Goal: Transaction & Acquisition: Obtain resource

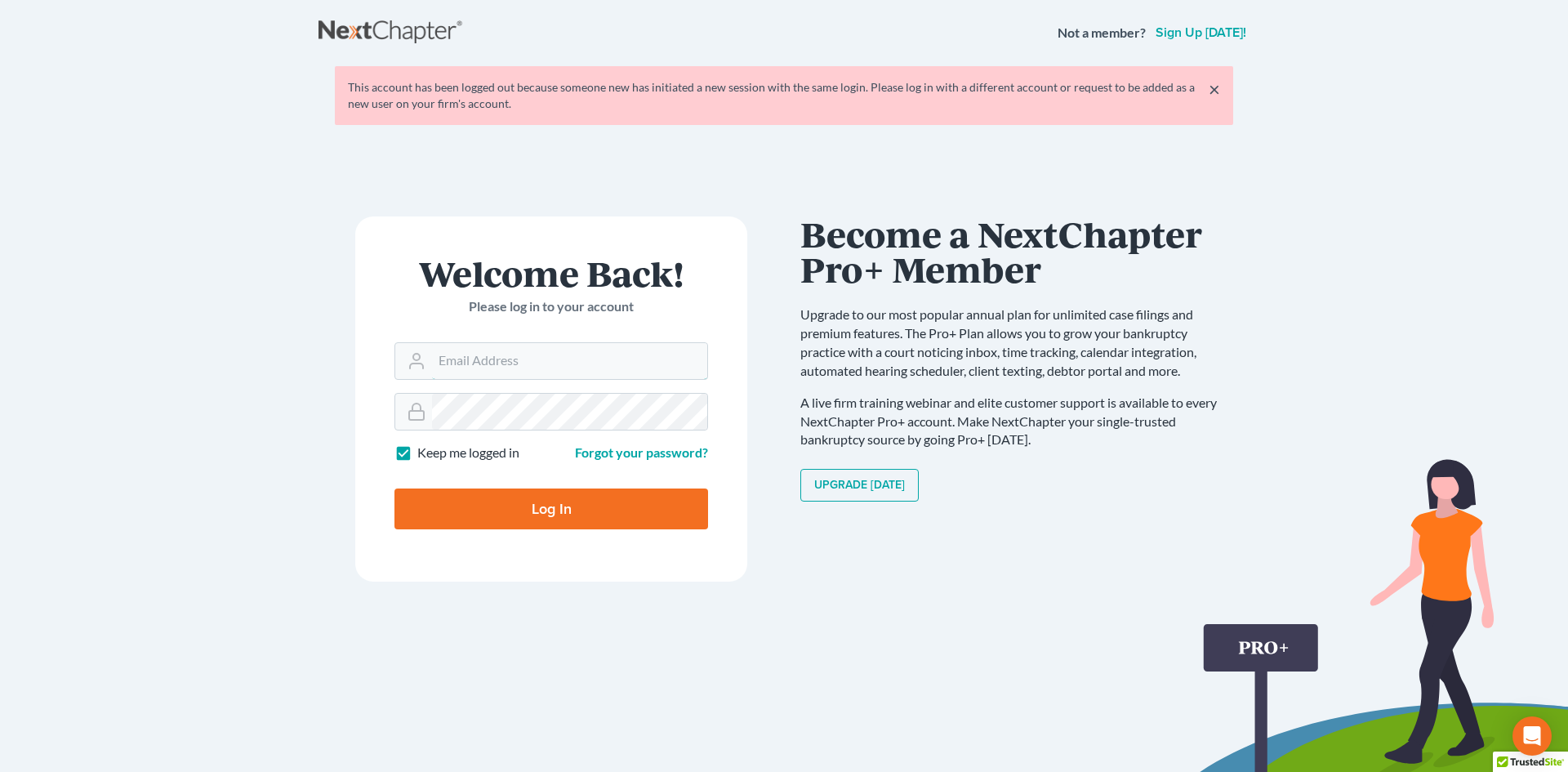
type input "[EMAIL_ADDRESS][DOMAIN_NAME]"
click at [591, 499] on input "Log In" at bounding box center [551, 508] width 313 height 40
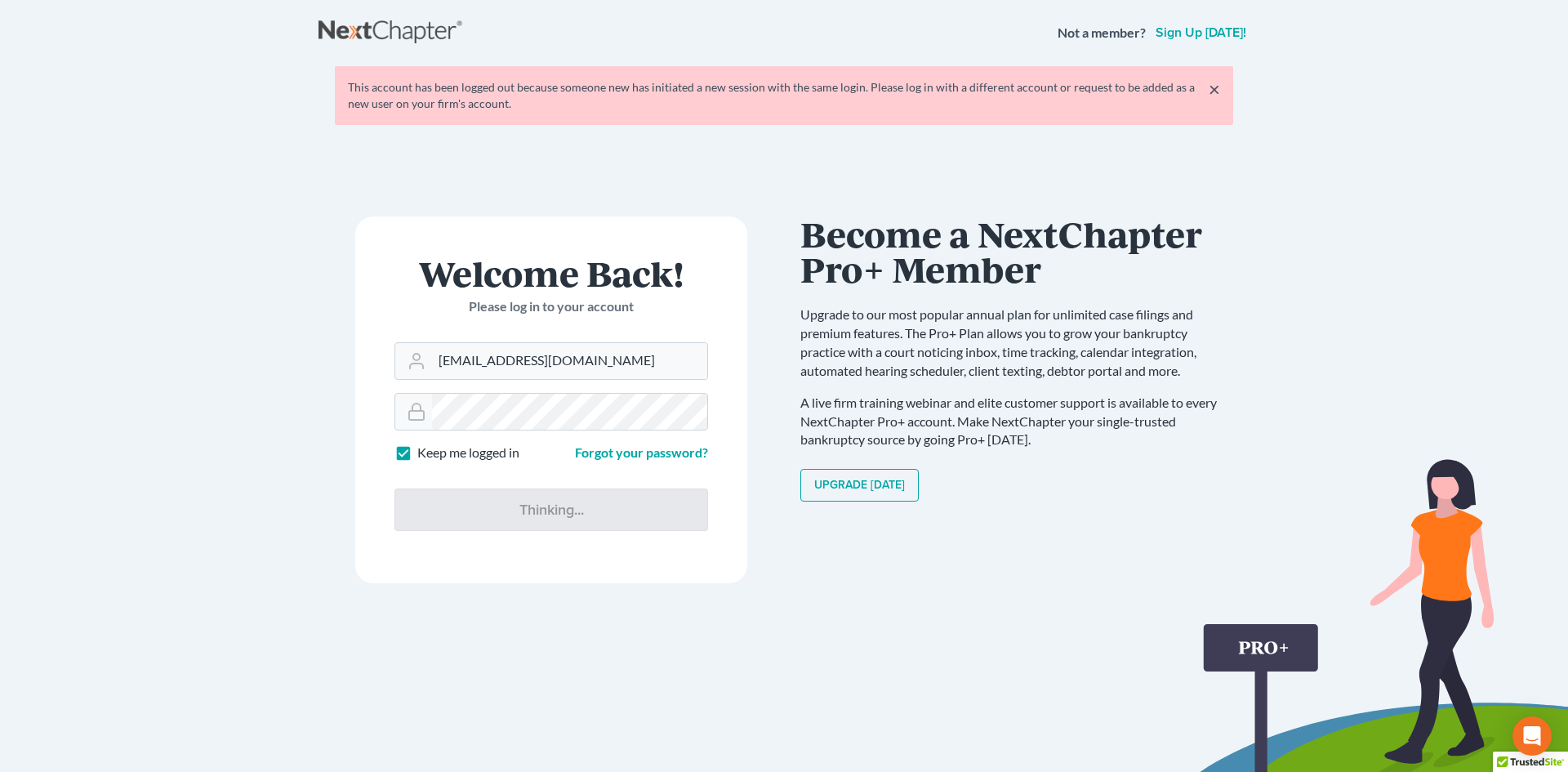
type input "Thinking..."
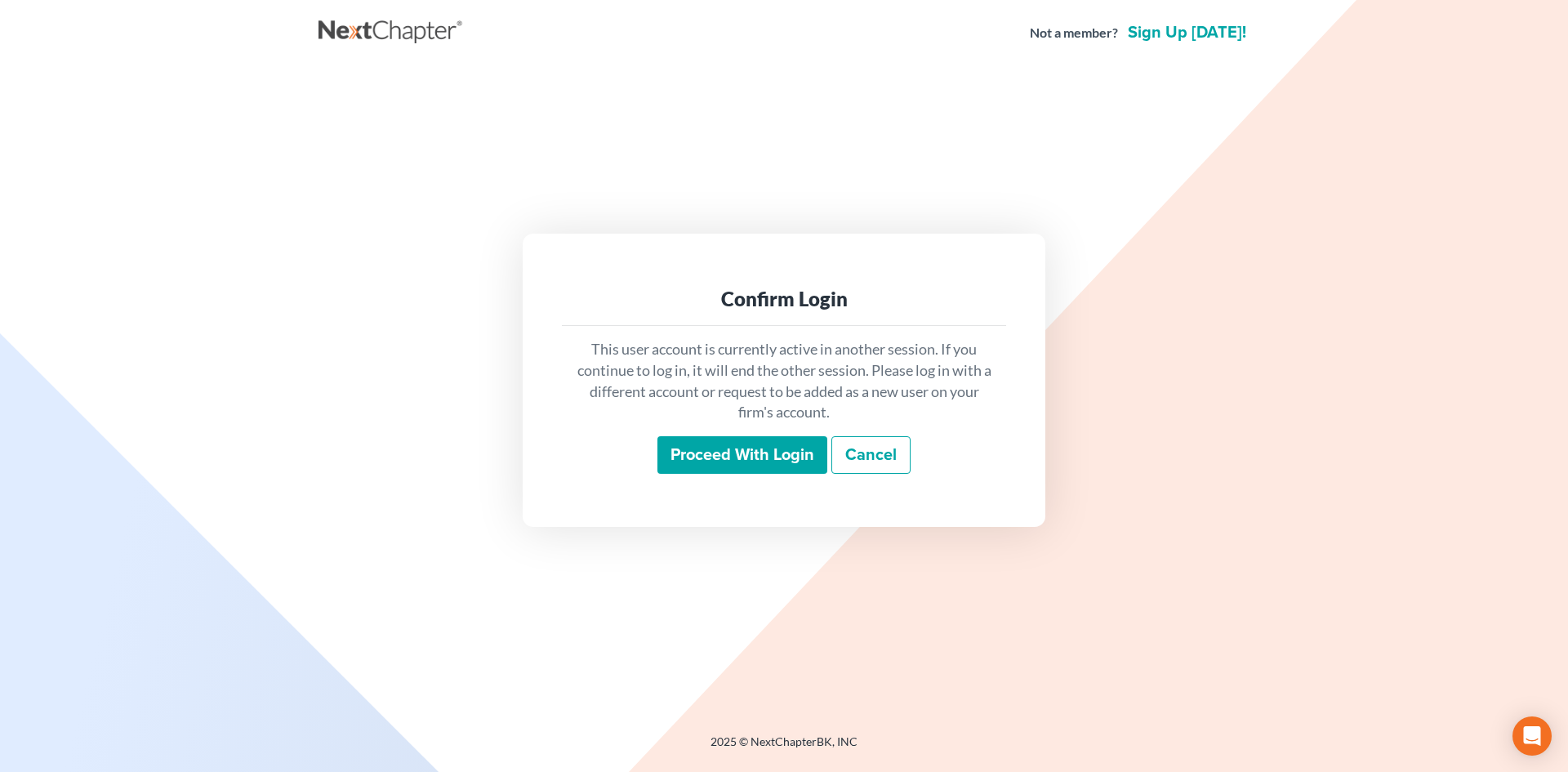
click at [750, 456] on input "Proceed with login" at bounding box center [742, 455] width 170 height 37
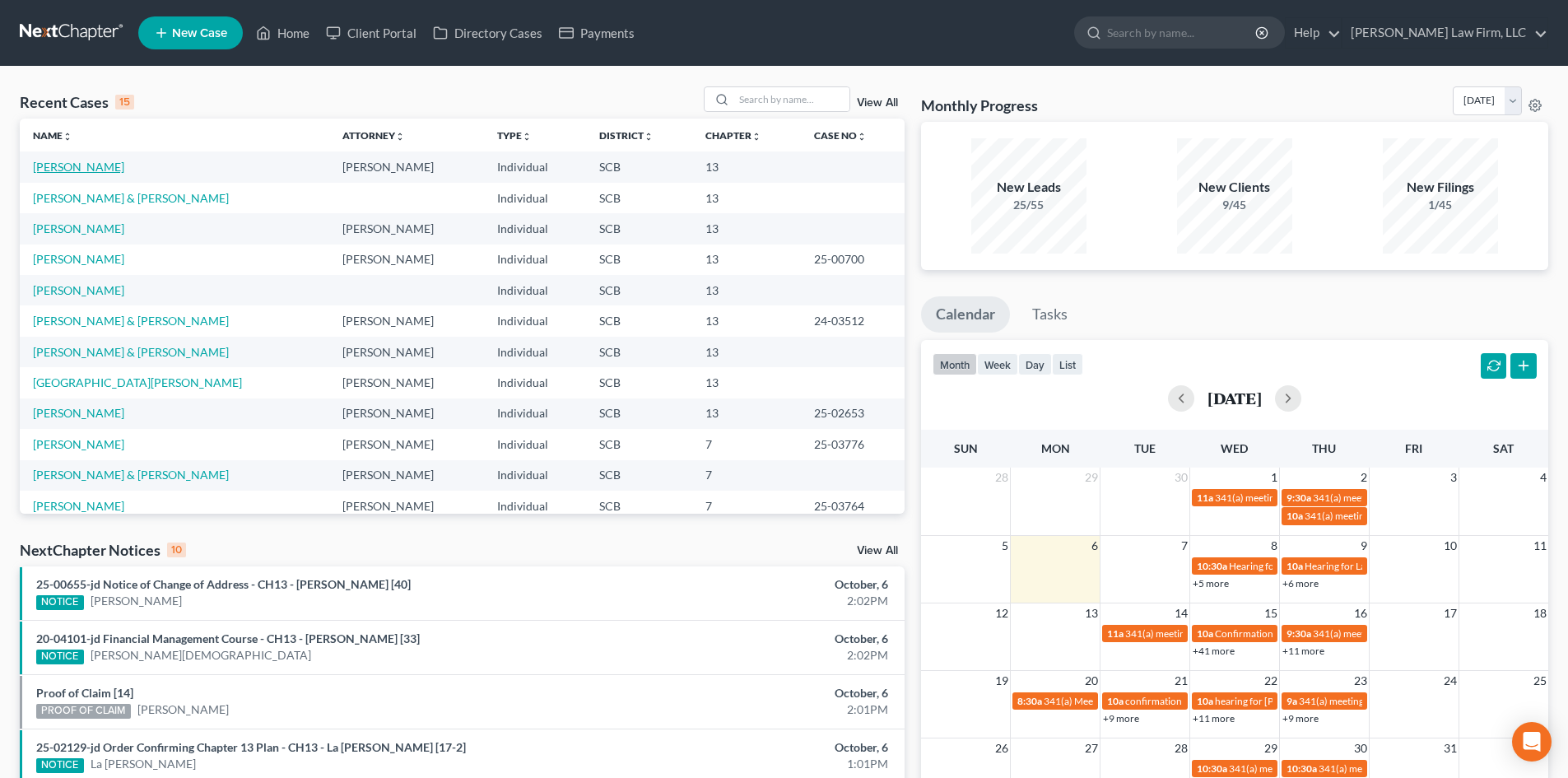
click at [86, 166] on link "[PERSON_NAME]" at bounding box center [78, 167] width 91 height 14
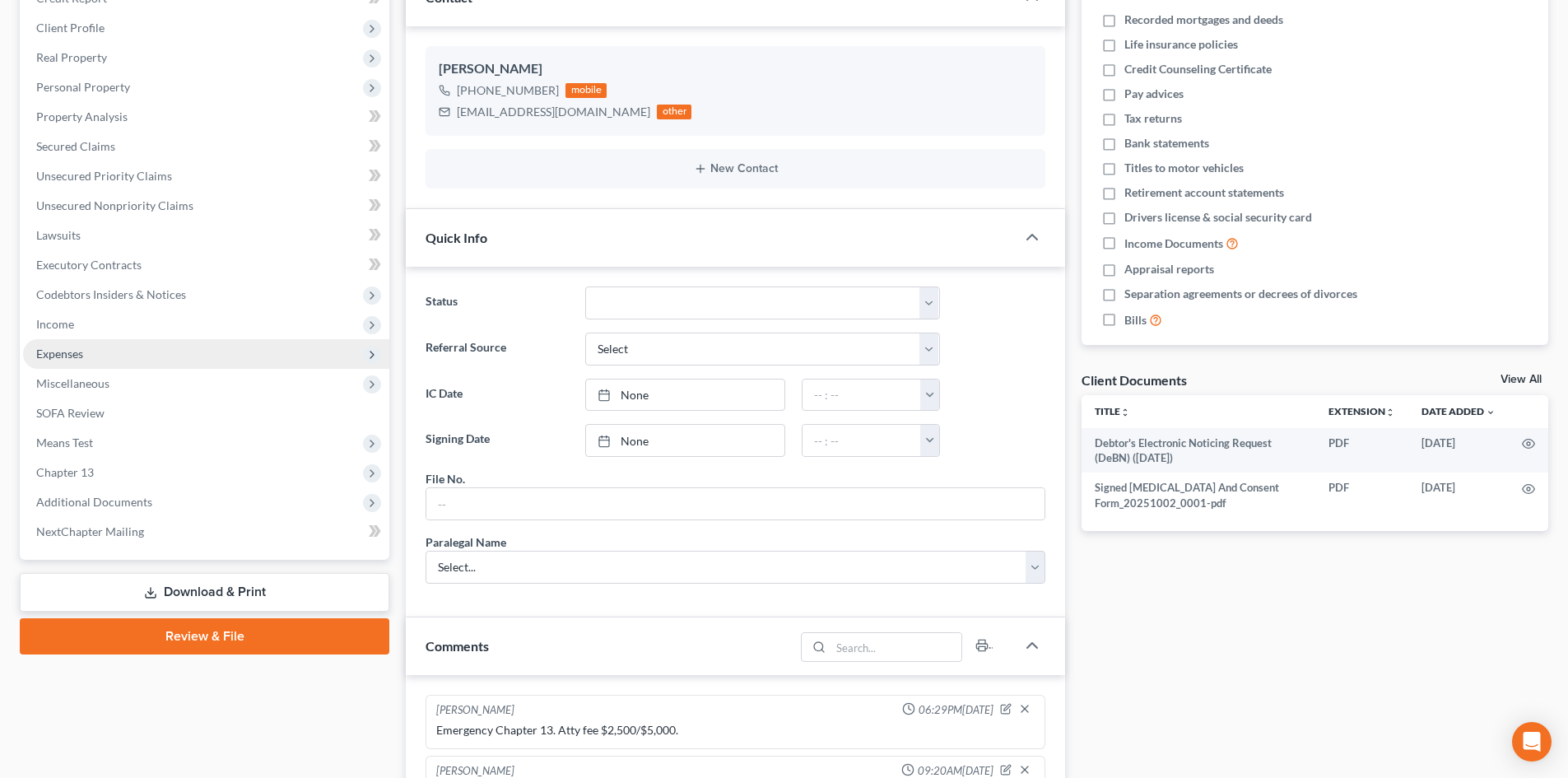
scroll to position [576, 0]
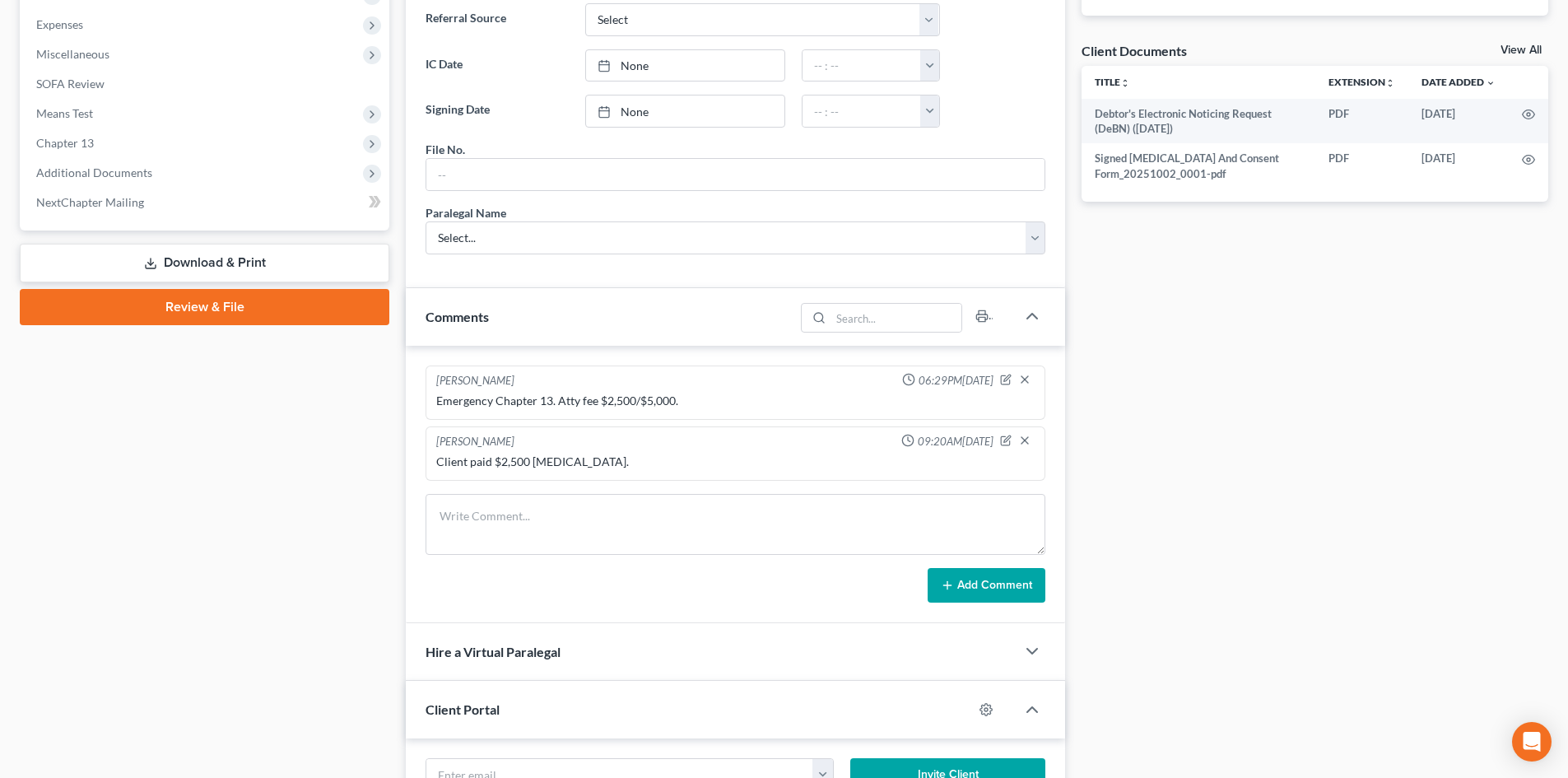
click at [260, 263] on link "Download & Print" at bounding box center [205, 262] width 370 height 39
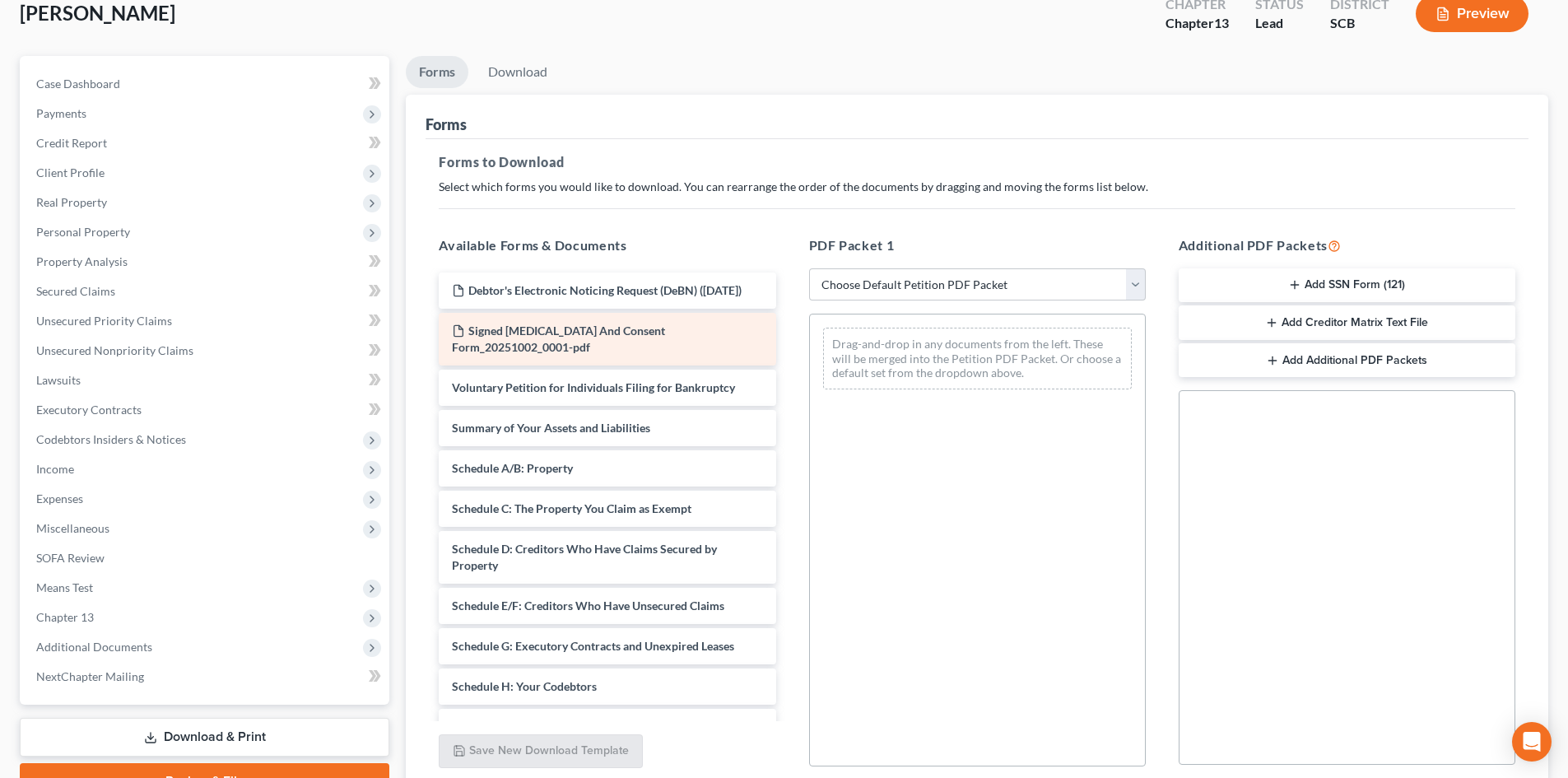
scroll to position [238, 0]
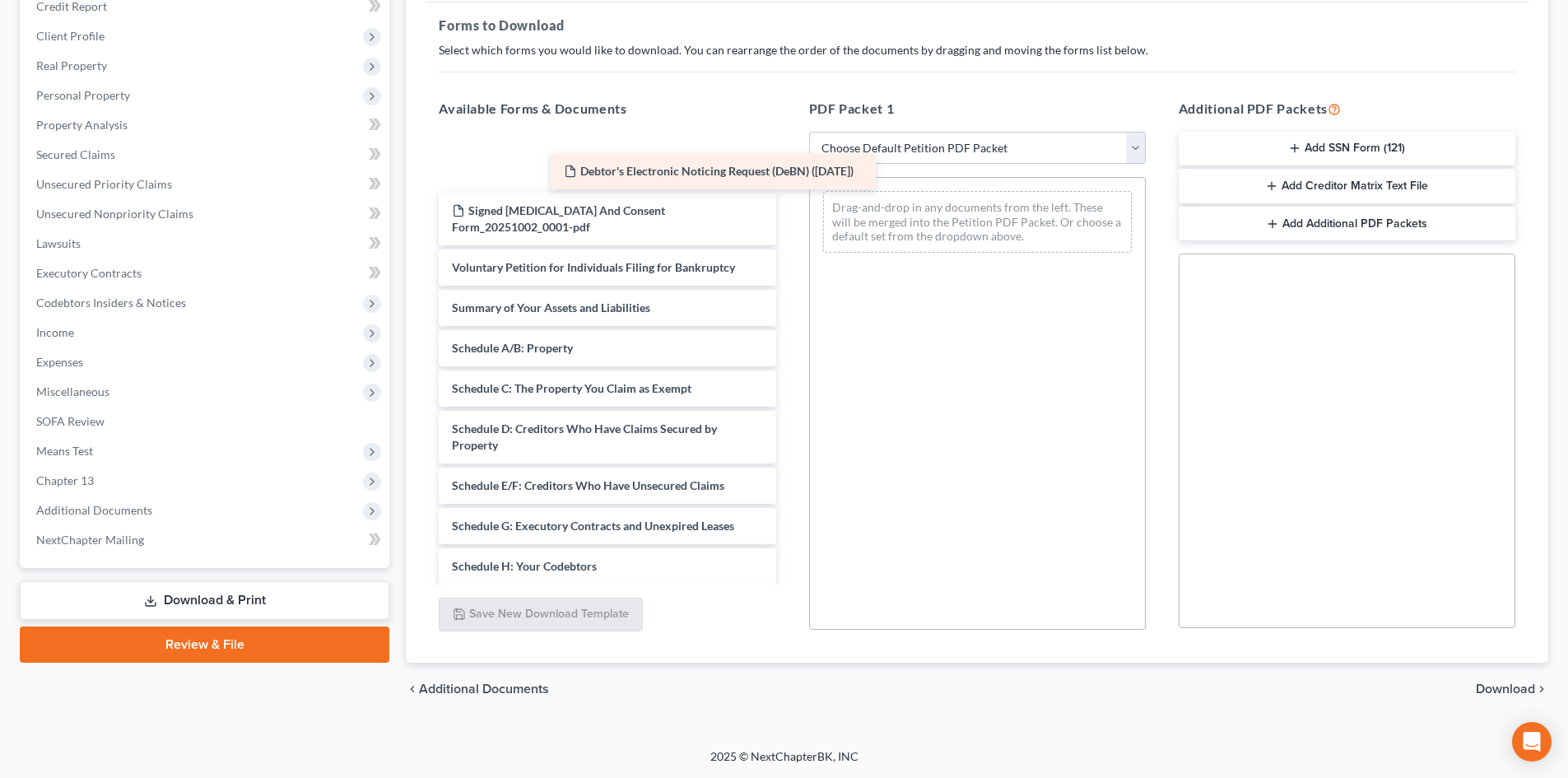
drag, startPoint x: 537, startPoint y: 154, endPoint x: 948, endPoint y: 208, distance: 414.5
click at [789, 208] on div "Debtor's Electronic Noticing Request (DeBN) ([DATE]) Debtor's Electronic Notici…" at bounding box center [606, 558] width 363 height 845
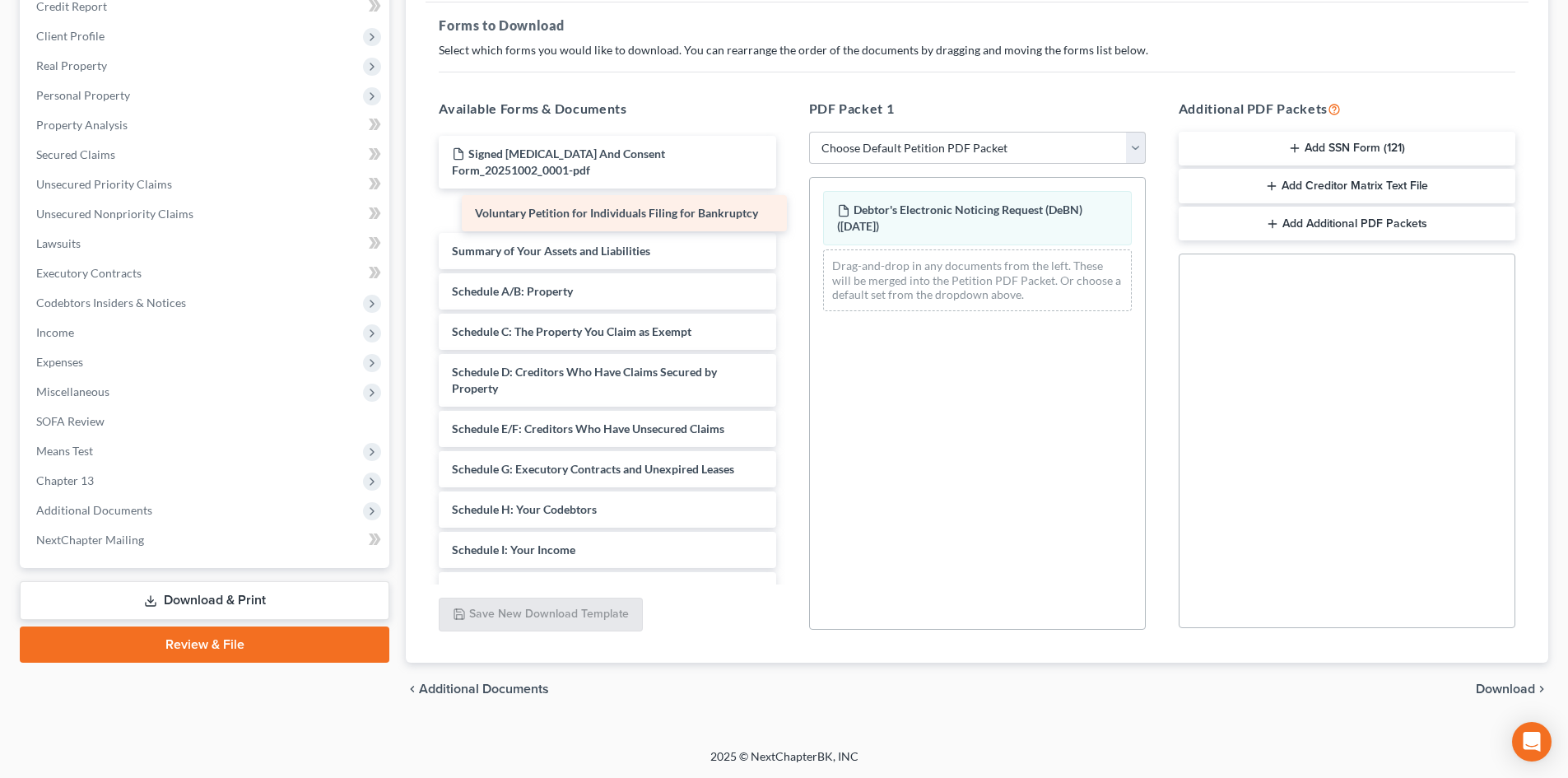
drag, startPoint x: 601, startPoint y: 214, endPoint x: 1062, endPoint y: 285, distance: 466.4
click at [789, 287] on div "Voluntary Petition for Individuals Filing for Bankruptcy Signed [MEDICAL_DATA] …" at bounding box center [606, 530] width 363 height 788
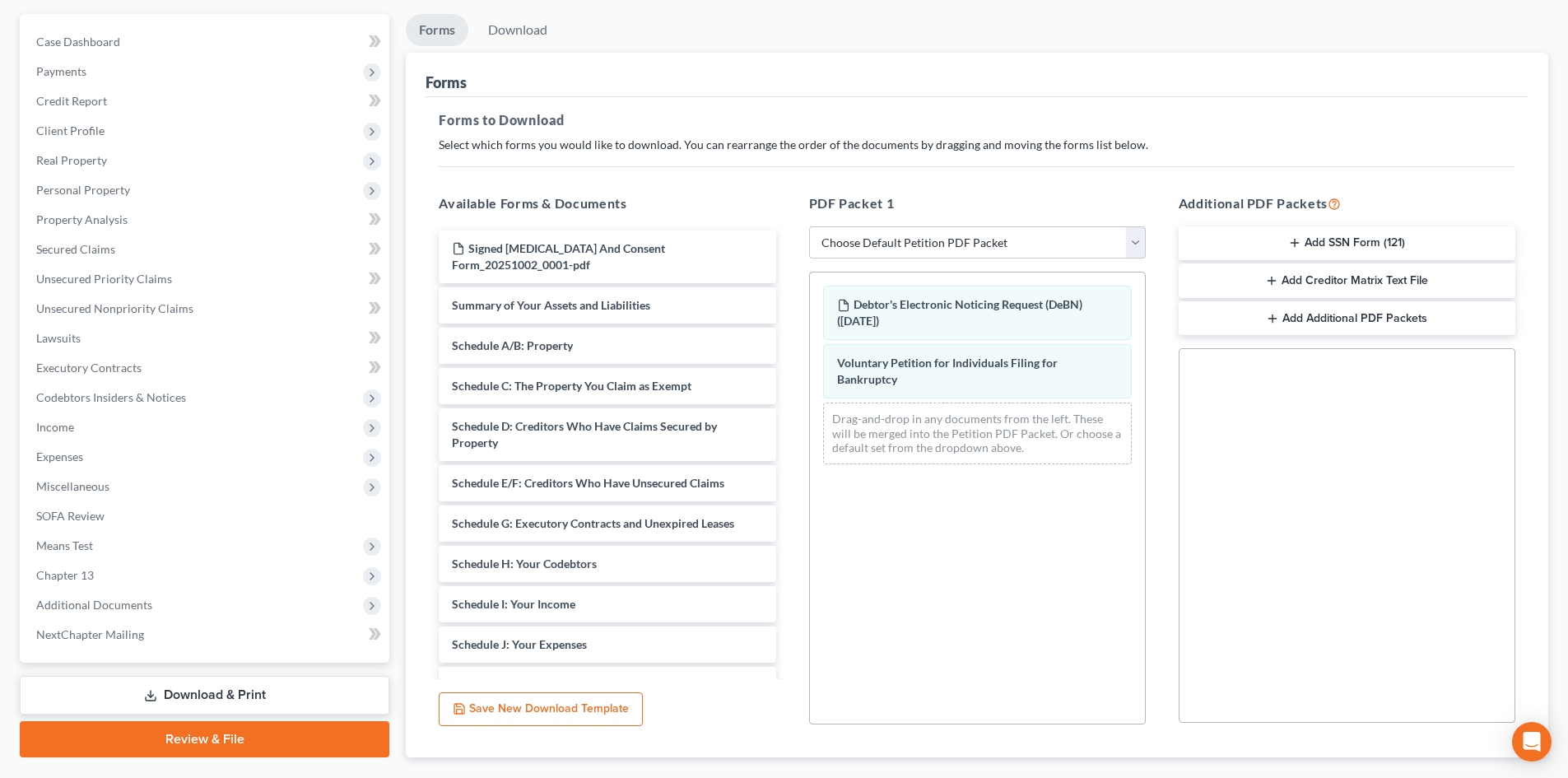
scroll to position [0, 0]
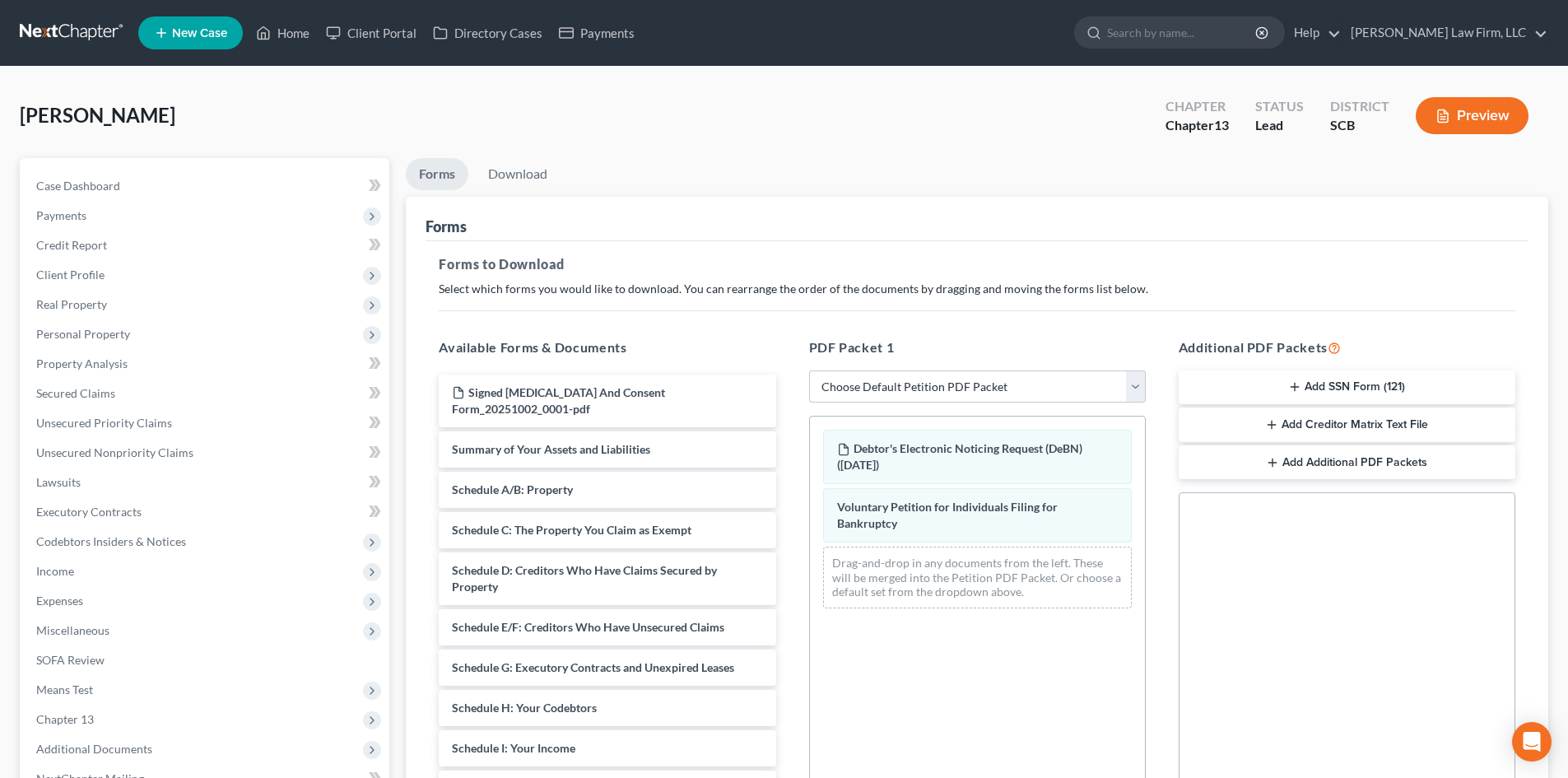
click at [1447, 100] on button "Preview" at bounding box center [1472, 115] width 112 height 37
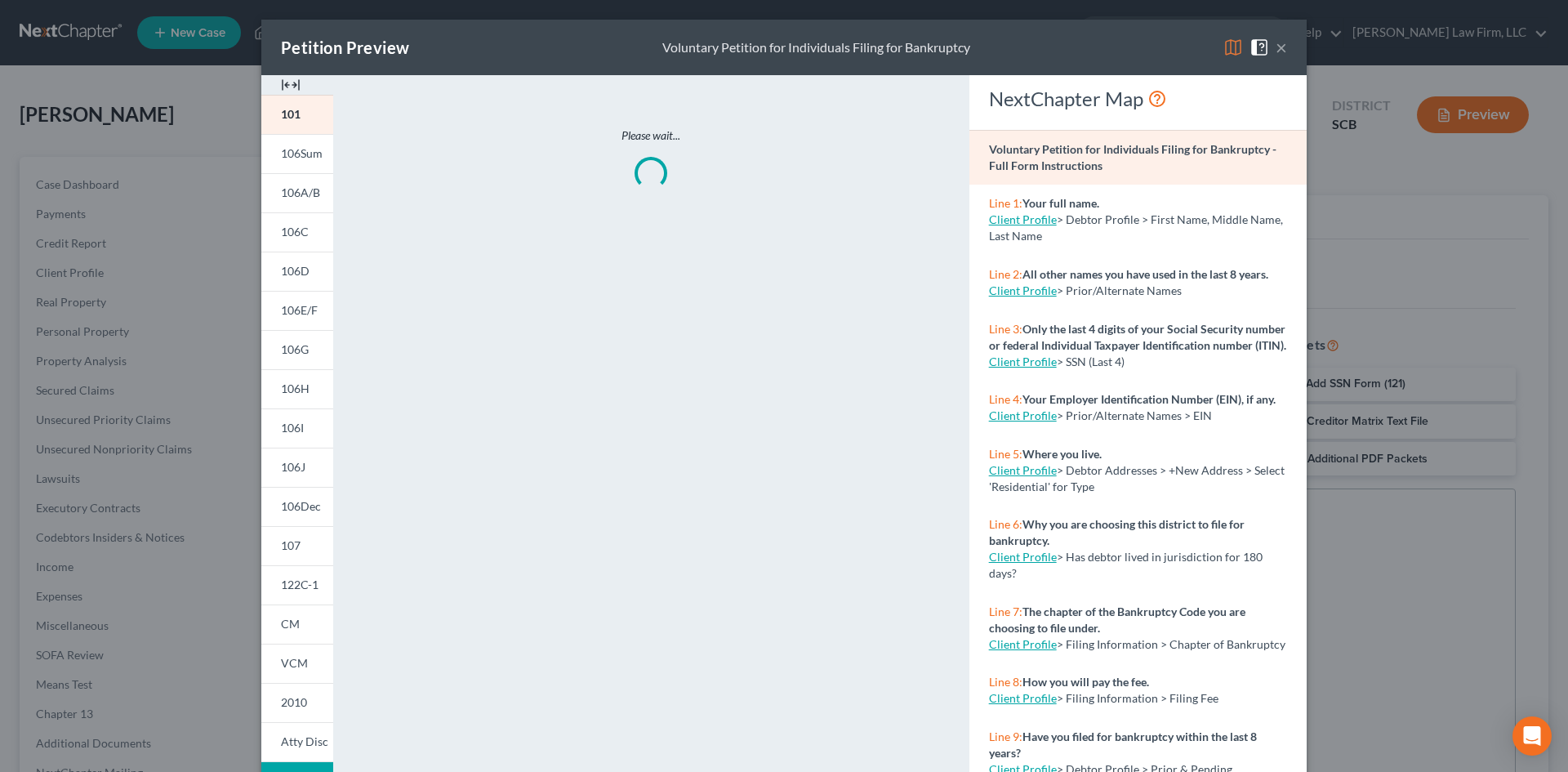
click at [287, 81] on img at bounding box center [291, 85] width 20 height 20
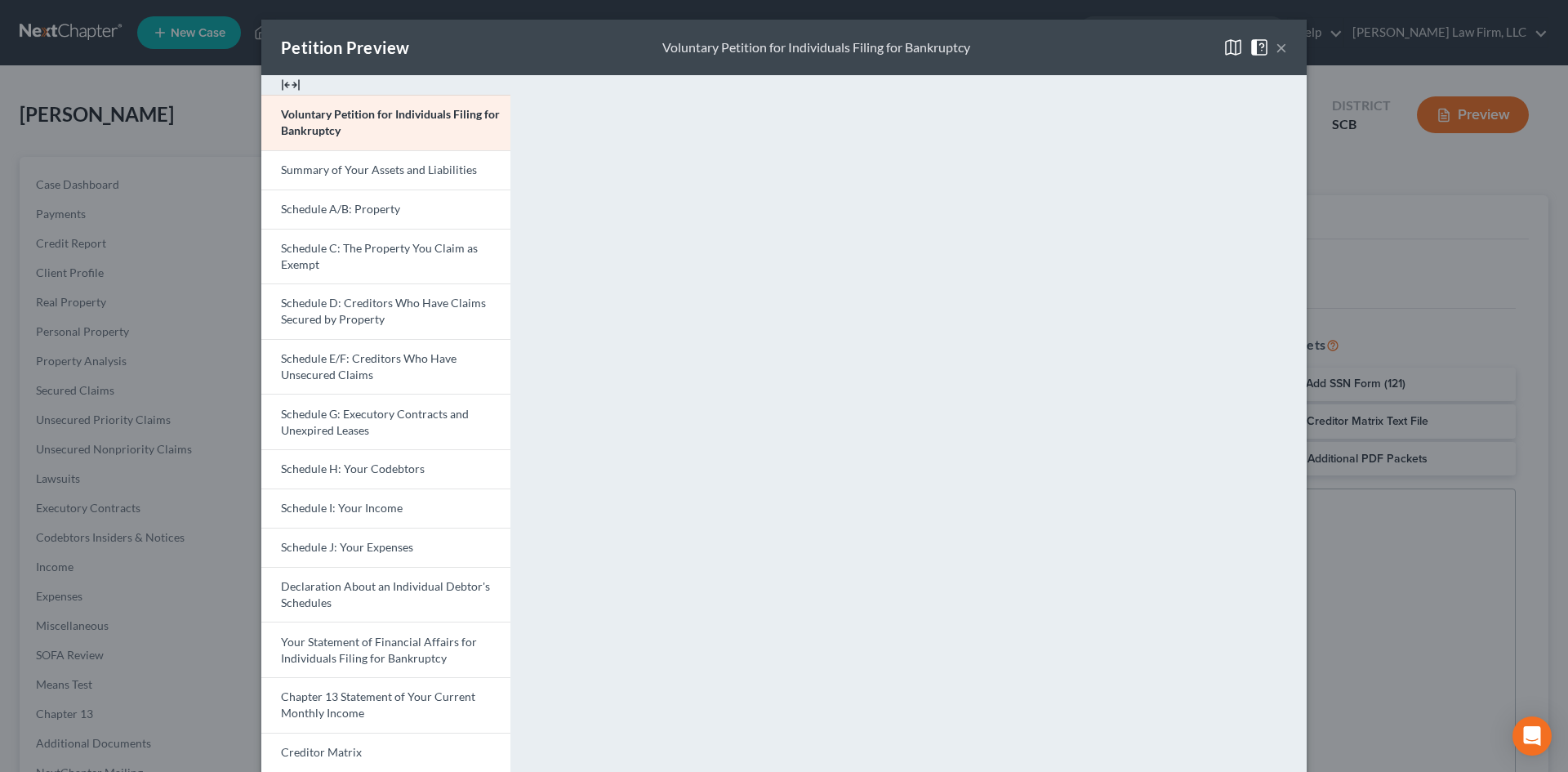
click at [1275, 45] on button "×" at bounding box center [1281, 47] width 12 height 20
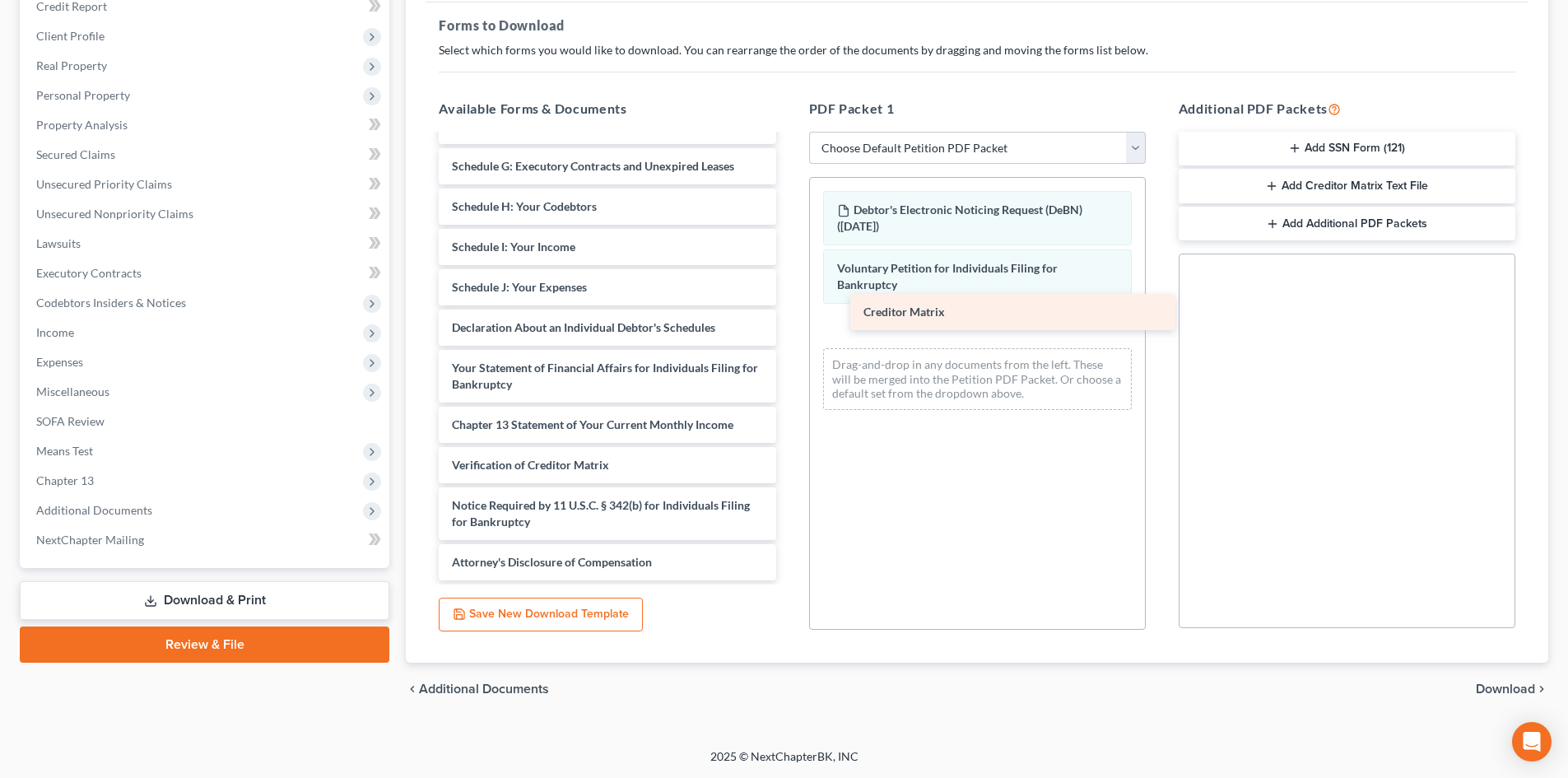
scroll to position [262, 0]
drag, startPoint x: 505, startPoint y: 414, endPoint x: 925, endPoint y: 292, distance: 437.4
click at [789, 293] on div "Creditor Matrix Signed [MEDICAL_DATA] And Consent Form_20251002_0001-pdf Summar…" at bounding box center [606, 227] width 363 height 707
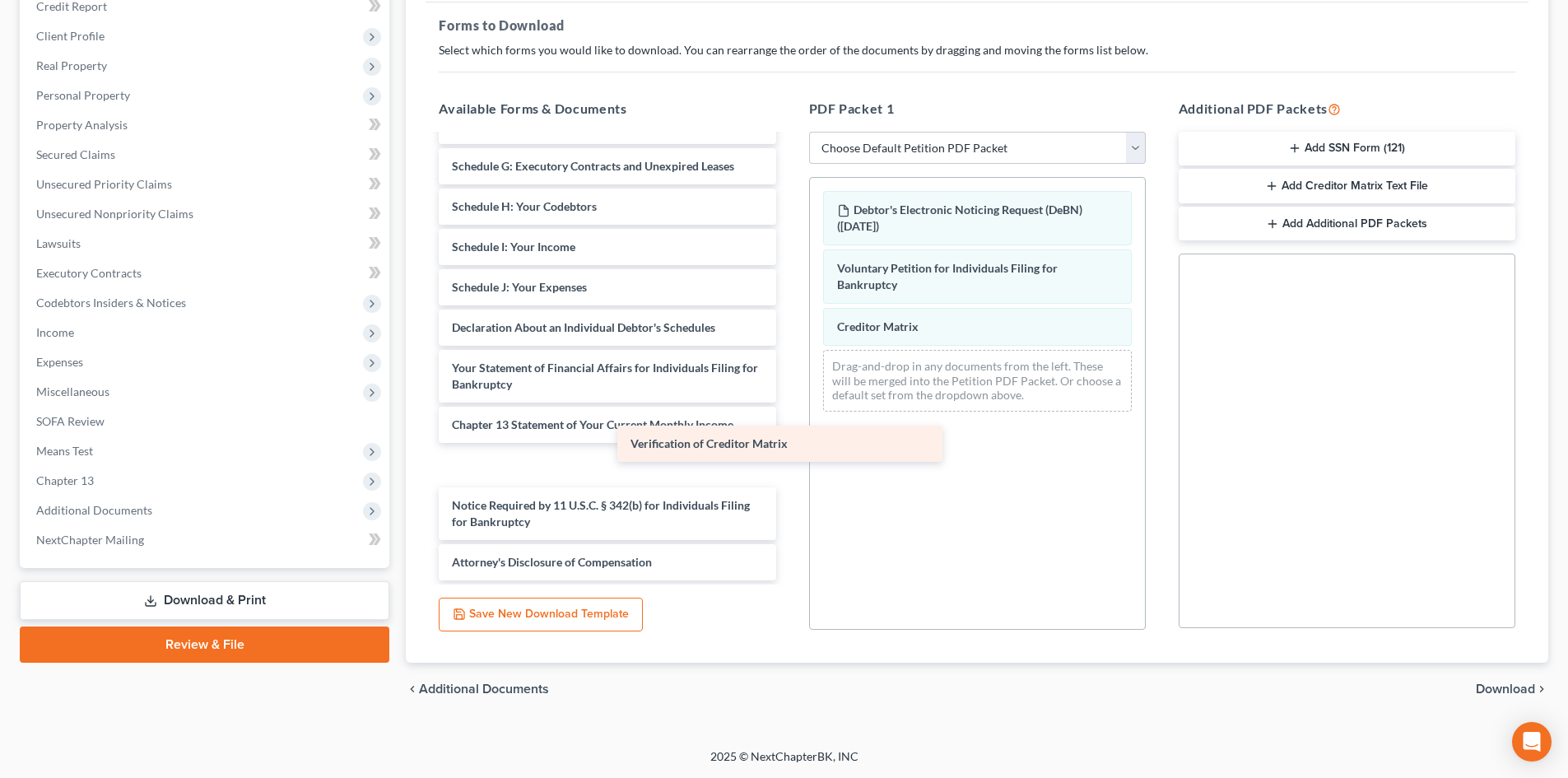
scroll to position [223, 0]
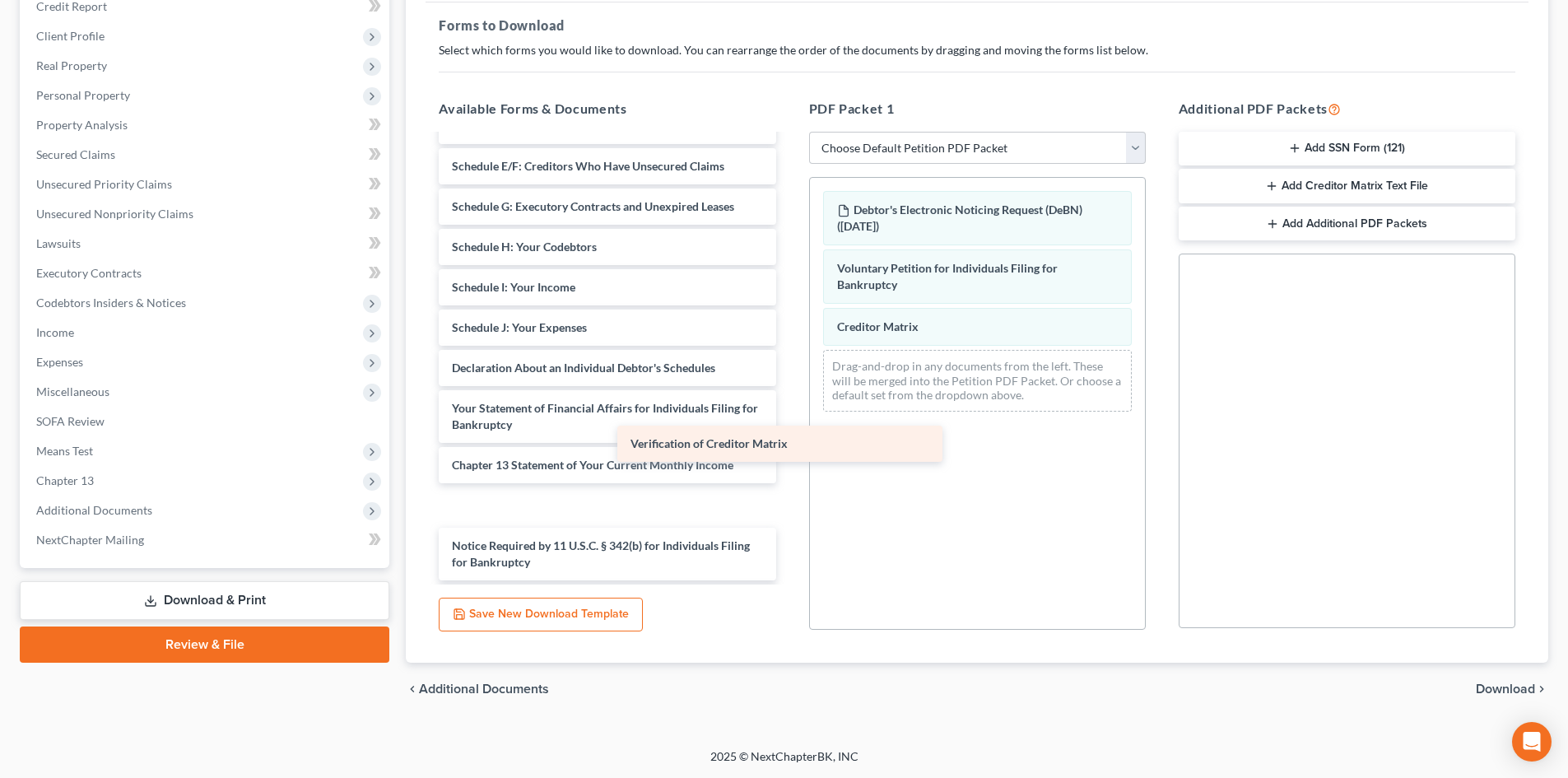
drag, startPoint x: 558, startPoint y: 457, endPoint x: 927, endPoint y: 372, distance: 378.7
click at [789, 375] on div "Verification of Creditor Matrix Signed [MEDICAL_DATA] And Consent Form_20251002…" at bounding box center [606, 267] width 363 height 707
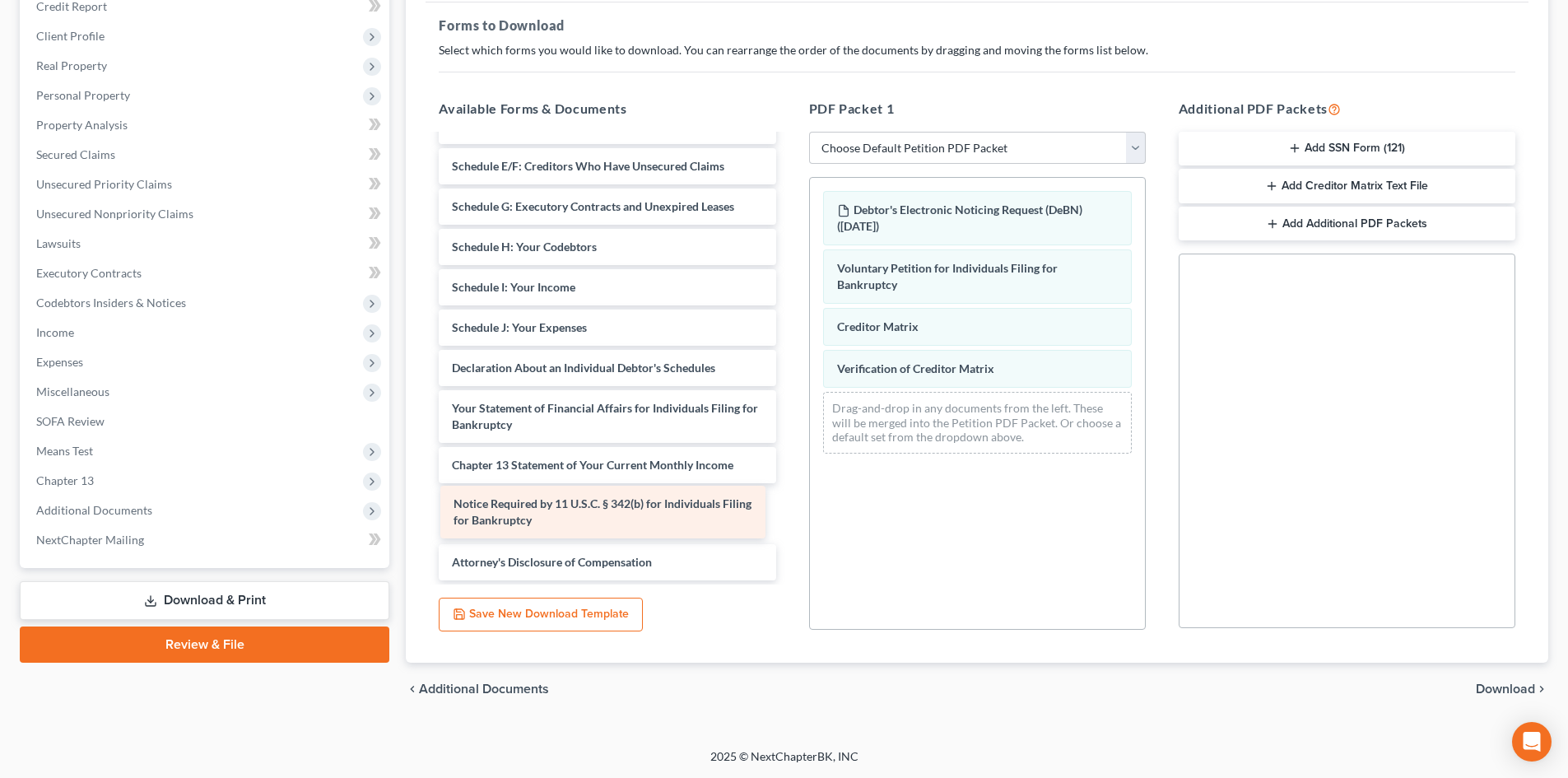
scroll to position [166, 0]
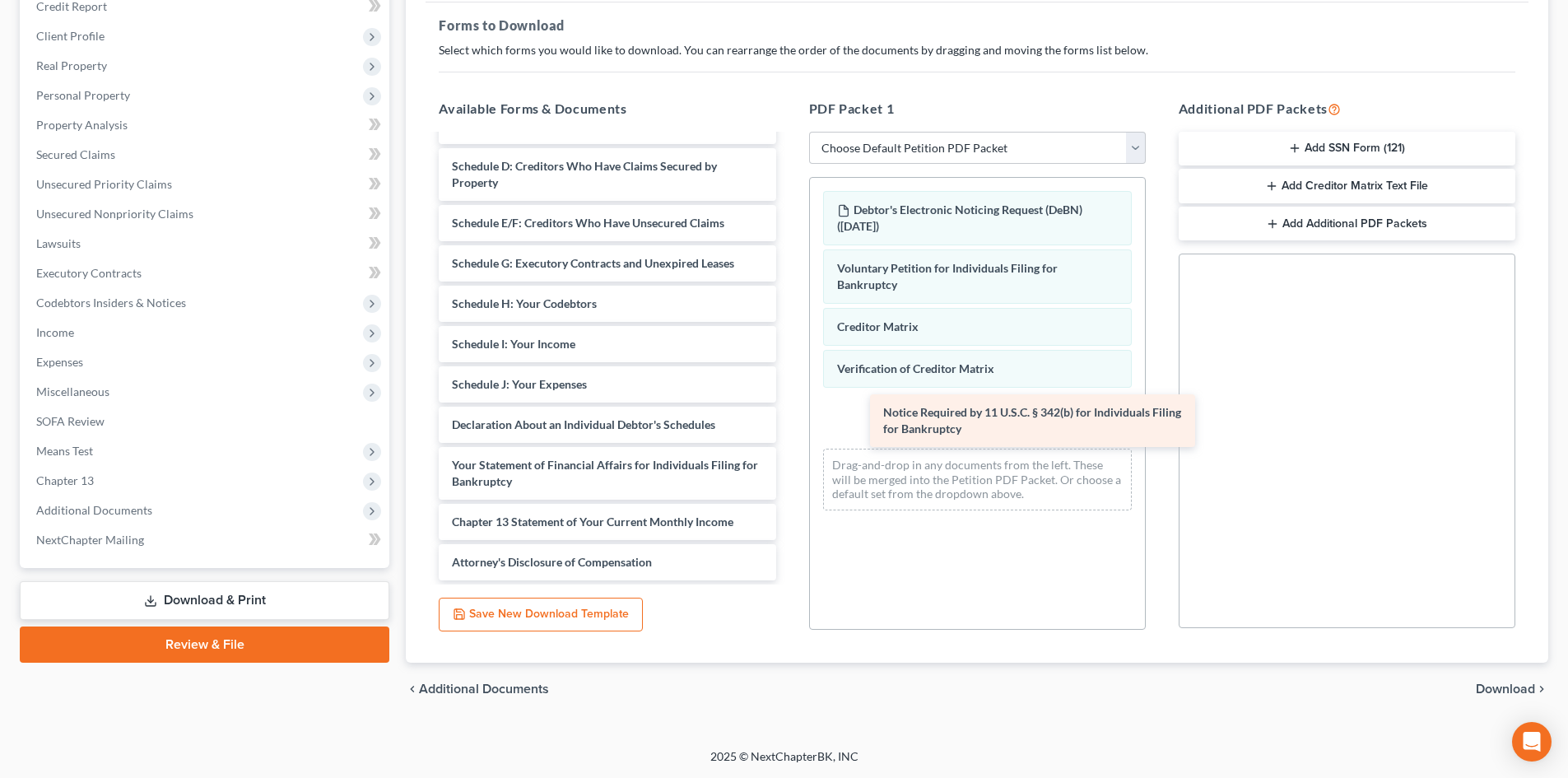
drag, startPoint x: 580, startPoint y: 505, endPoint x: 1012, endPoint y: 412, distance: 441.9
click at [789, 412] on div "Notice Required by 11 U.S.C. § 342(b) for Individuals Filing for Bankruptcy Sig…" at bounding box center [606, 275] width 363 height 610
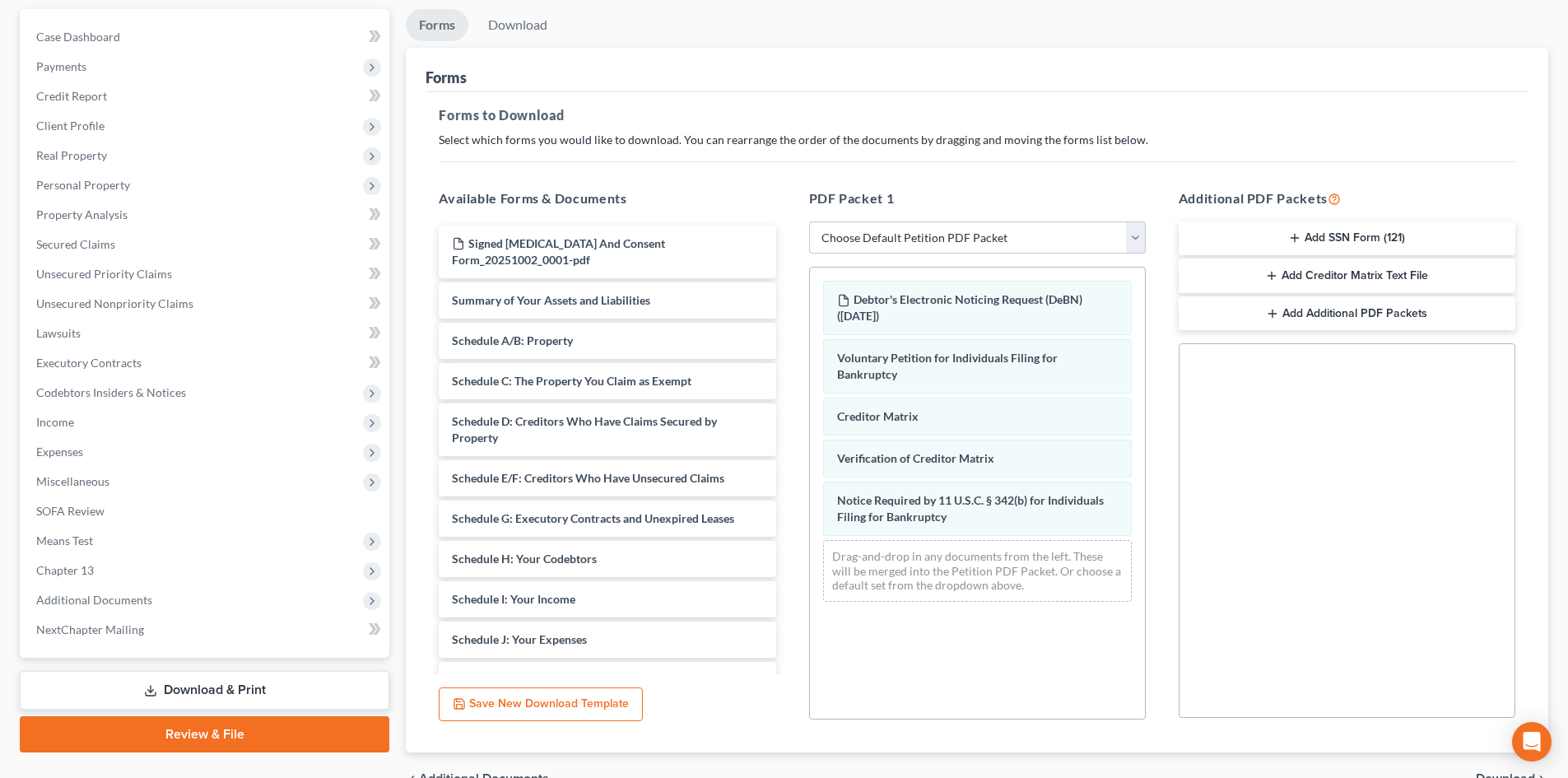
scroll to position [0, 0]
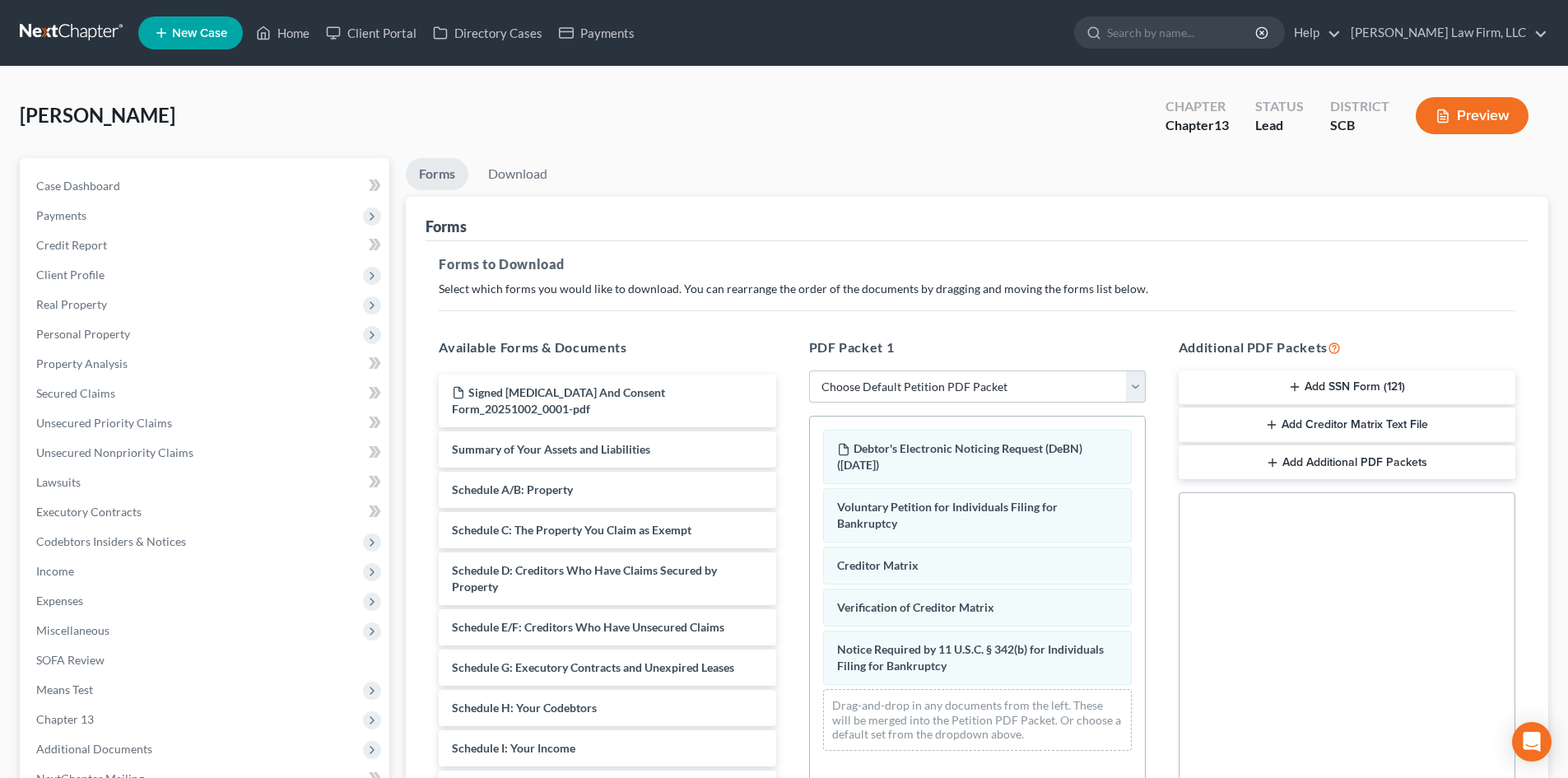
click at [1469, 116] on button "Preview" at bounding box center [1472, 115] width 112 height 37
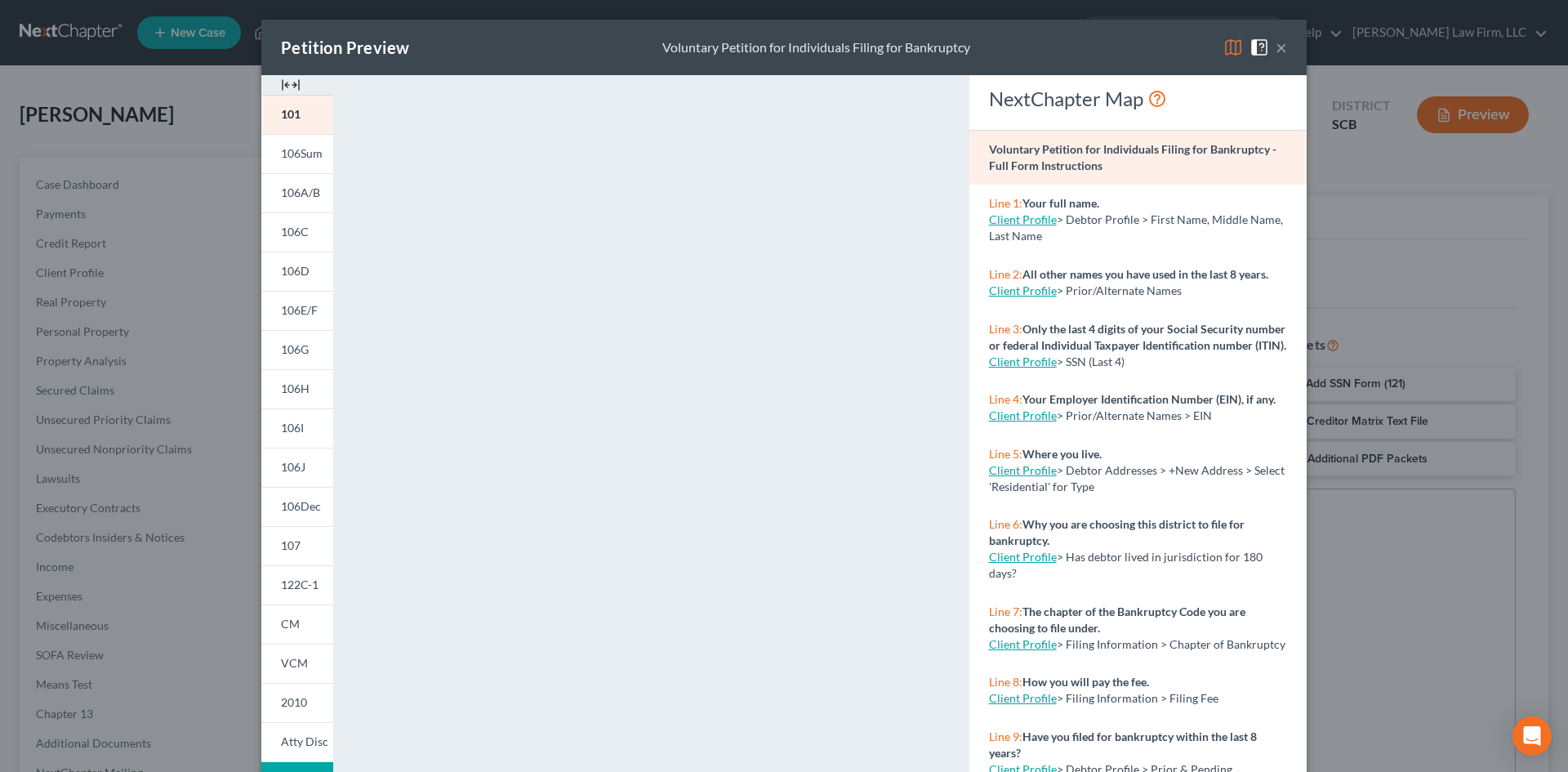
click at [1275, 43] on button "×" at bounding box center [1281, 47] width 12 height 20
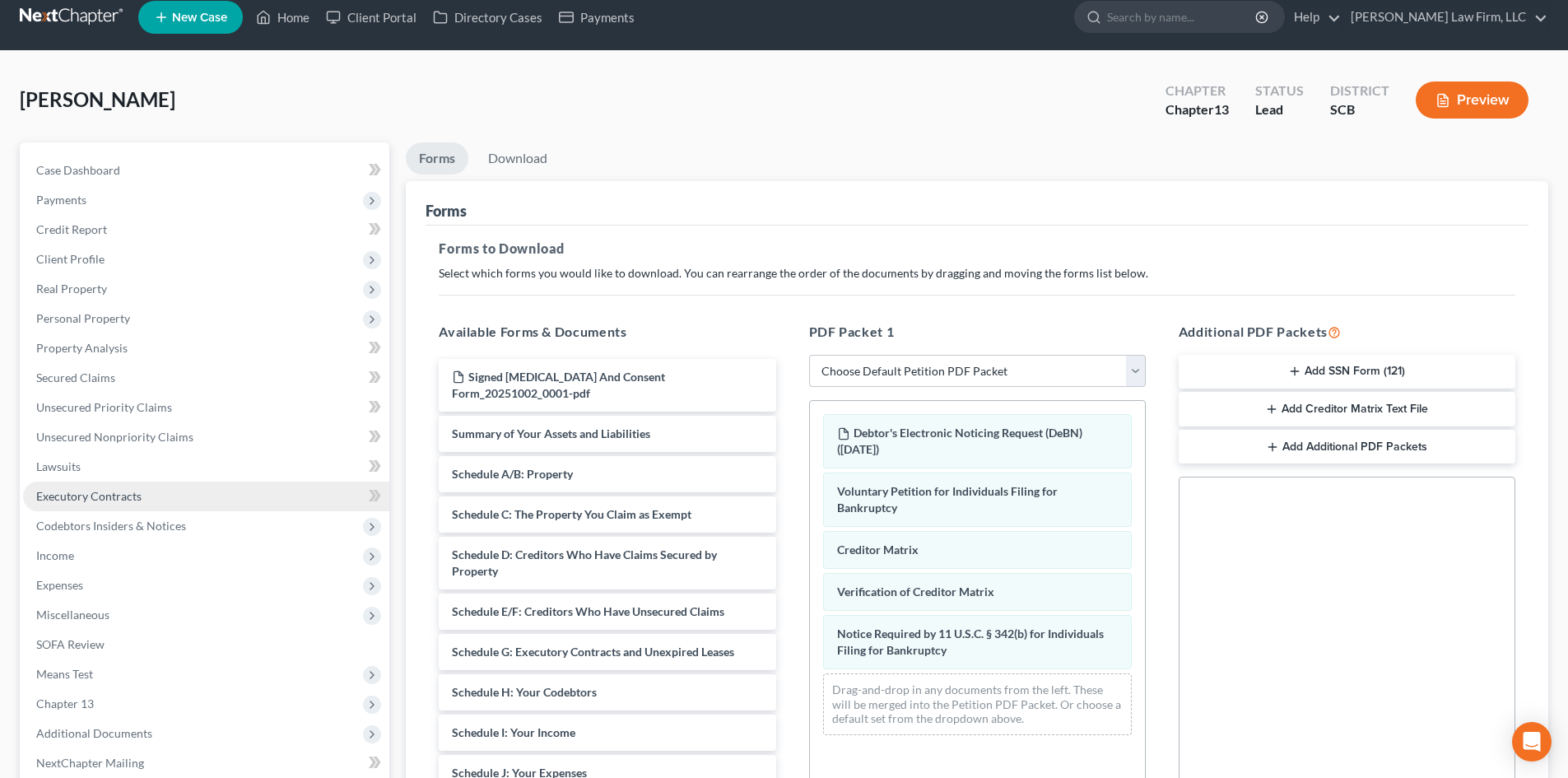
scroll to position [238, 0]
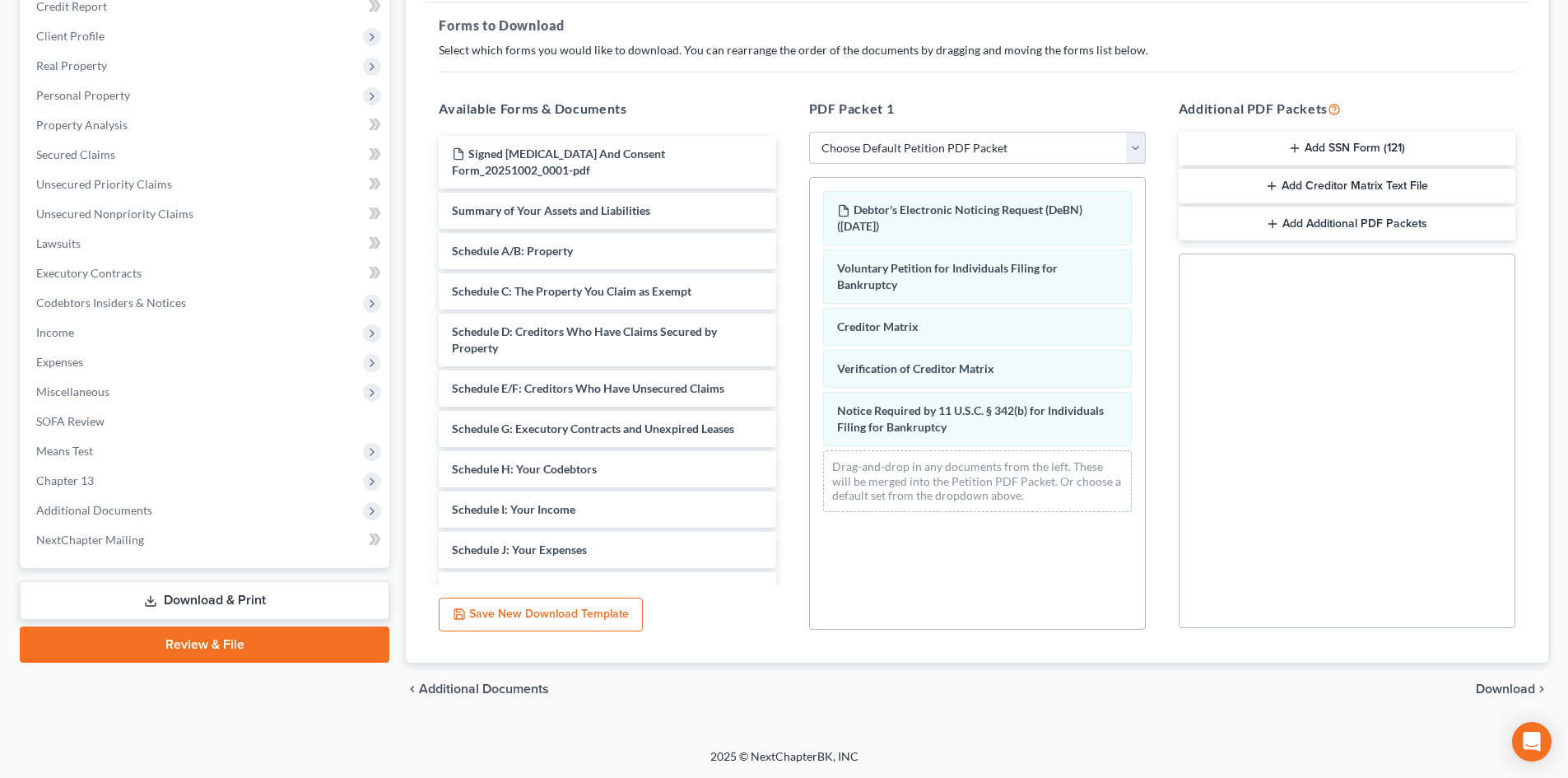
click at [1376, 144] on button "Add SSN Form (121)" at bounding box center [1346, 149] width 337 height 35
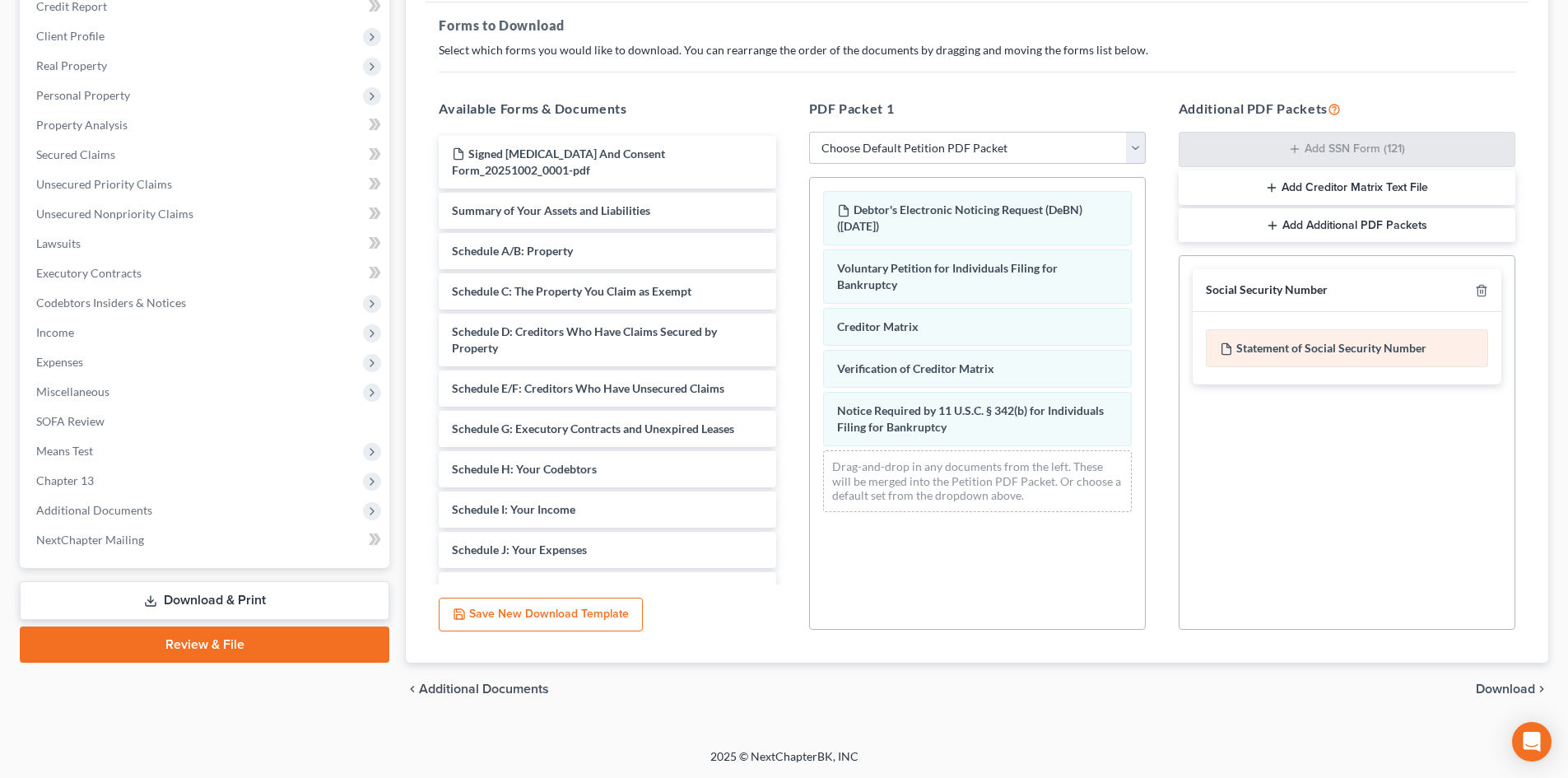
click at [1346, 348] on div "Statement of Social Security Number" at bounding box center [1347, 348] width 282 height 38
click at [1524, 687] on span "Download" at bounding box center [1505, 689] width 60 height 13
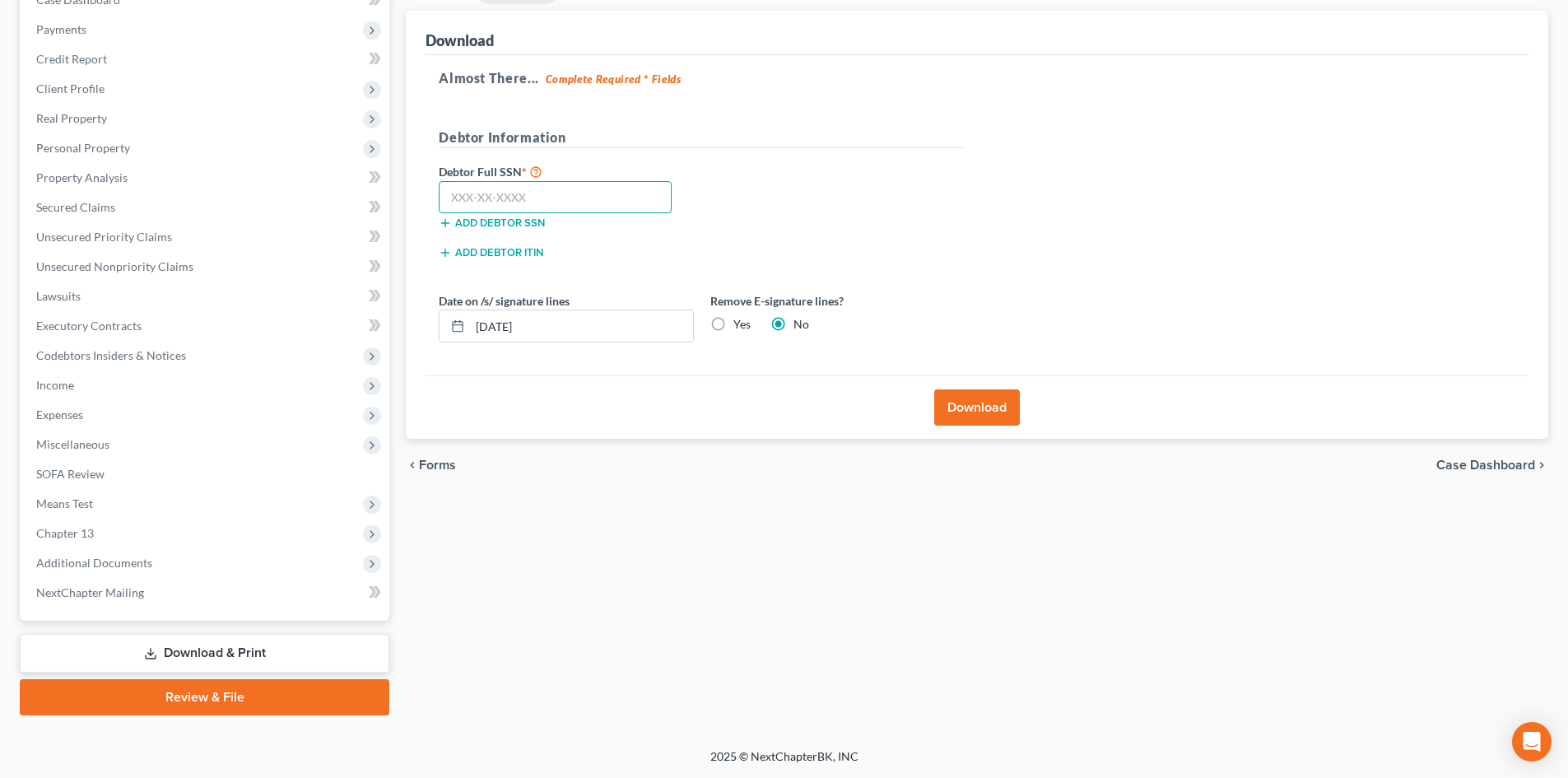
click at [659, 201] on input "text" at bounding box center [555, 197] width 233 height 33
type input "050-74-1886"
drag, startPoint x: 711, startPoint y: 328, endPoint x: 717, endPoint y: 322, distance: 8.5
click at [733, 322] on label "Yes" at bounding box center [741, 324] width 17 height 17
click at [740, 322] on input "Yes" at bounding box center [745, 321] width 11 height 11
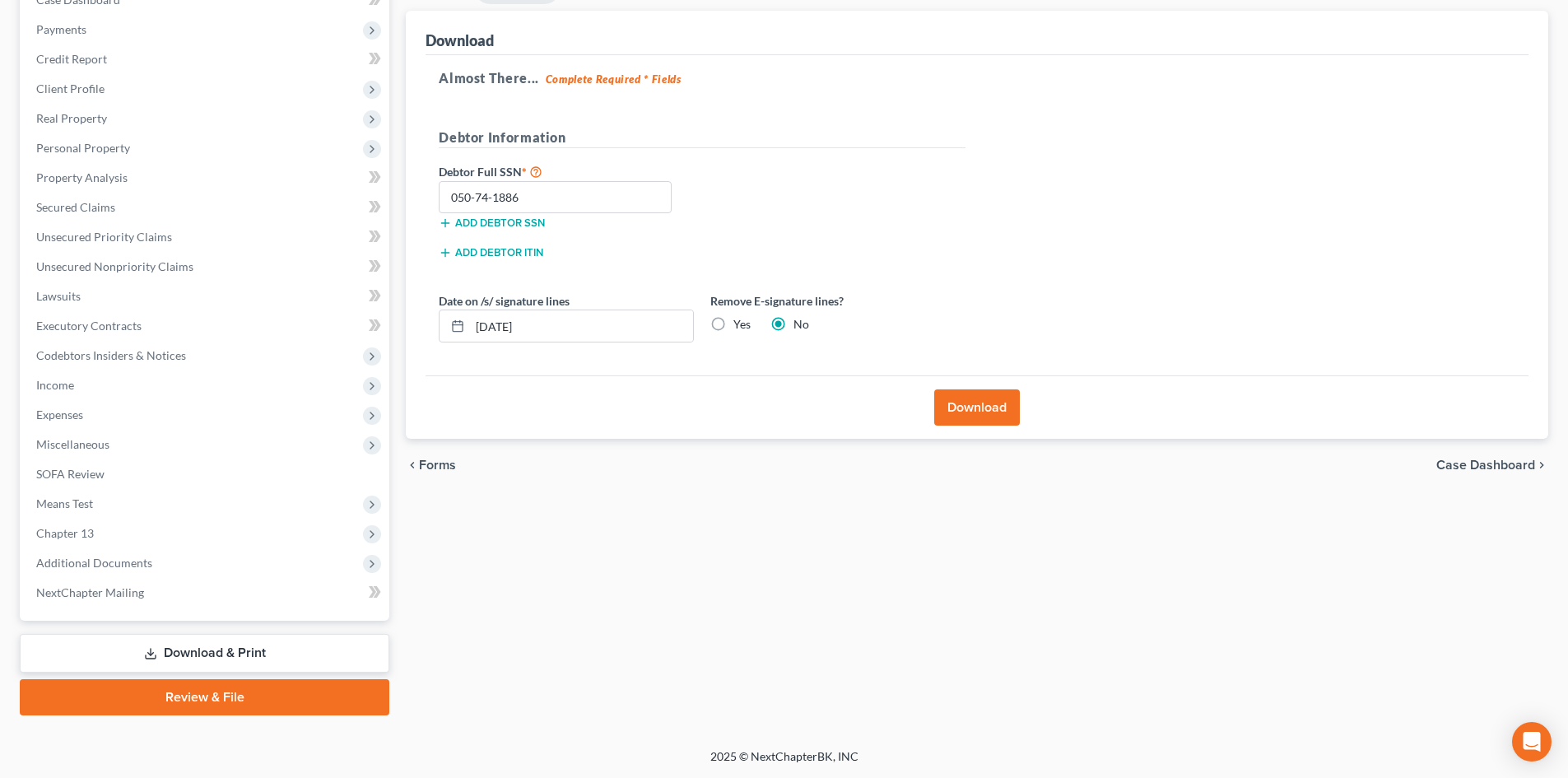
radio input "true"
radio input "false"
drag, startPoint x: 656, startPoint y: 327, endPoint x: 247, endPoint y: 353, distance: 409.8
click at [269, 353] on div "Petition Navigation Case Dashboard Payments Invoices Payments Payments Credit R…" at bounding box center [784, 344] width 1545 height 743
click at [975, 394] on button "Download" at bounding box center [977, 407] width 85 height 36
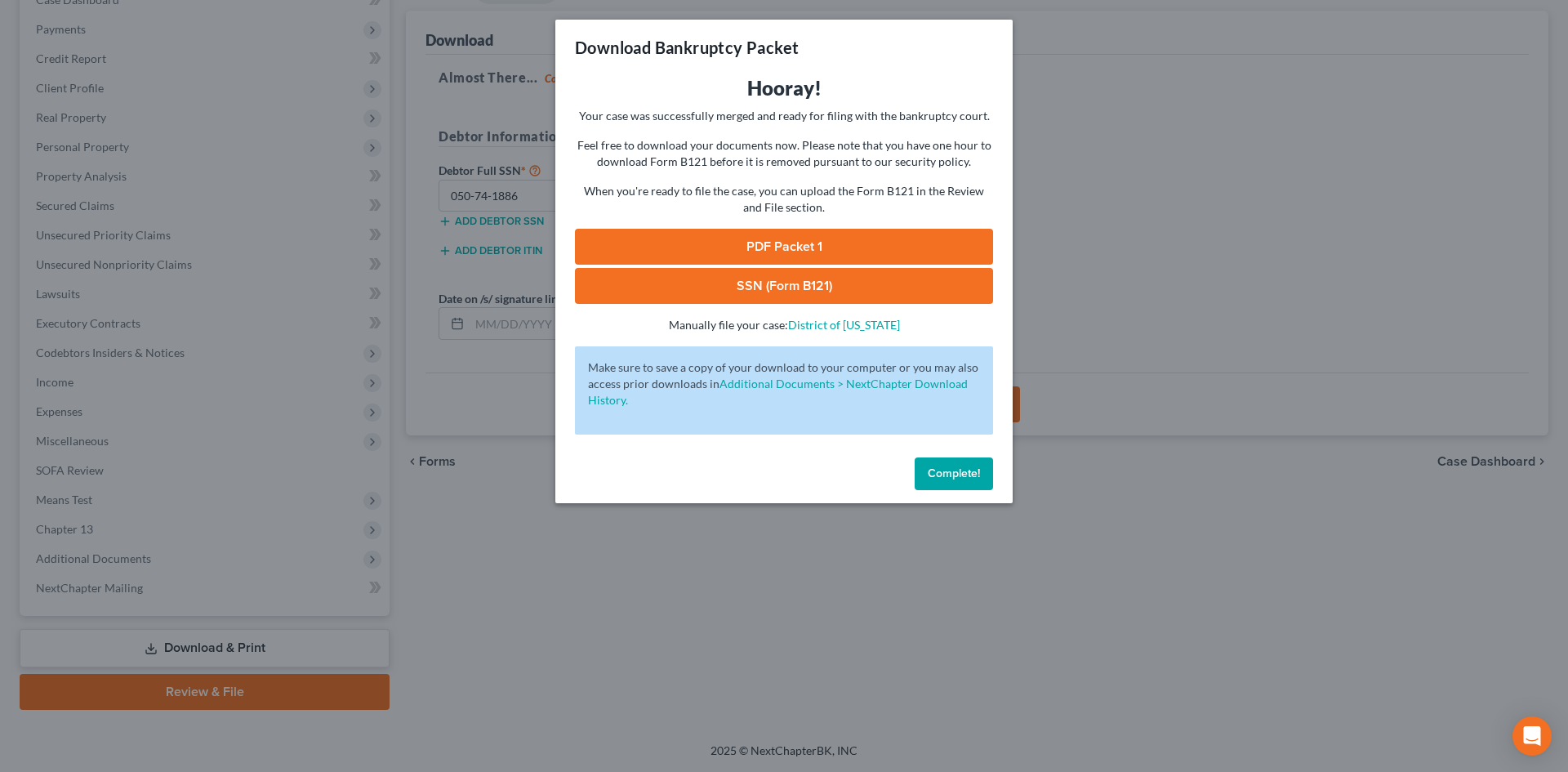
click at [717, 274] on link "SSN (Form B121)" at bounding box center [784, 286] width 418 height 35
click at [802, 238] on link "PDF Packet 1" at bounding box center [784, 246] width 418 height 35
click at [971, 482] on button "Complete!" at bounding box center [954, 473] width 79 height 33
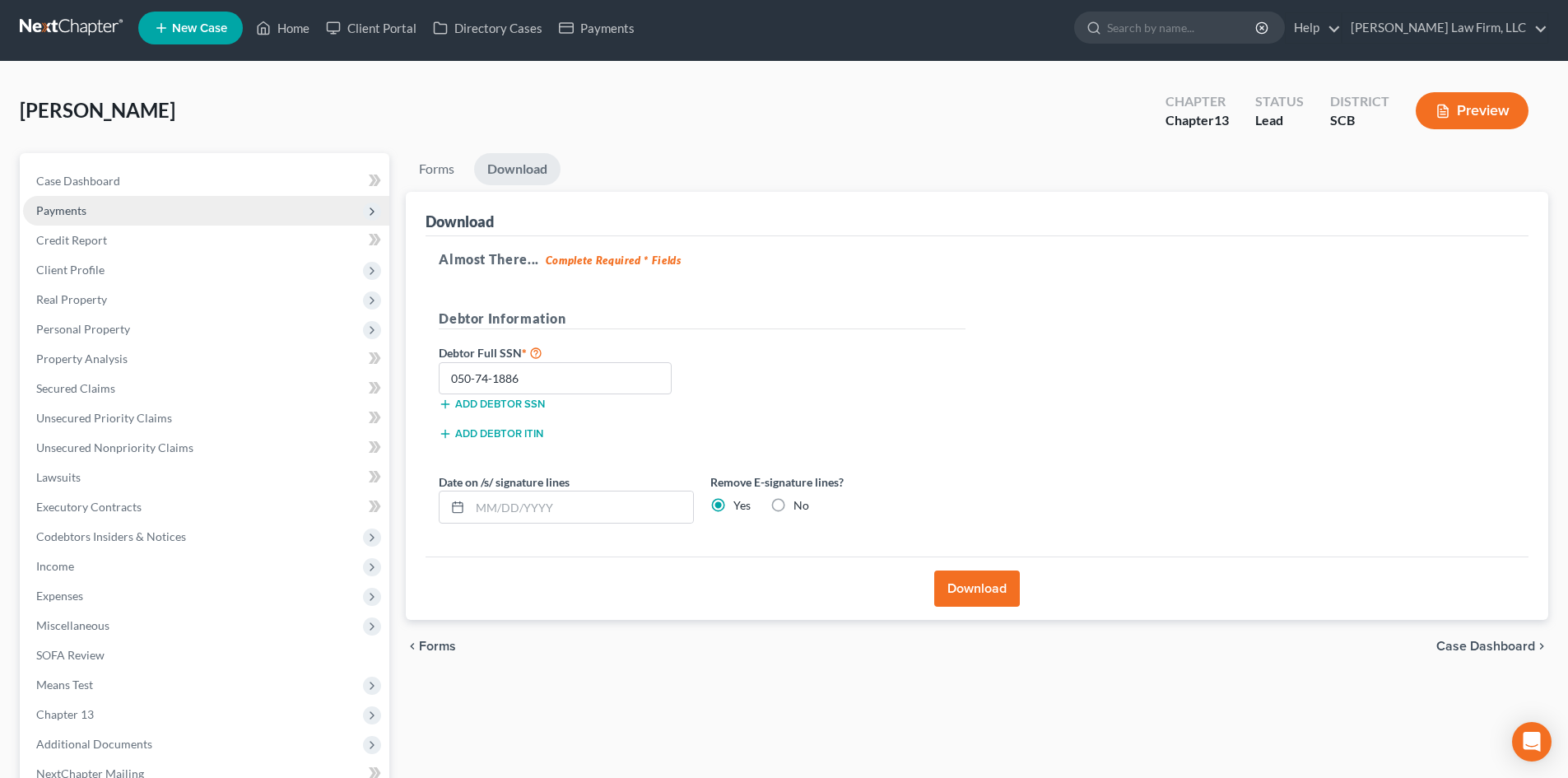
scroll to position [0, 0]
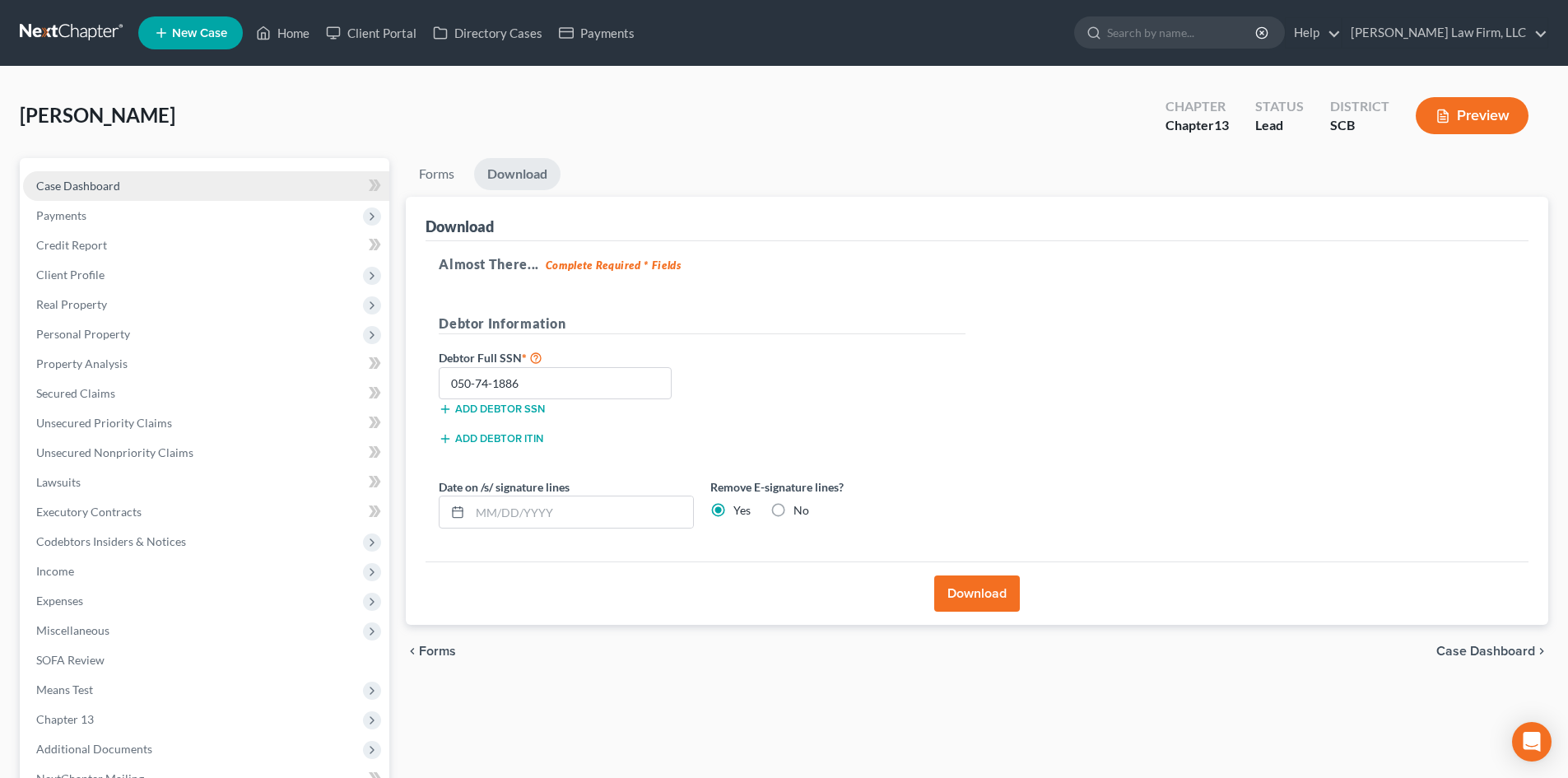
click at [108, 175] on link "Case Dashboard" at bounding box center [206, 186] width 367 height 30
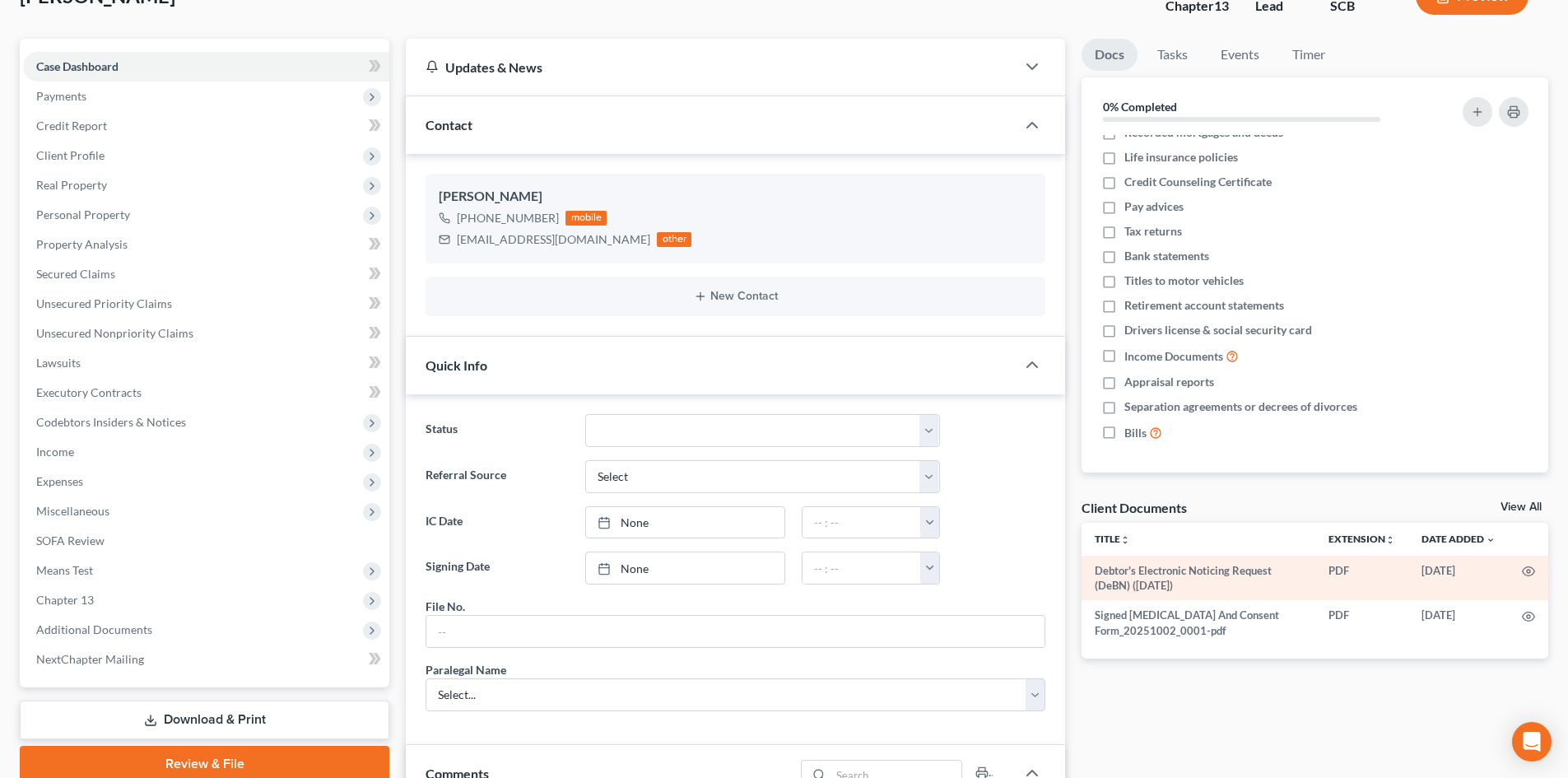
scroll to position [247, 0]
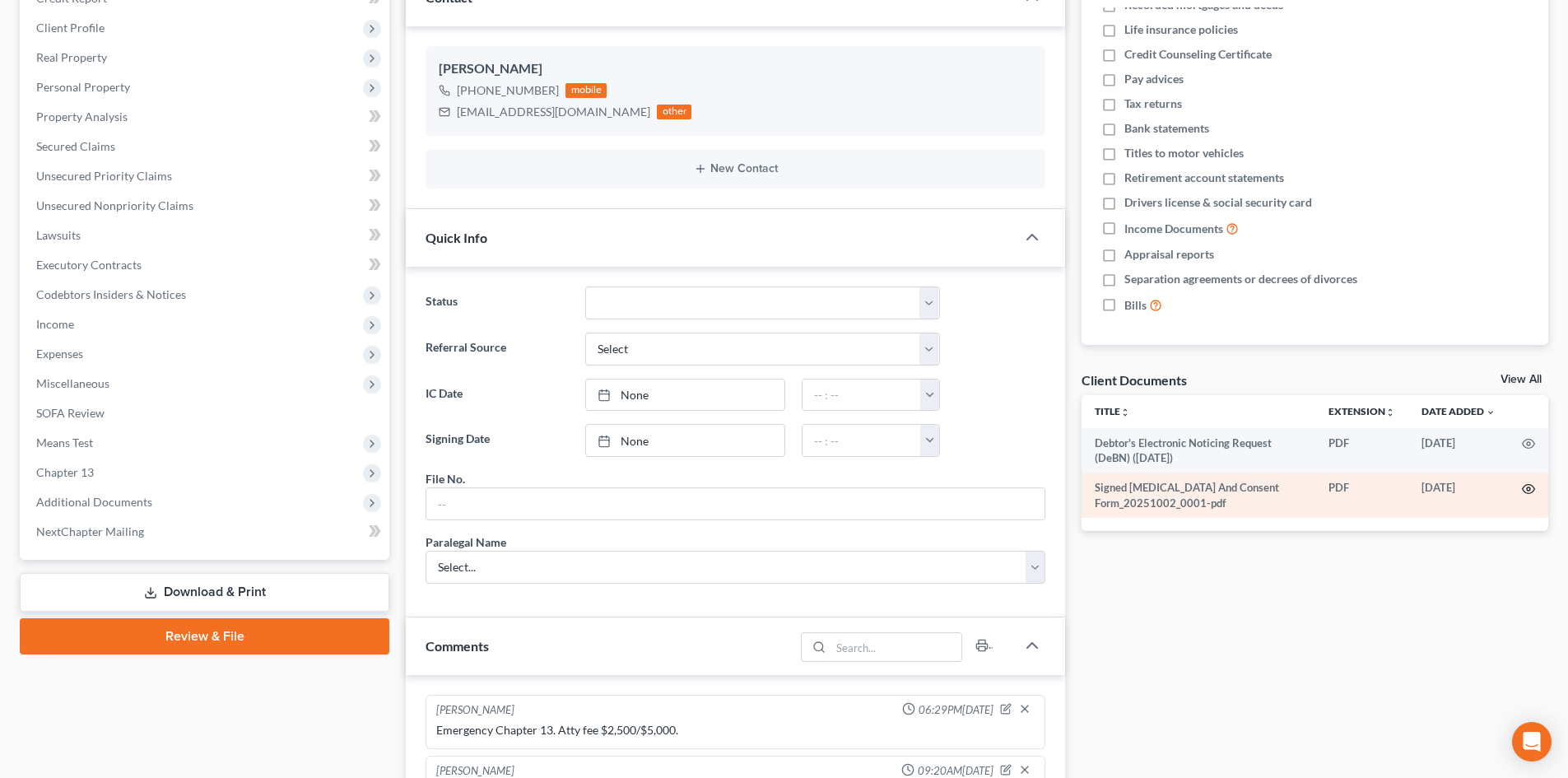
click at [1526, 486] on icon "button" at bounding box center [1528, 488] width 13 height 13
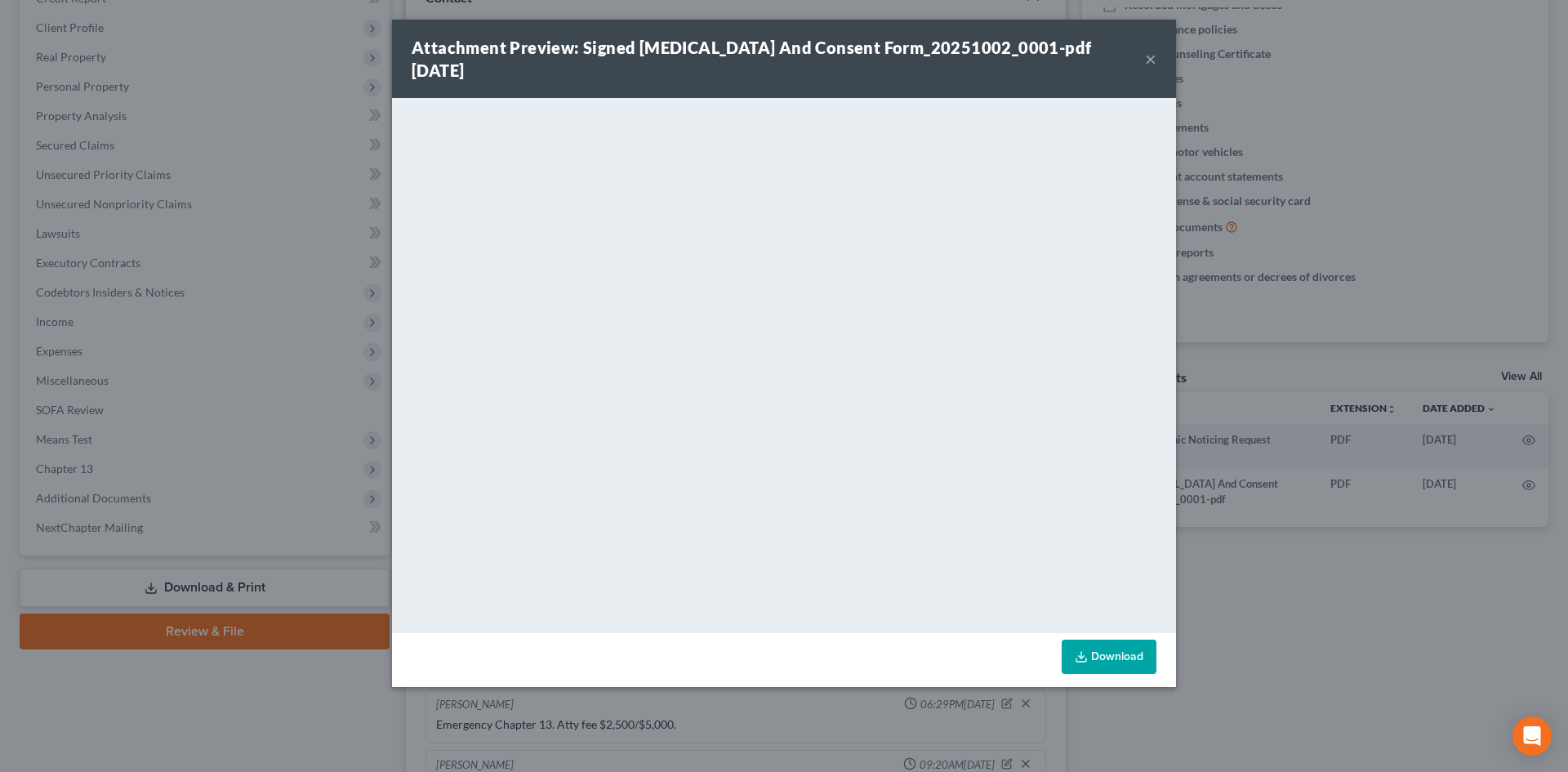
click at [1150, 49] on button "×" at bounding box center [1150, 59] width 12 height 20
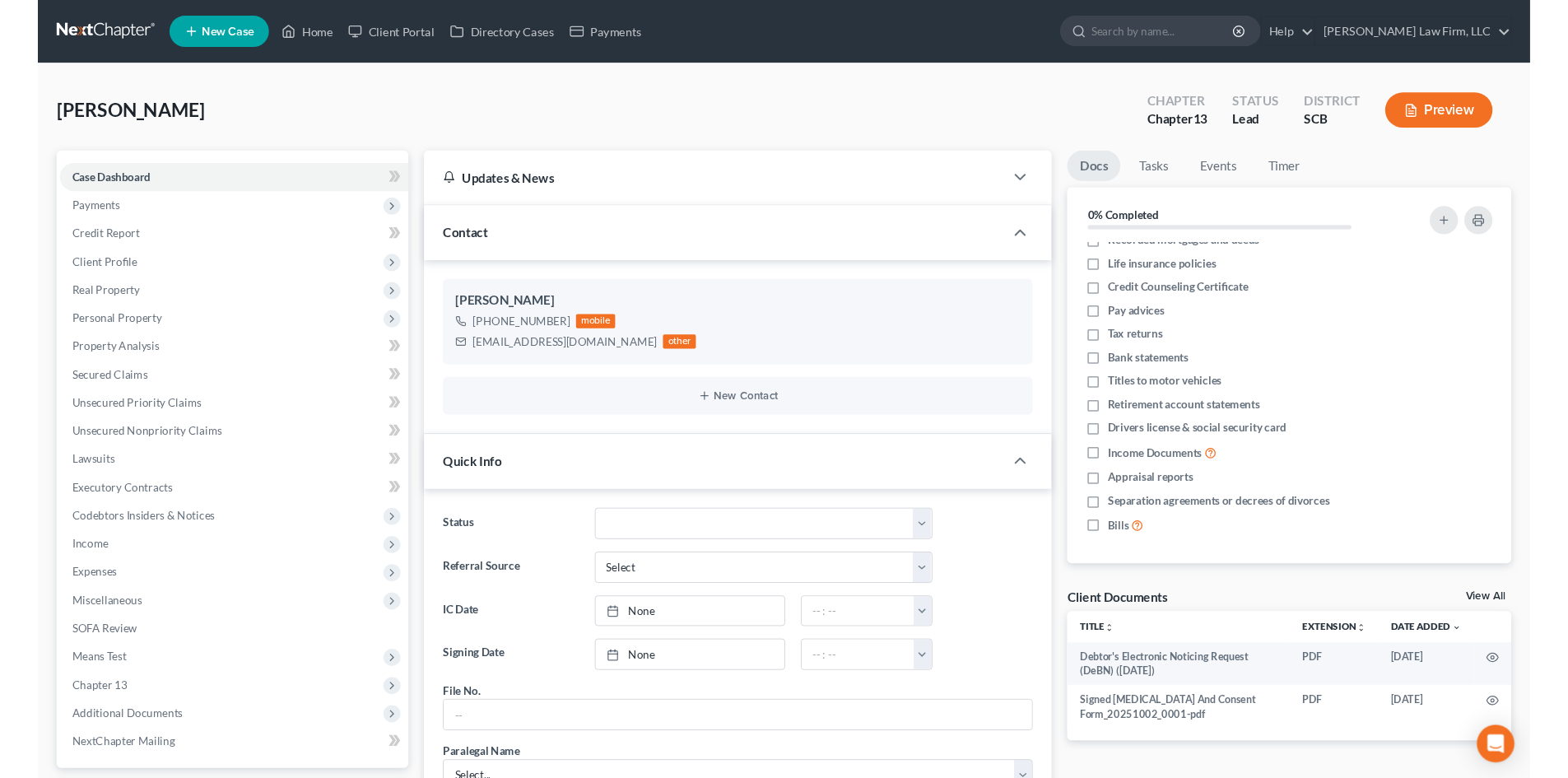
scroll to position [15, 0]
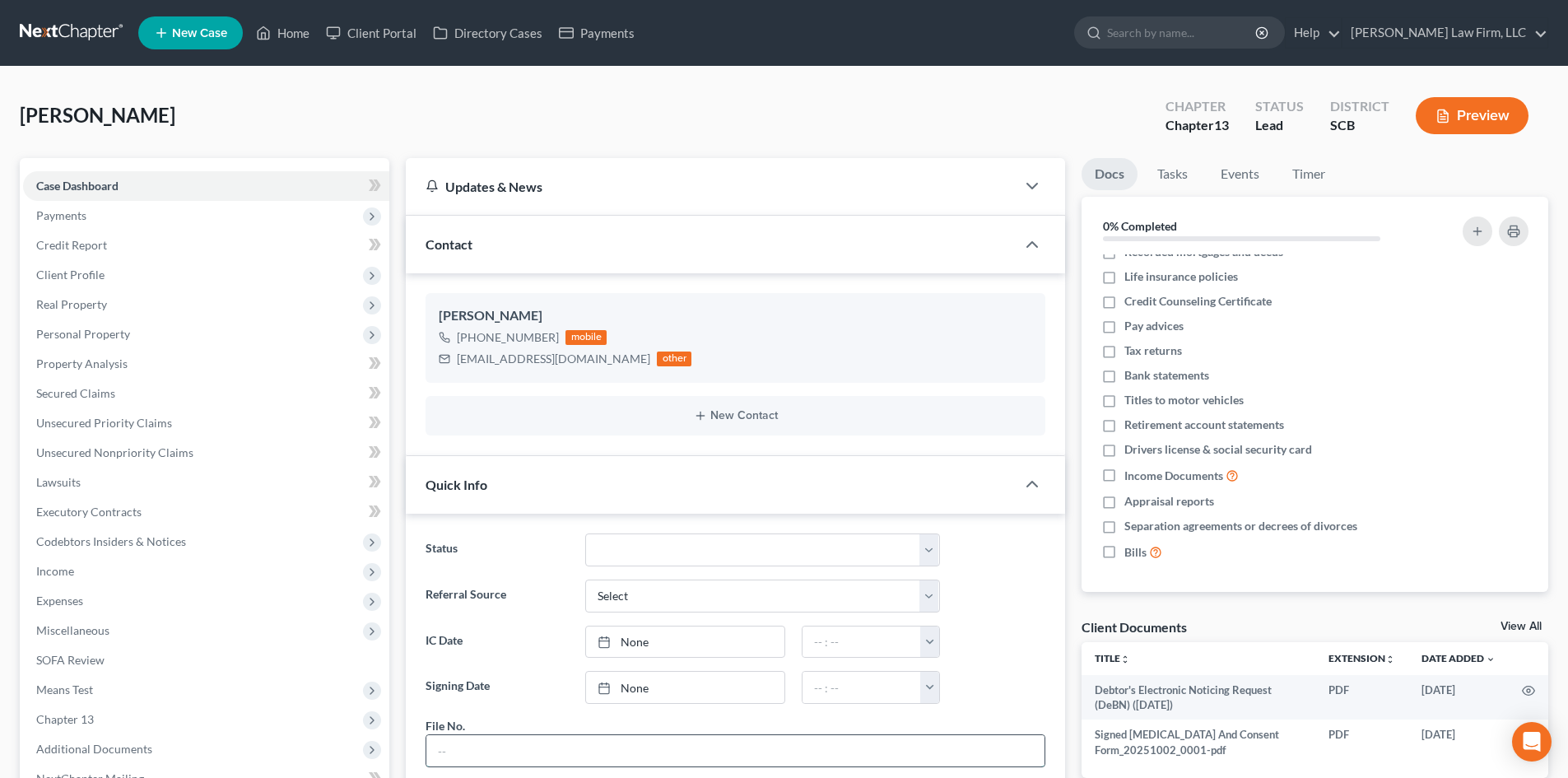
click at [528, 750] on input "text" at bounding box center [735, 750] width 618 height 31
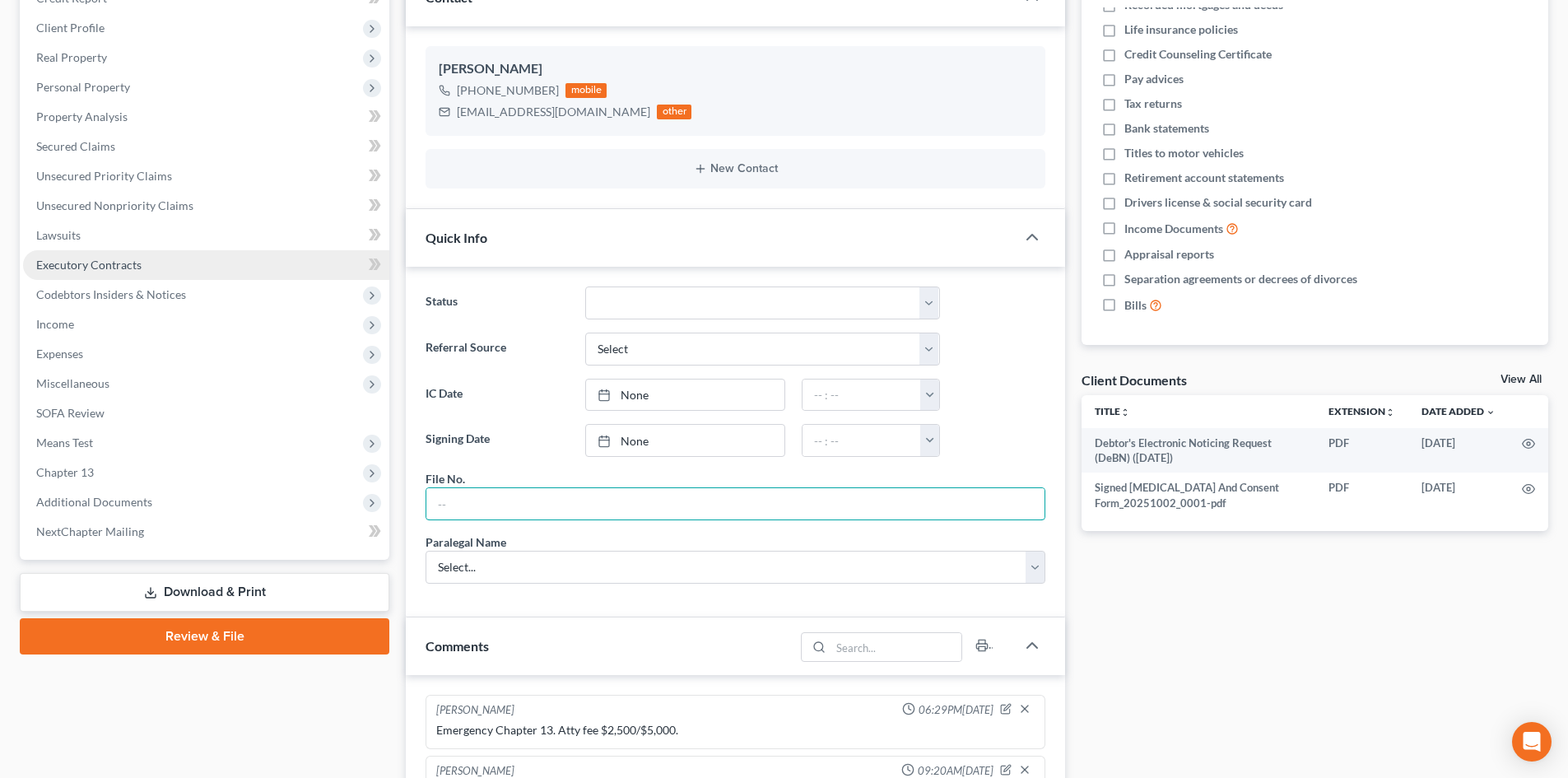
scroll to position [82, 0]
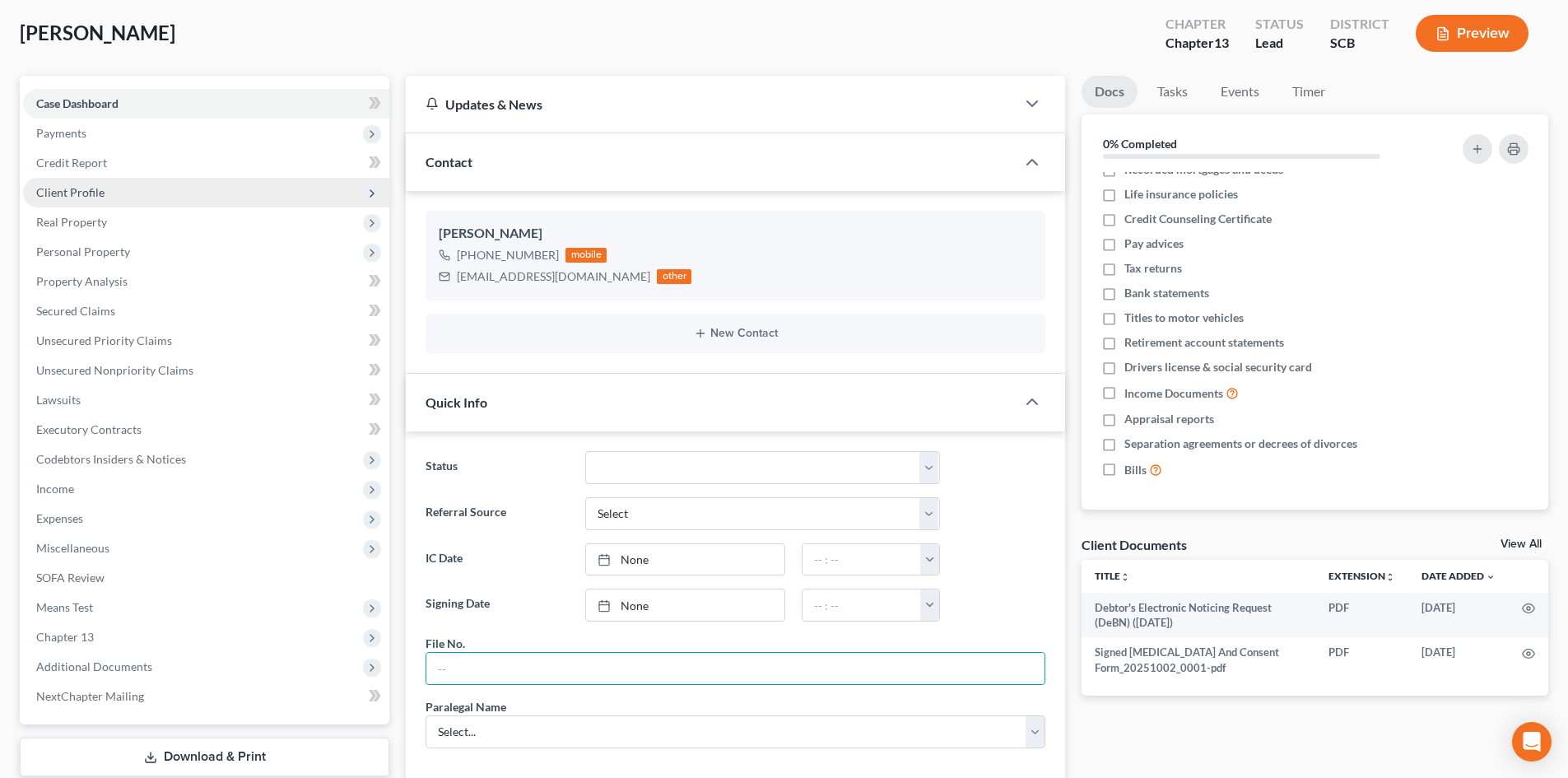
click at [108, 178] on span "Client Profile" at bounding box center [206, 193] width 367 height 30
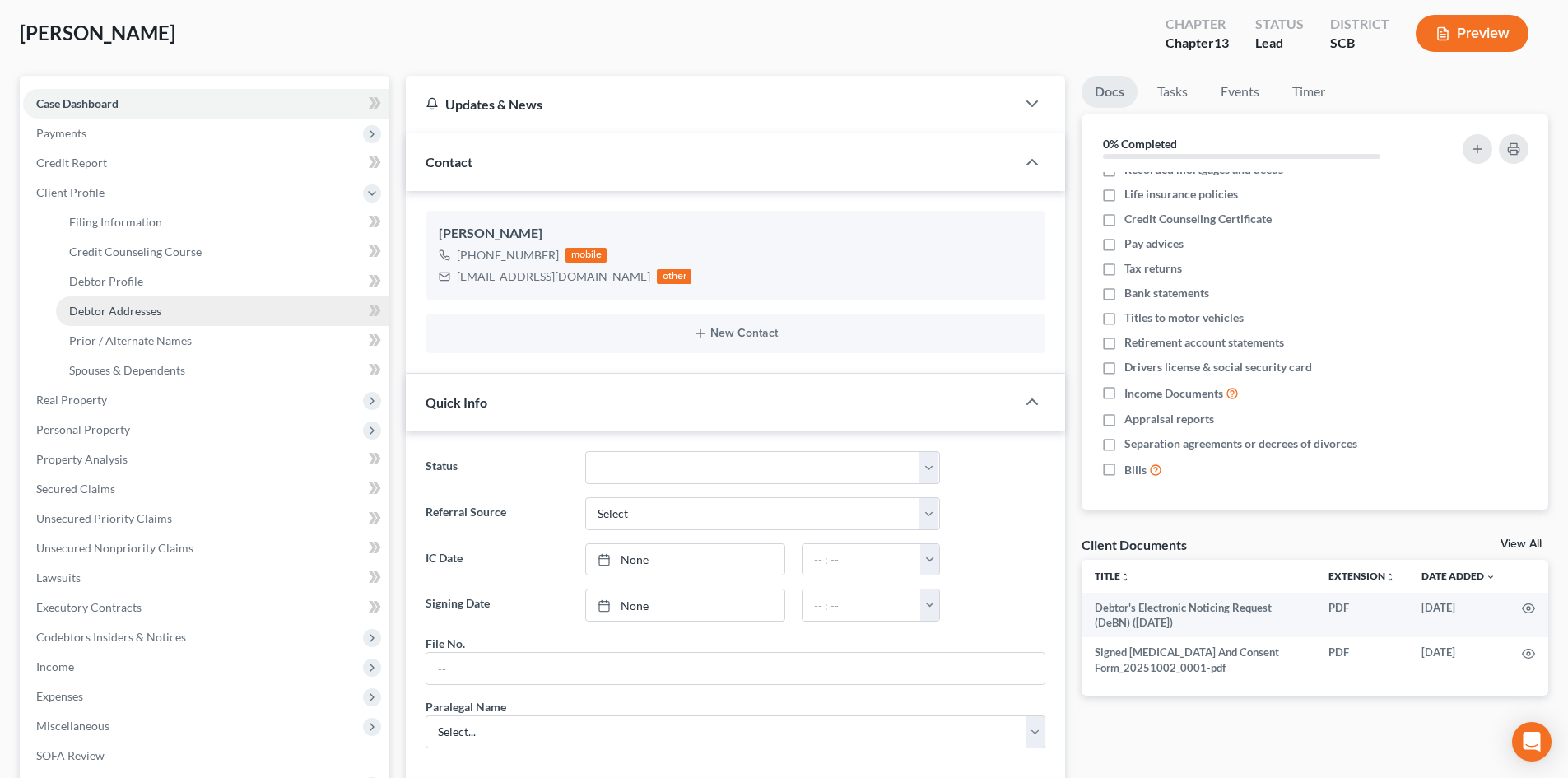
click at [152, 311] on span "Debtor Addresses" at bounding box center [115, 311] width 92 height 14
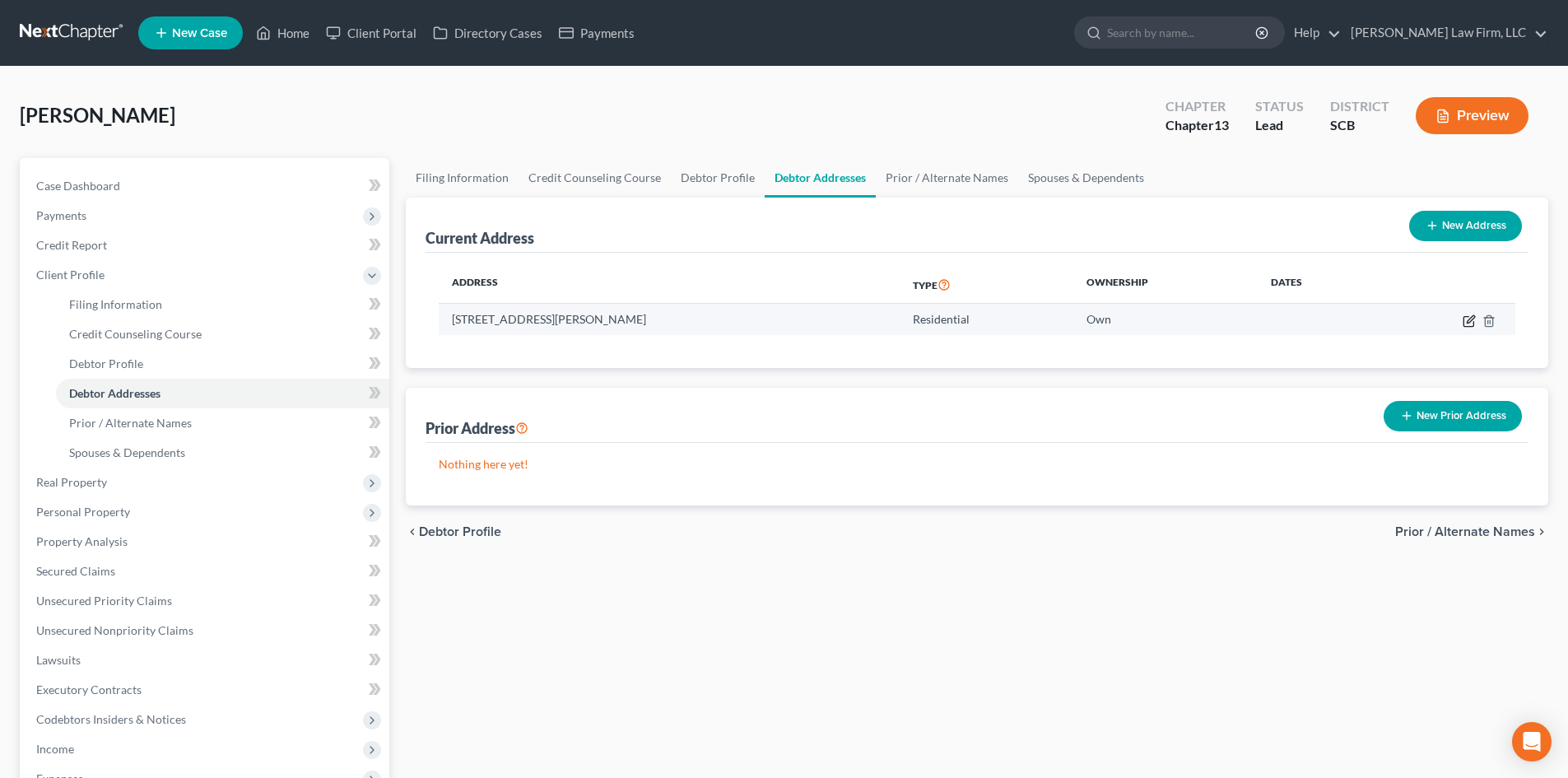
click at [1471, 314] on icon "button" at bounding box center [1469, 320] width 13 height 13
select select "42"
select select "0"
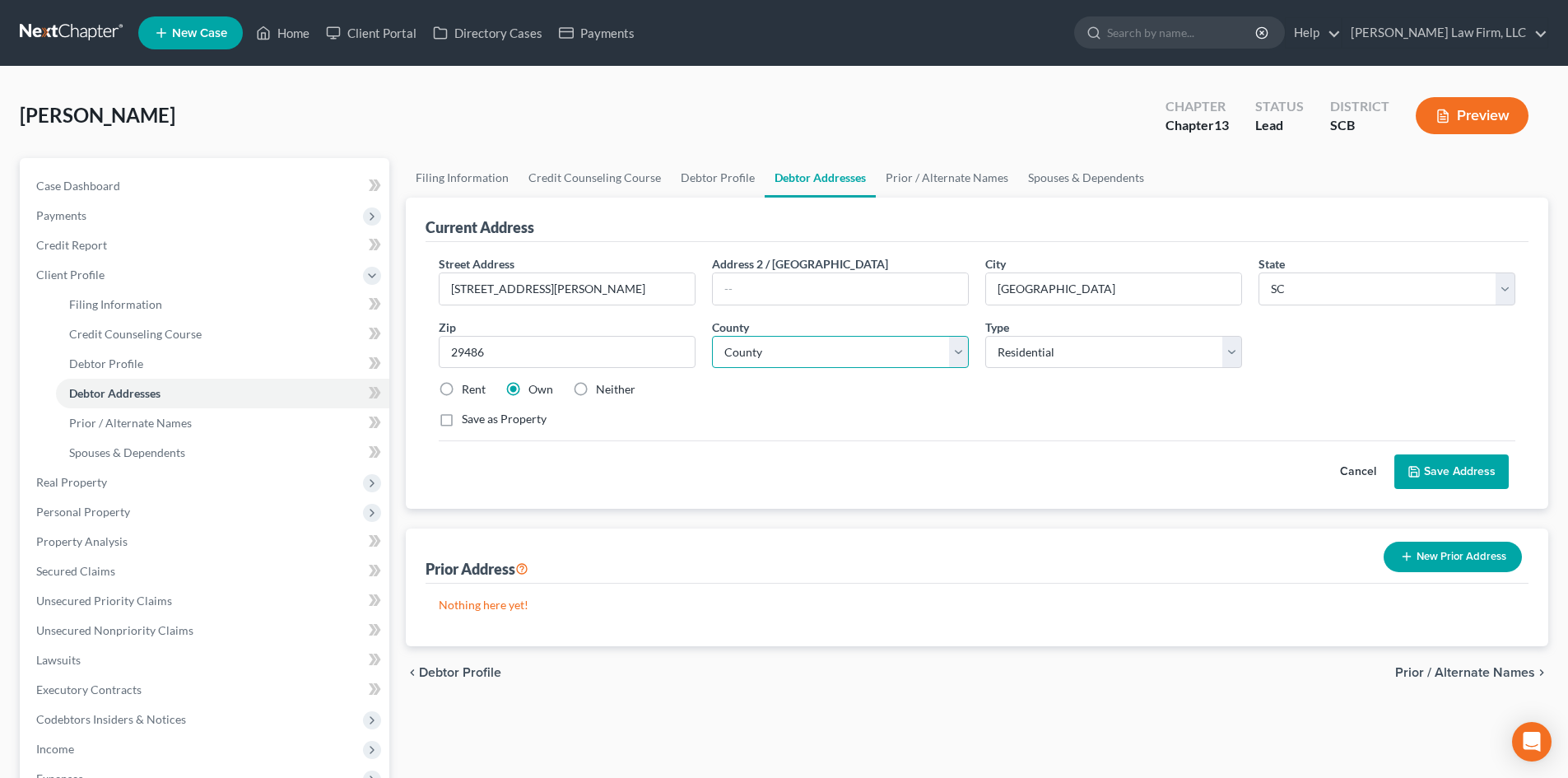
click at [828, 353] on select "County [GEOGRAPHIC_DATA] [GEOGRAPHIC_DATA] [GEOGRAPHIC_DATA] [GEOGRAPHIC_DATA] …" at bounding box center [841, 352] width 256 height 33
select select "7"
click at [712, 336] on select "County [GEOGRAPHIC_DATA] [GEOGRAPHIC_DATA] [GEOGRAPHIC_DATA] [GEOGRAPHIC_DATA] …" at bounding box center [841, 352] width 256 height 33
click at [1457, 470] on button "Save Address" at bounding box center [1451, 471] width 114 height 35
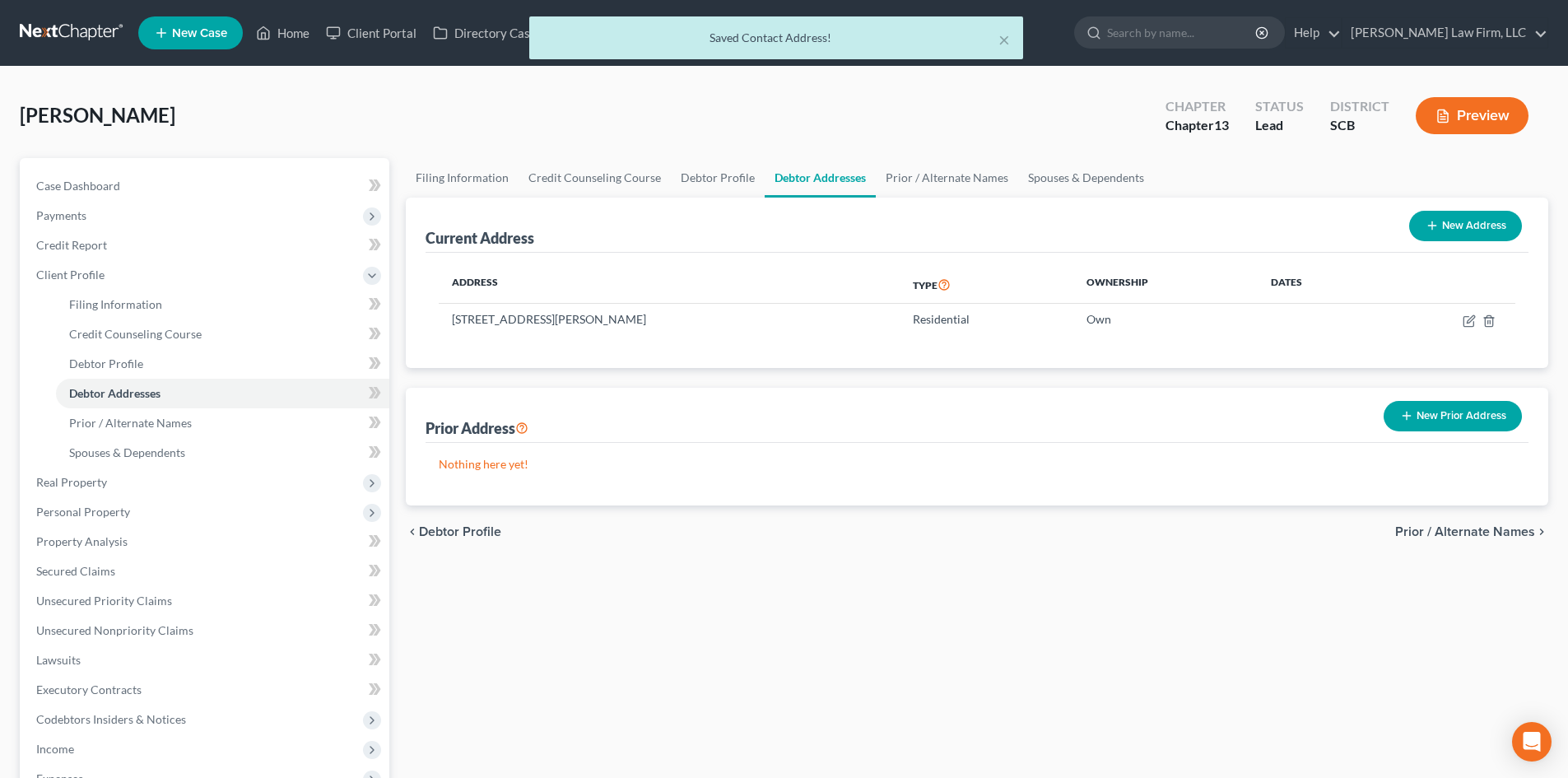
scroll to position [247, 0]
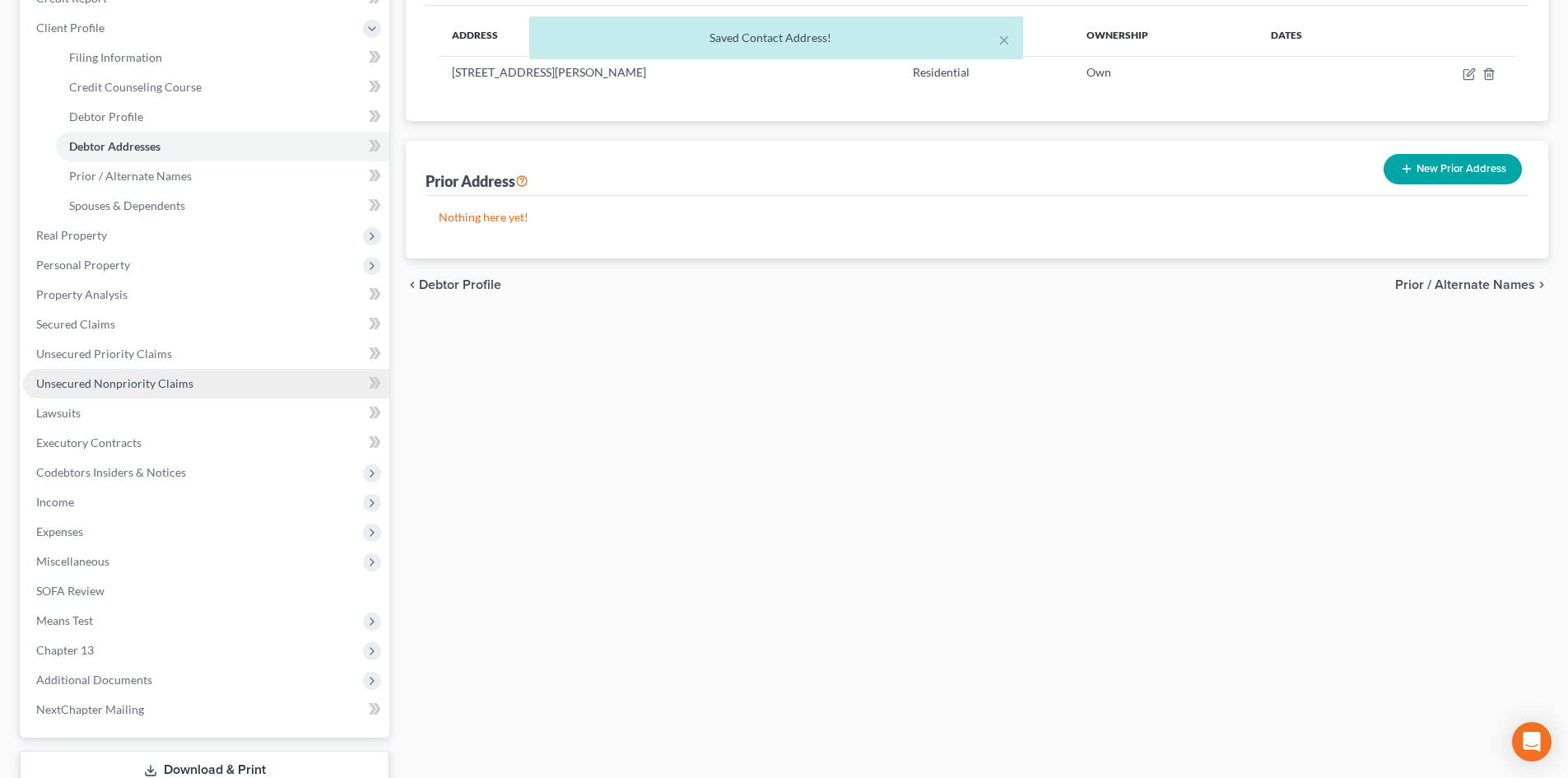
click at [204, 383] on link "Unsecured Nonpriority Claims" at bounding box center [206, 384] width 367 height 30
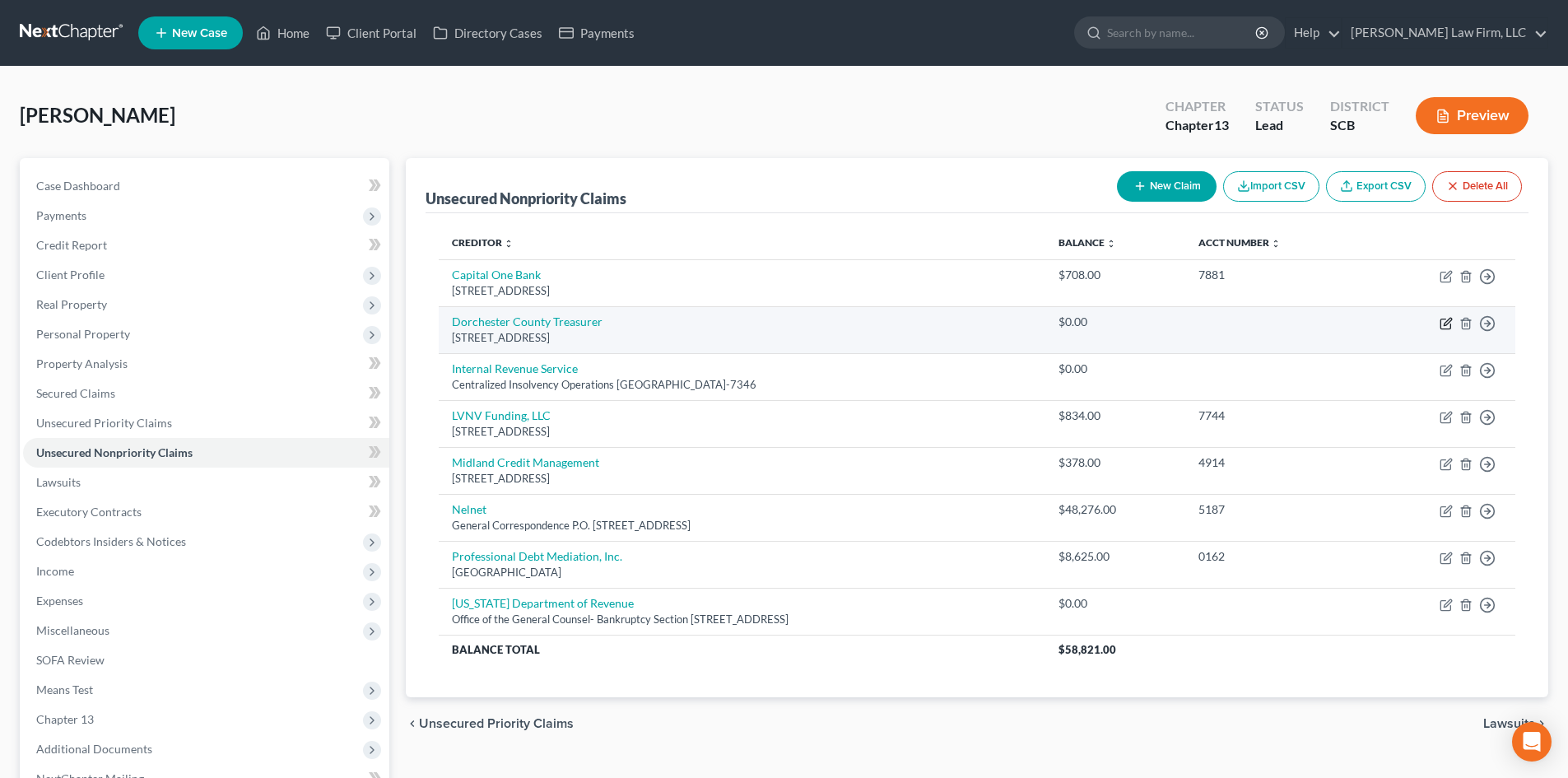
click at [1450, 323] on icon "button" at bounding box center [1446, 323] width 13 height 13
select select "42"
select select "14"
select select "0"
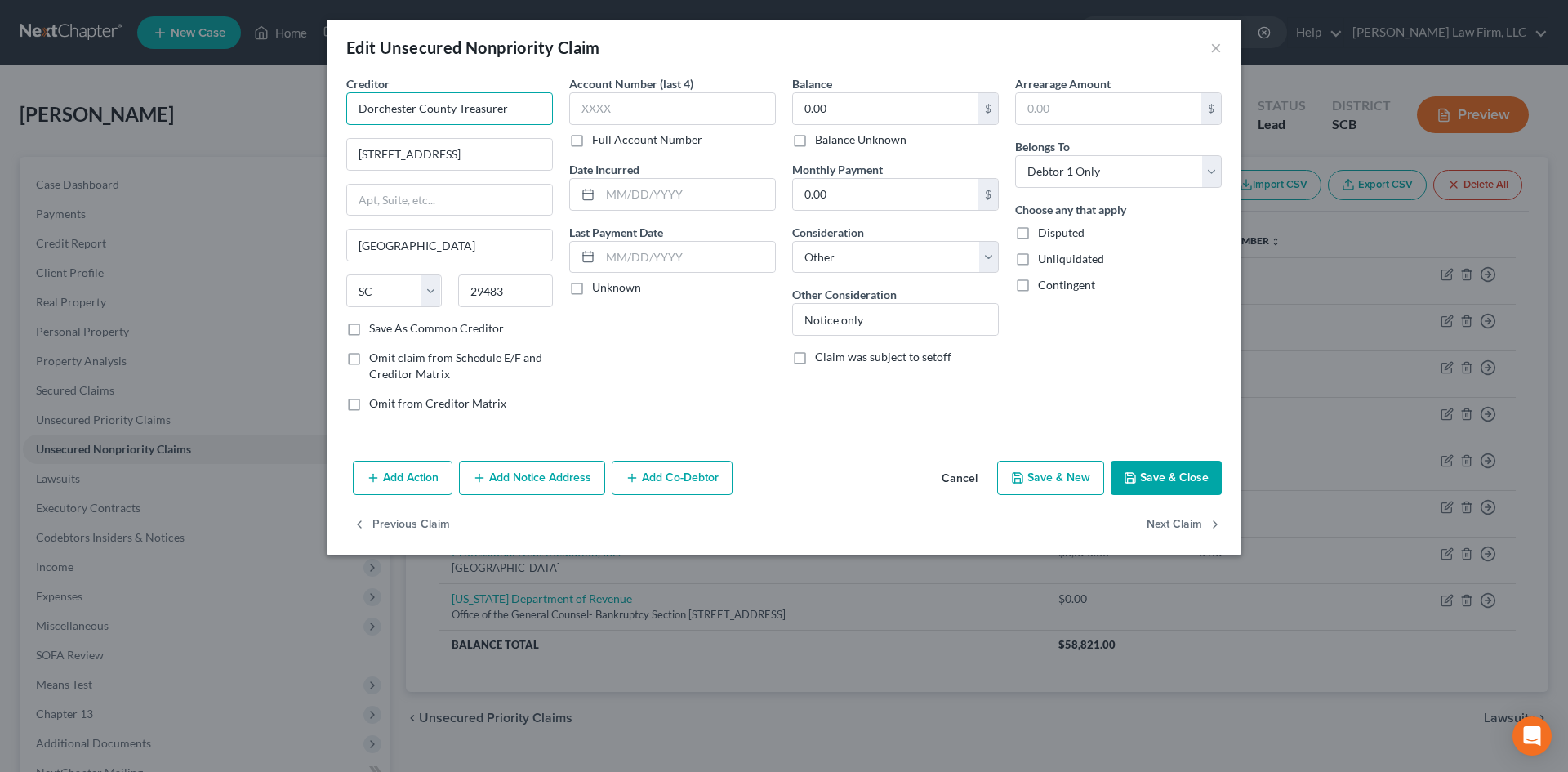
drag, startPoint x: 416, startPoint y: 106, endPoint x: 231, endPoint y: 109, distance: 185.0
click at [231, 109] on div "Edit Unsecured Nonpriority Claim × Creditor * Dorchester County Treasurer [STRE…" at bounding box center [784, 386] width 1568 height 772
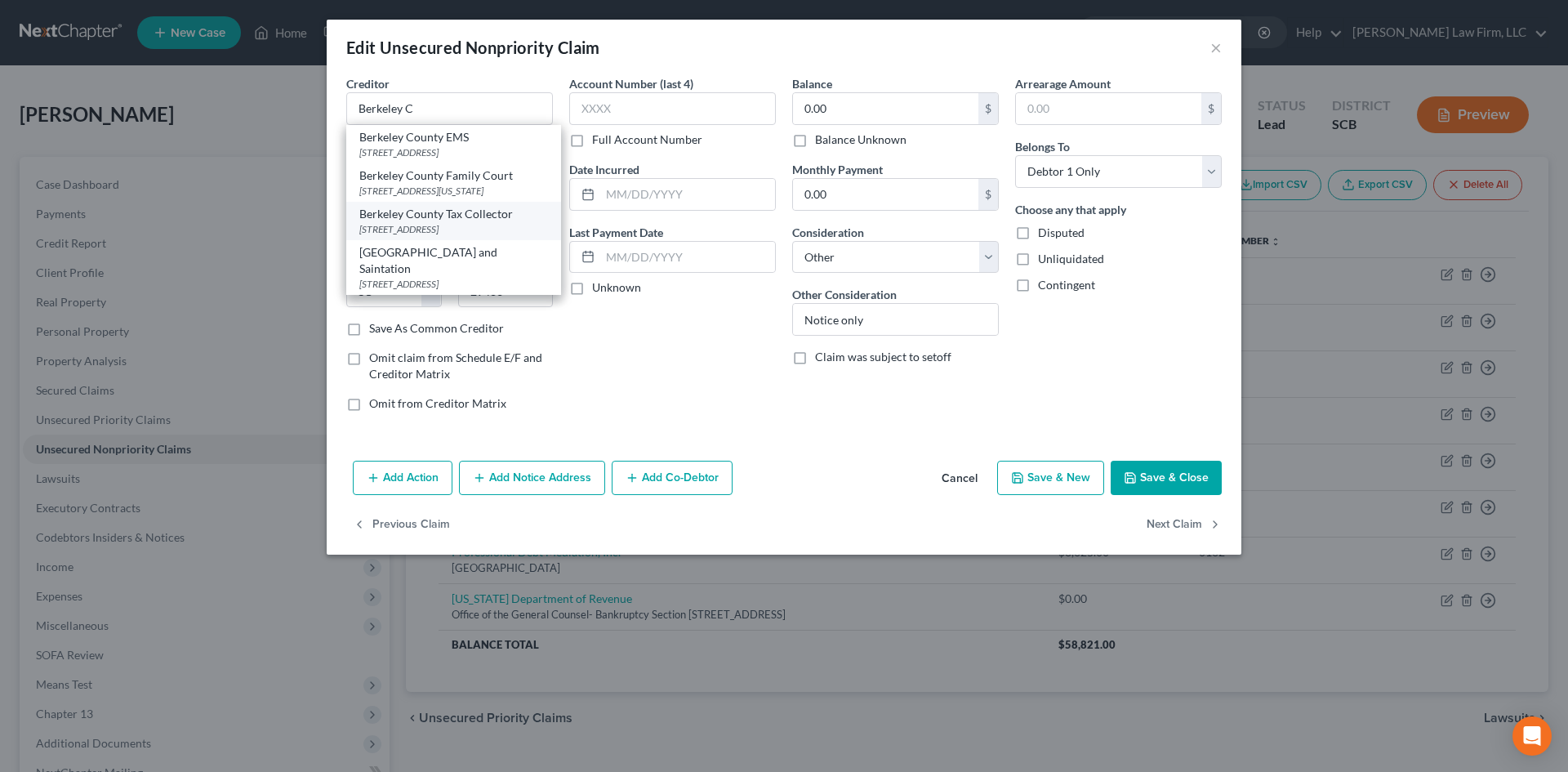
click at [415, 221] on div "Berkeley County Tax Collector" at bounding box center [453, 214] width 188 height 17
type input "Berkeley County Tax Collector"
type input "PO Box 6122"
type input "Moncks Corner"
type input "29461"
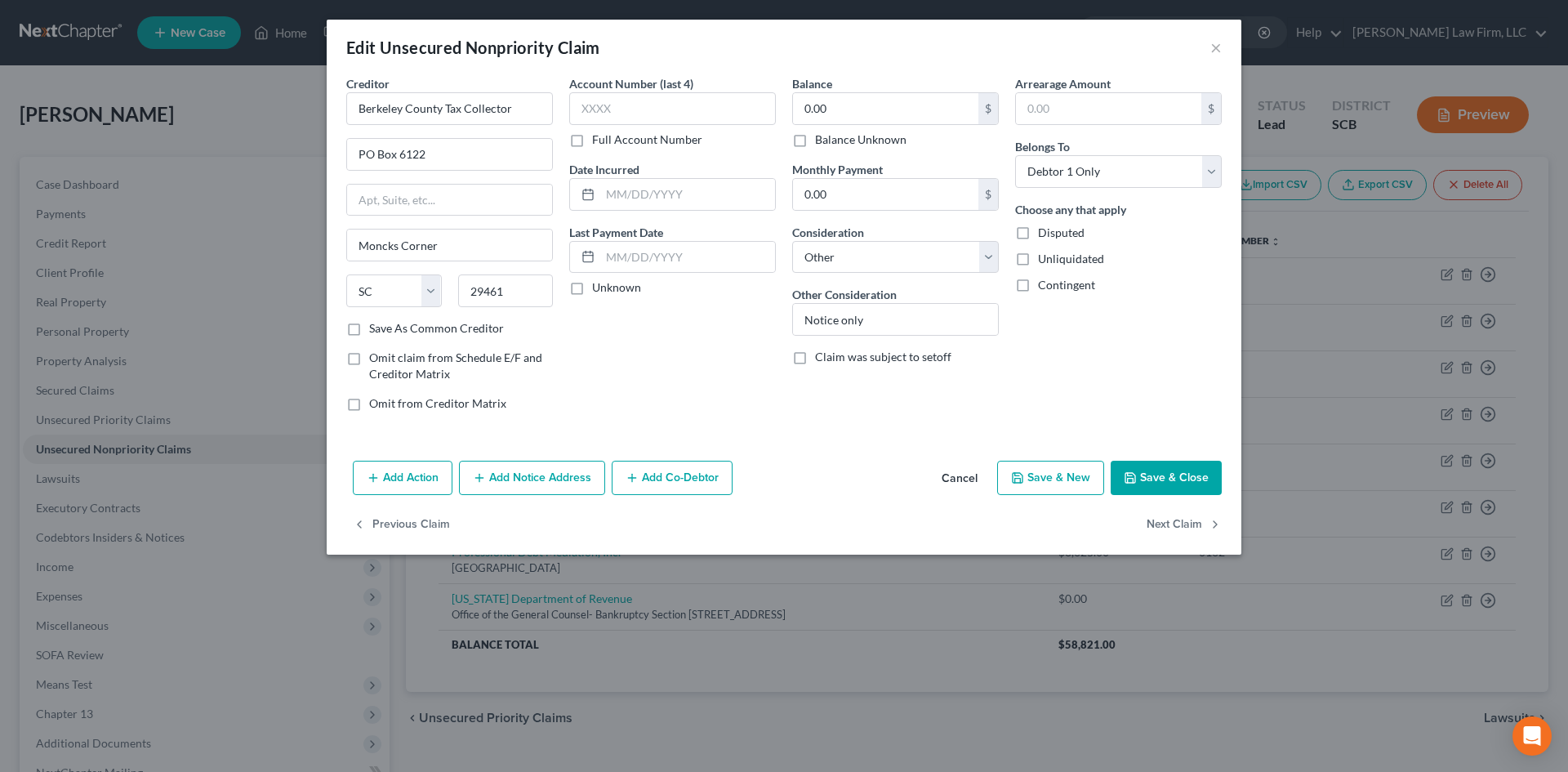
click at [1133, 464] on button "Save & Close" at bounding box center [1166, 477] width 111 height 35
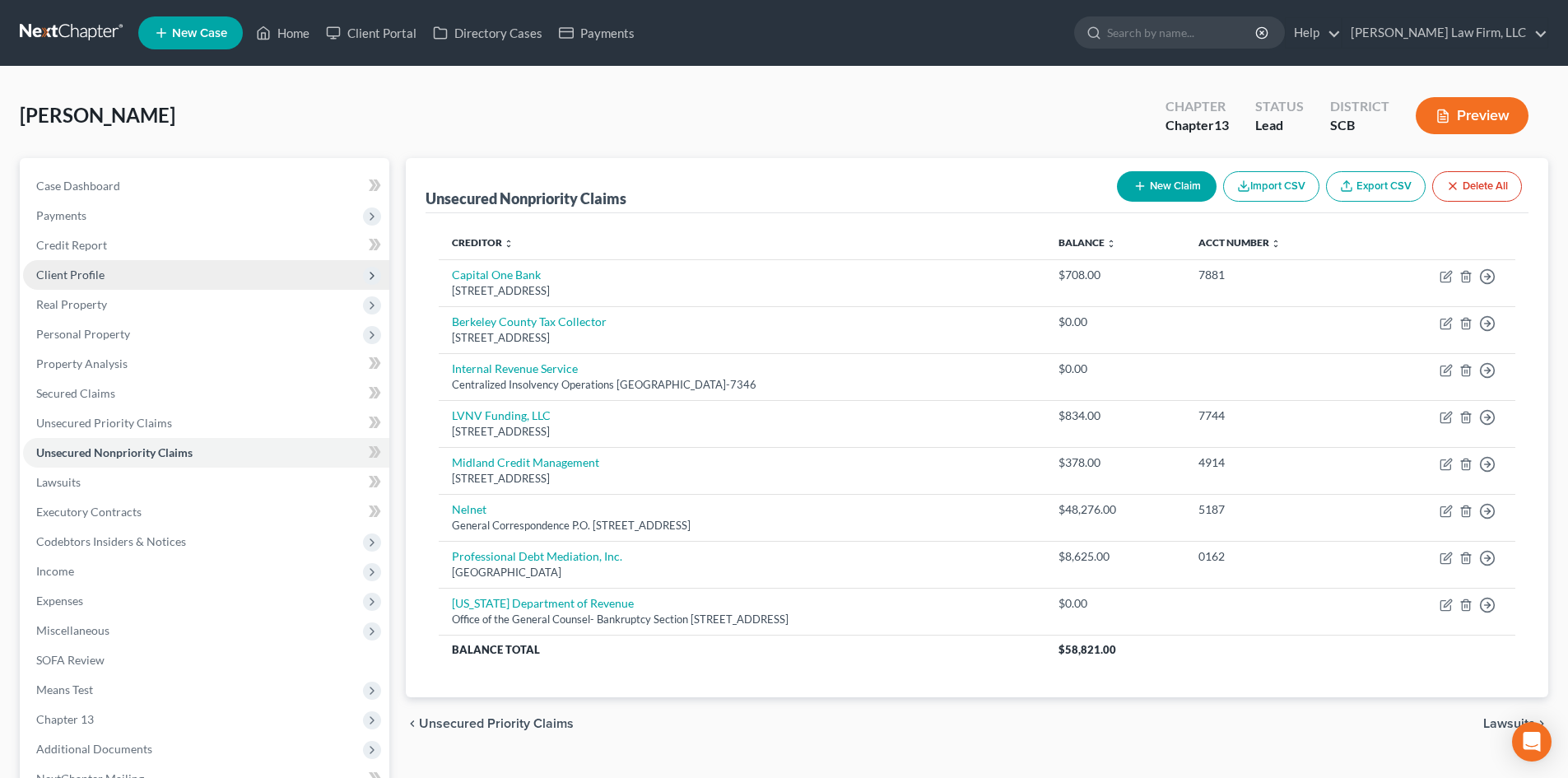
click at [115, 277] on span "Client Profile" at bounding box center [206, 275] width 367 height 30
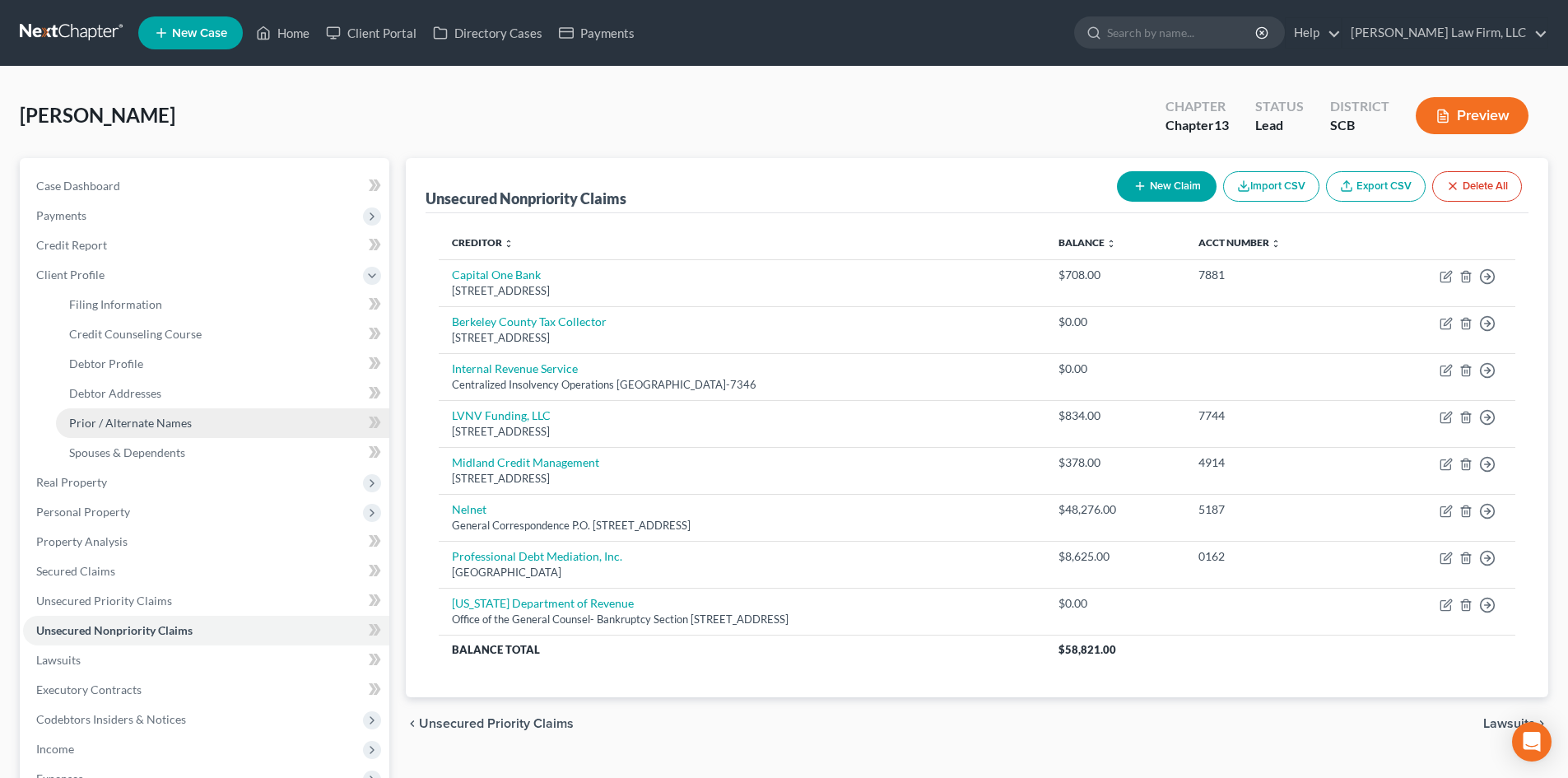
click at [188, 427] on span "Prior / Alternate Names" at bounding box center [130, 422] width 122 height 14
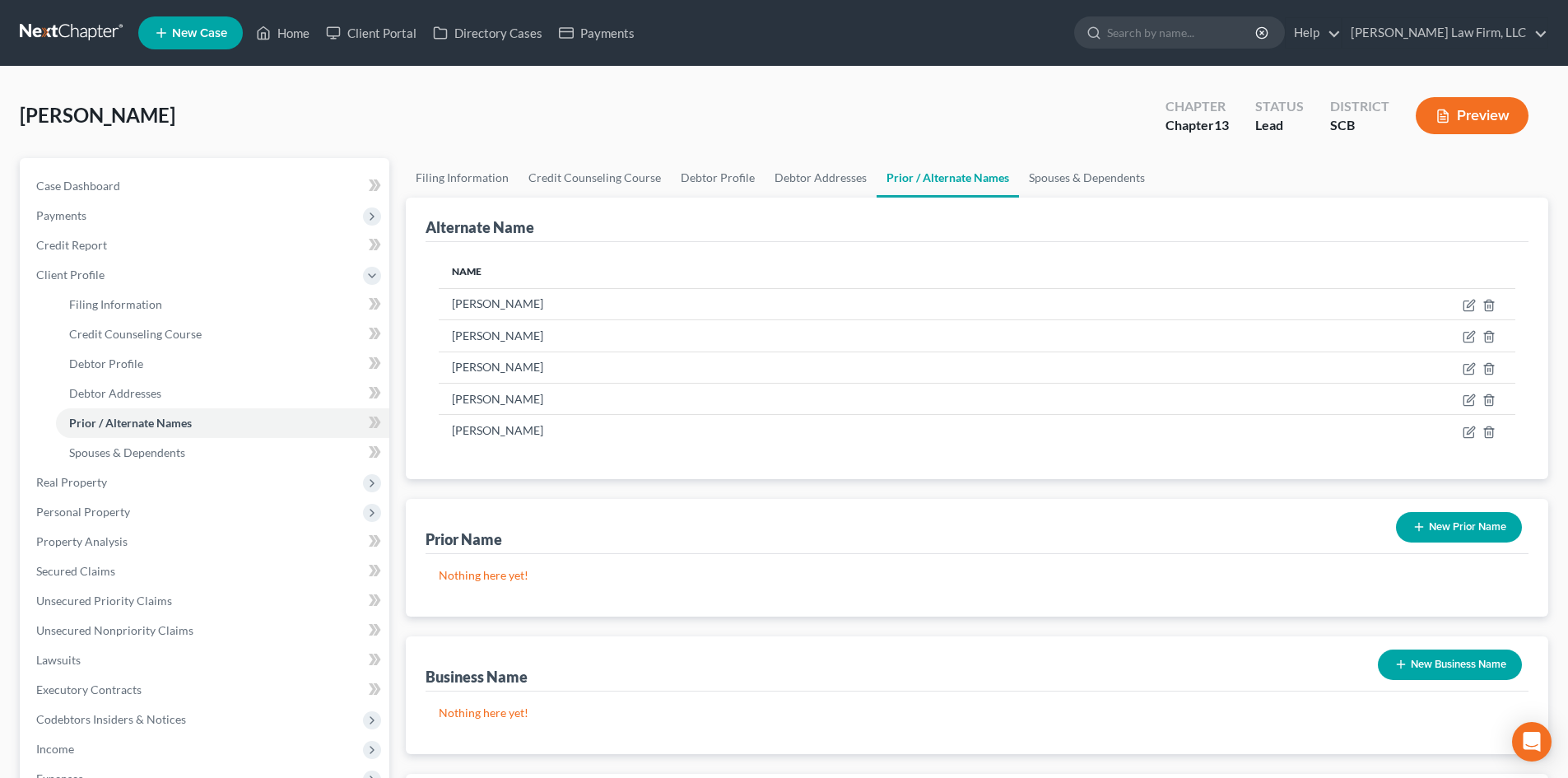
click at [1463, 527] on button "New Prior Name" at bounding box center [1459, 527] width 126 height 31
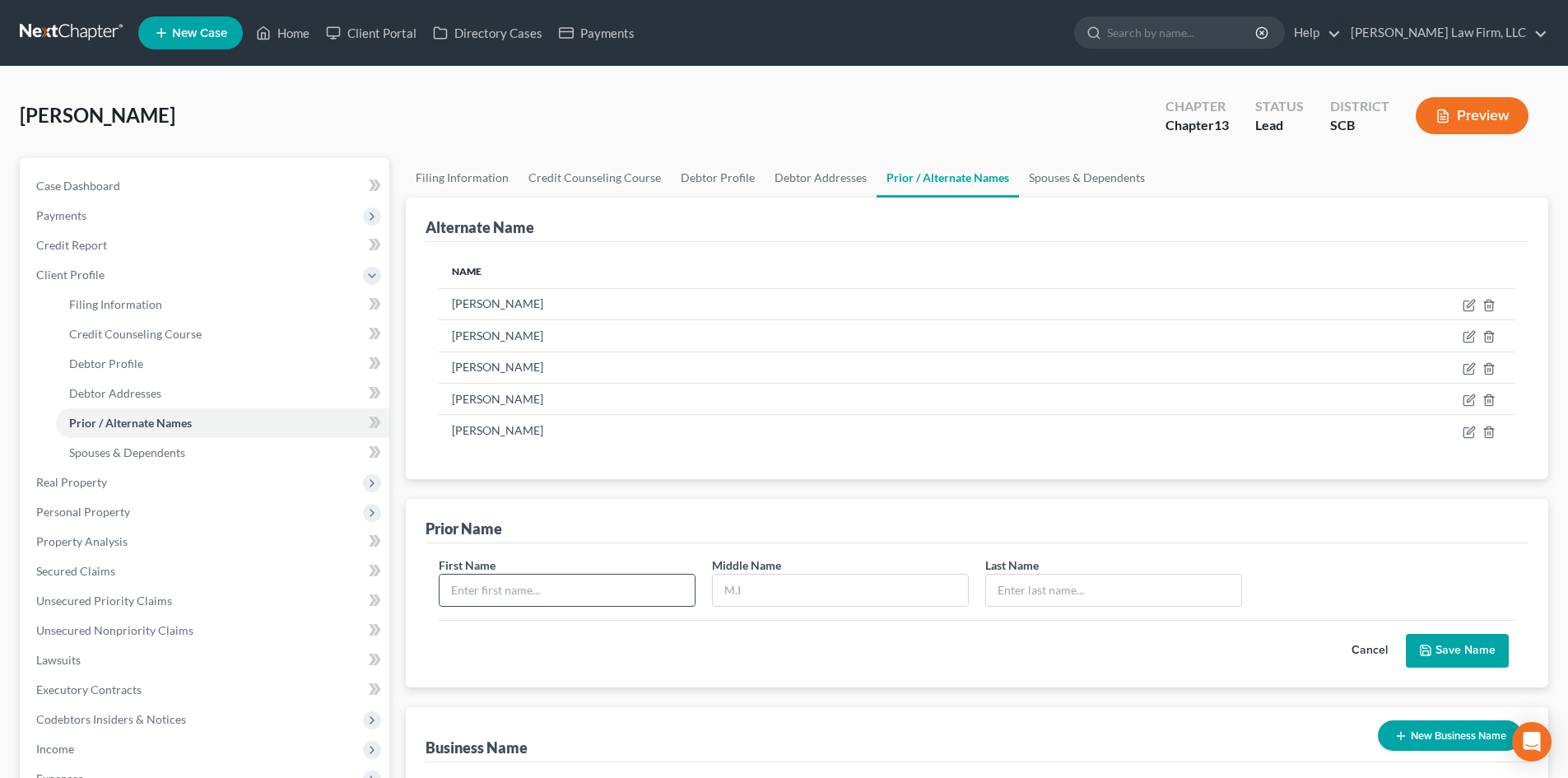
click at [534, 592] on input "text" at bounding box center [566, 589] width 255 height 31
type input "[PERSON_NAME]"
click at [750, 583] on input "M" at bounding box center [840, 589] width 255 height 31
type input "[PERSON_NAME]"
drag, startPoint x: 1099, startPoint y: 587, endPoint x: 991, endPoint y: 599, distance: 108.7
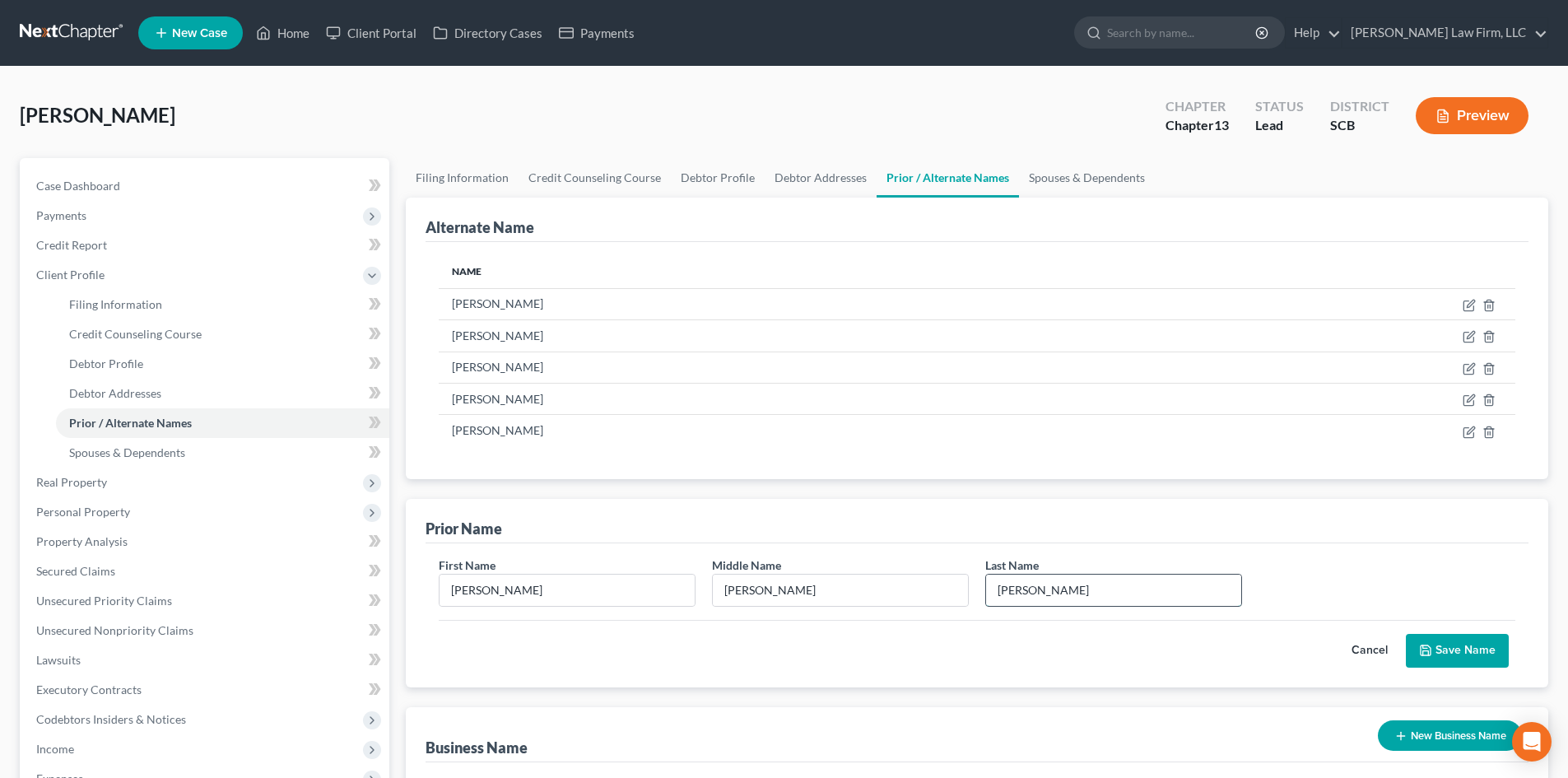
click at [991, 599] on input "[PERSON_NAME]" at bounding box center [1113, 589] width 255 height 31
type input "[PERSON_NAME]"
click at [1464, 645] on button "Save Name" at bounding box center [1458, 651] width 103 height 35
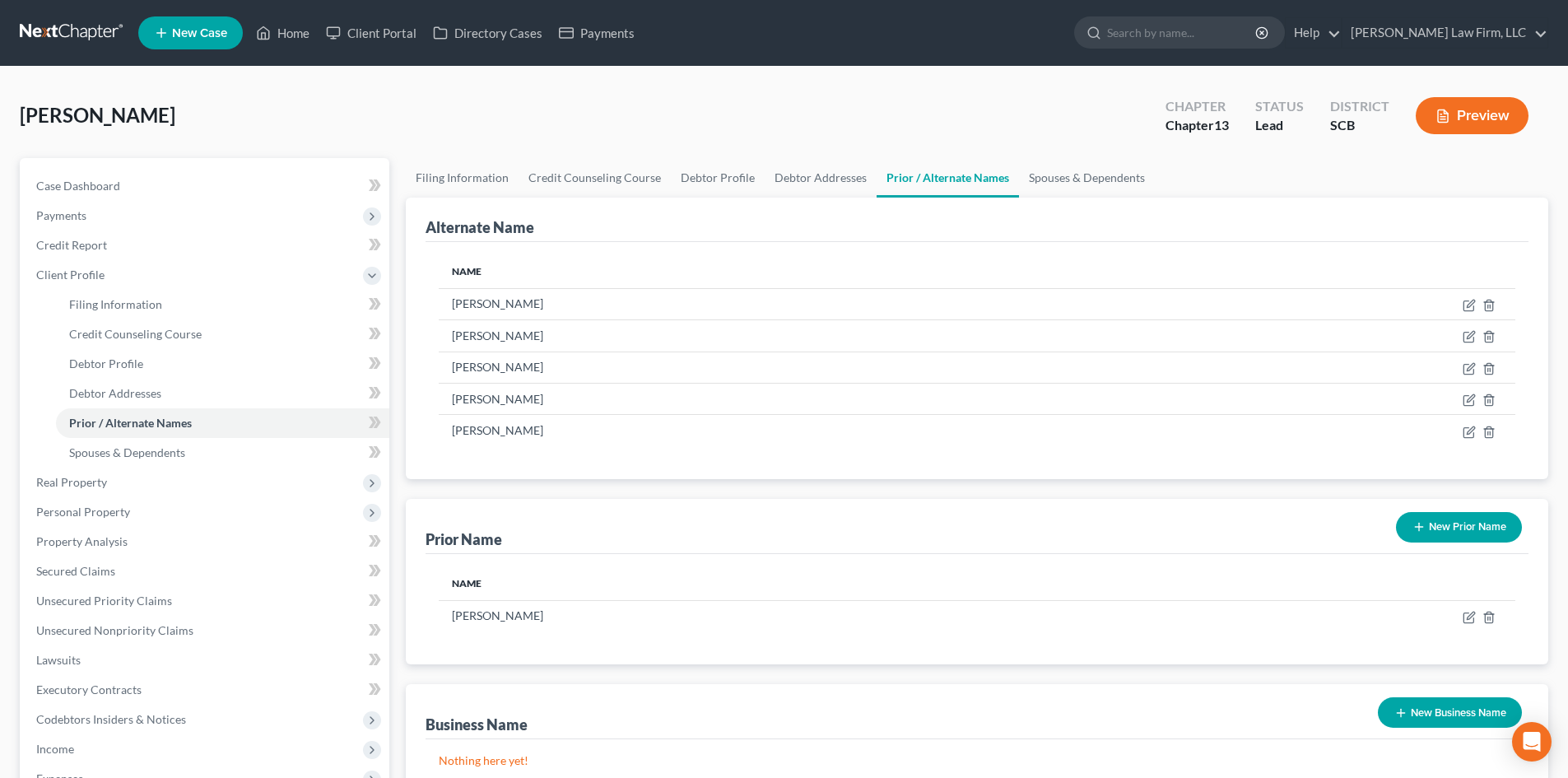
click at [1479, 531] on button "New Prior Name" at bounding box center [1459, 527] width 126 height 31
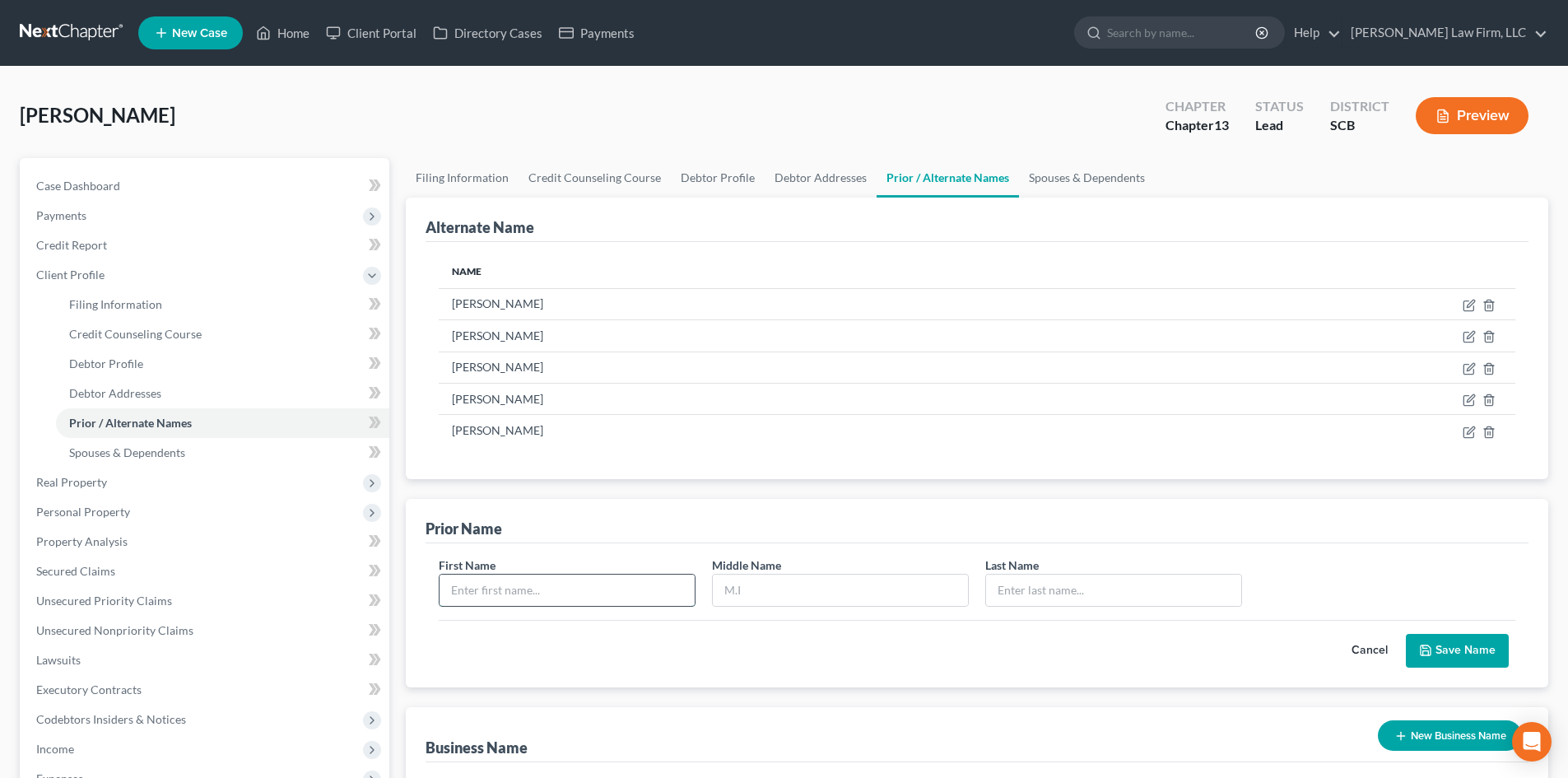
click at [537, 592] on input "text" at bounding box center [566, 589] width 255 height 31
type input "[PERSON_NAME]"
type input "M"
paste input "[PERSON_NAME]"
type input "[PERSON_NAME]"
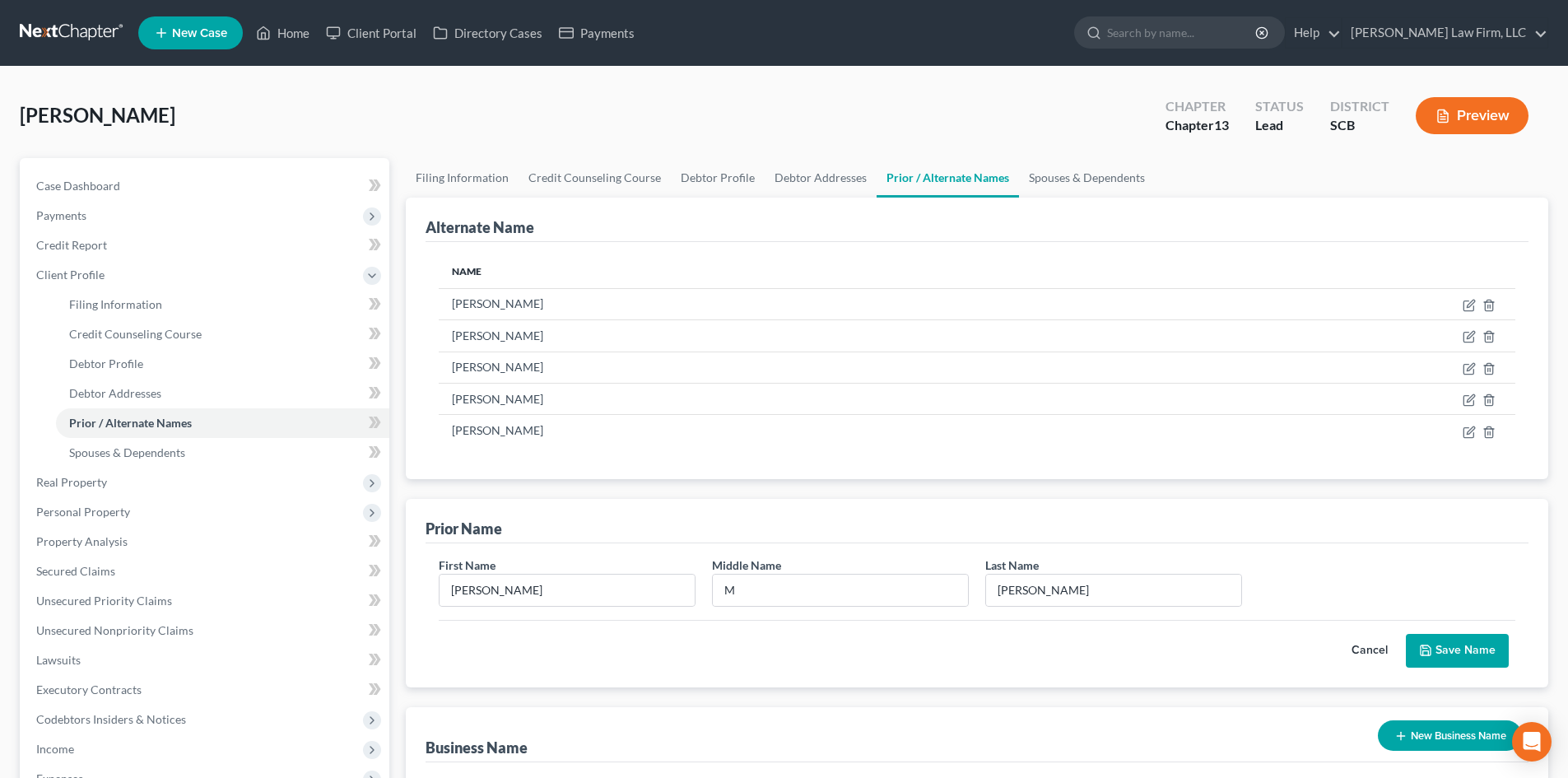
click at [1483, 641] on button "Save Name" at bounding box center [1458, 651] width 103 height 35
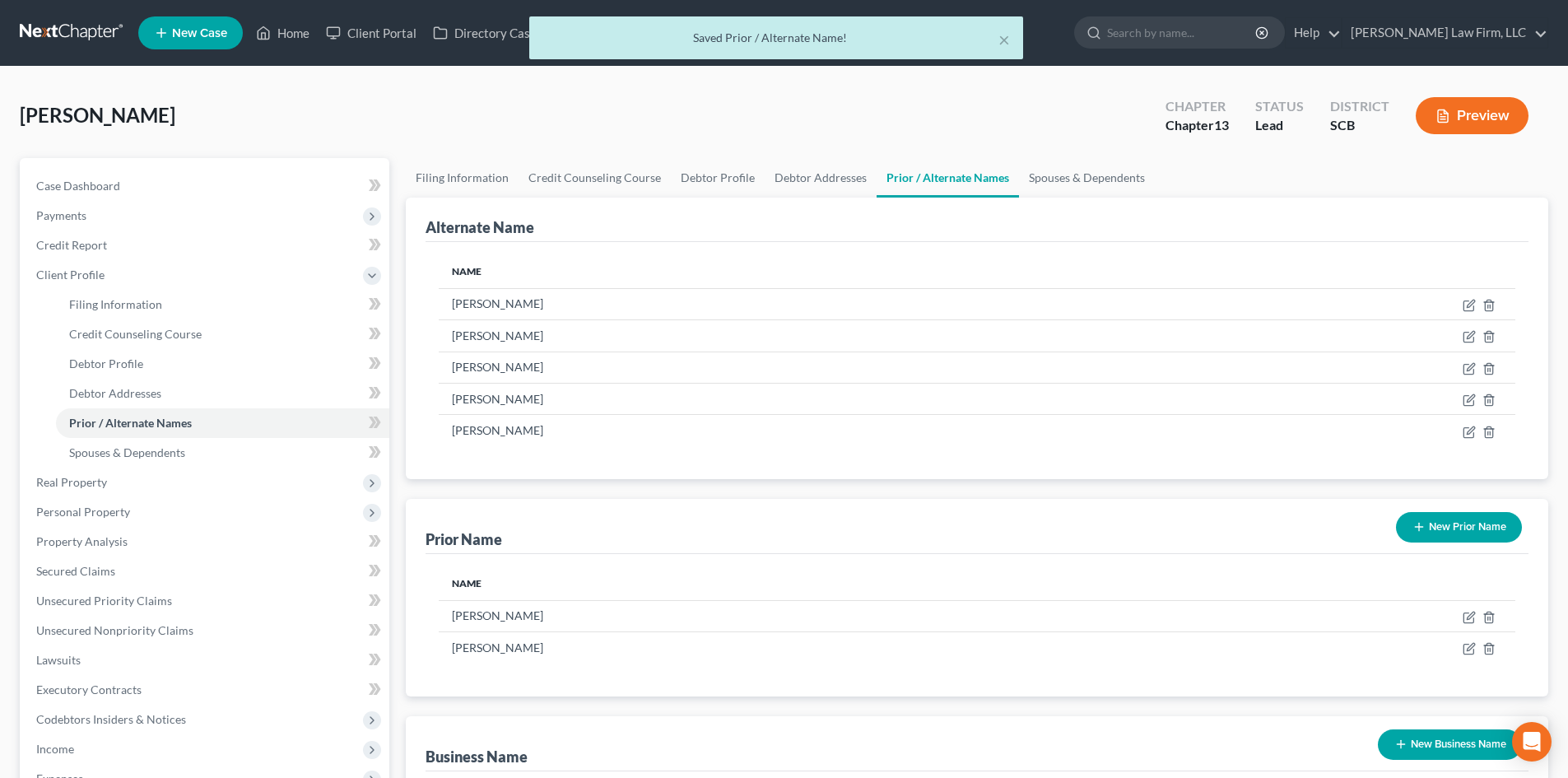
click at [1473, 527] on button "New Prior Name" at bounding box center [1459, 527] width 126 height 31
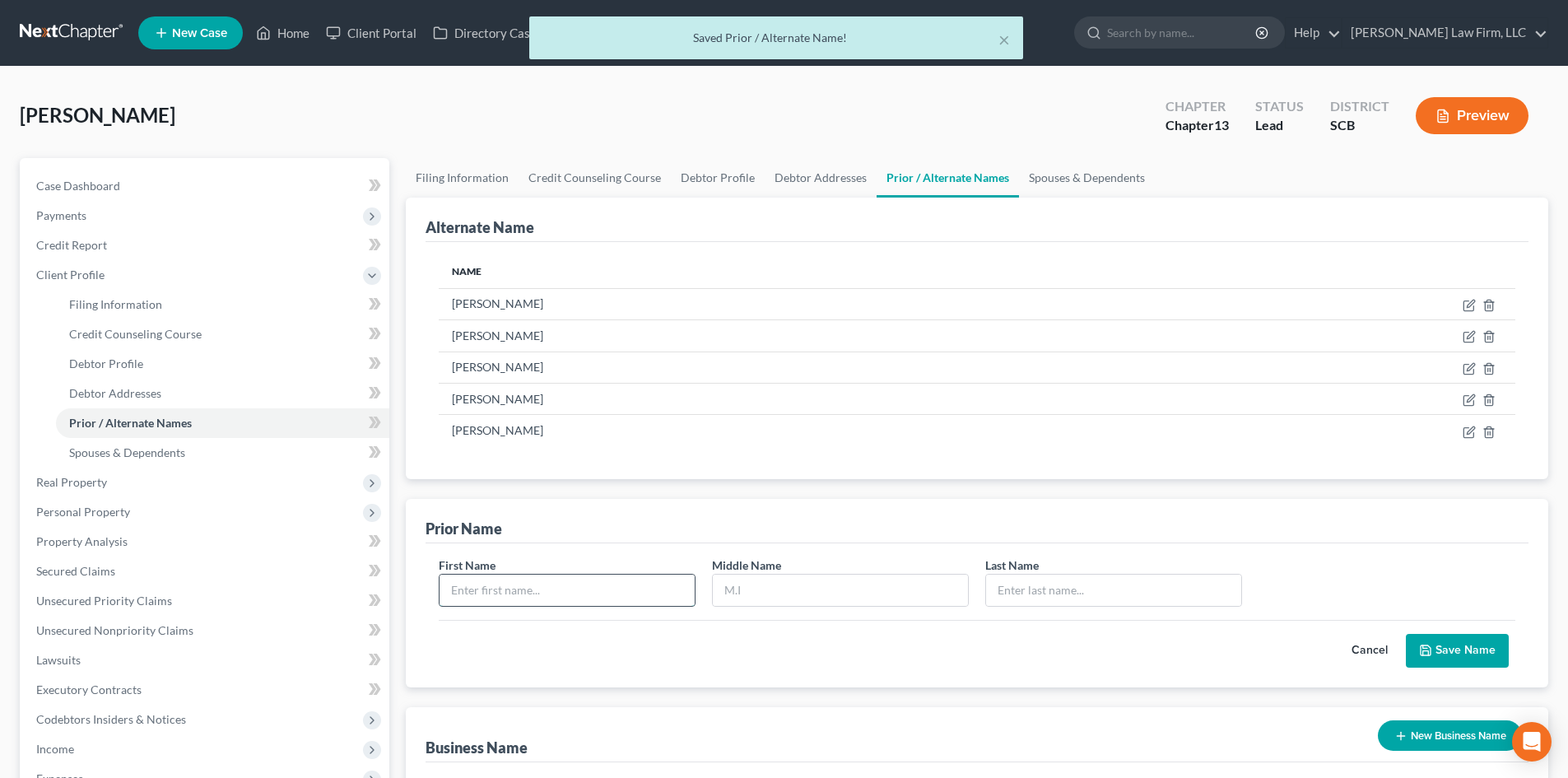
click at [606, 595] on input "text" at bounding box center [566, 589] width 255 height 31
type input "[PERSON_NAME]"
paste input "[PERSON_NAME]"
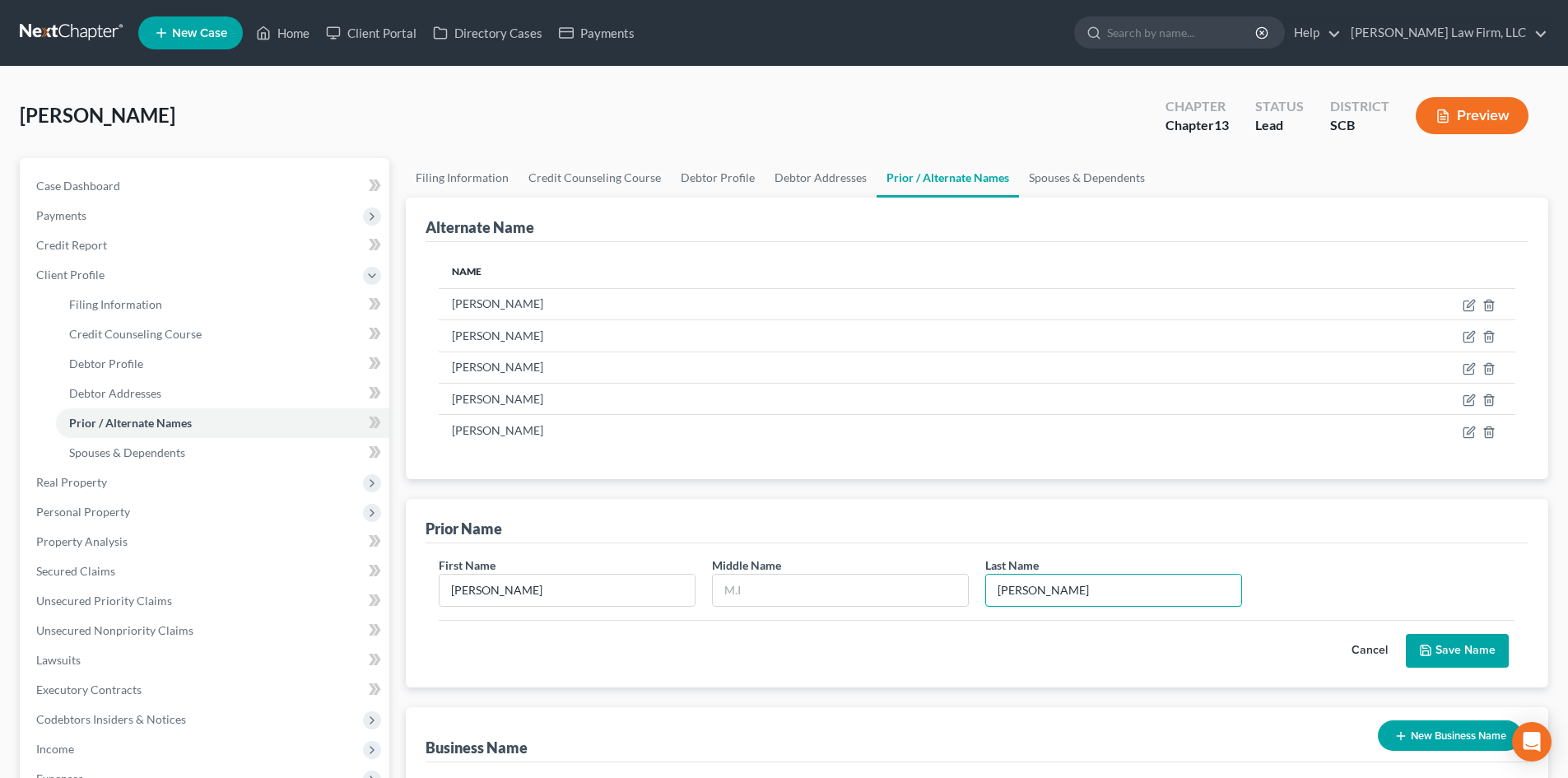
type input "[PERSON_NAME]"
click at [1475, 648] on button "Save Name" at bounding box center [1458, 651] width 103 height 35
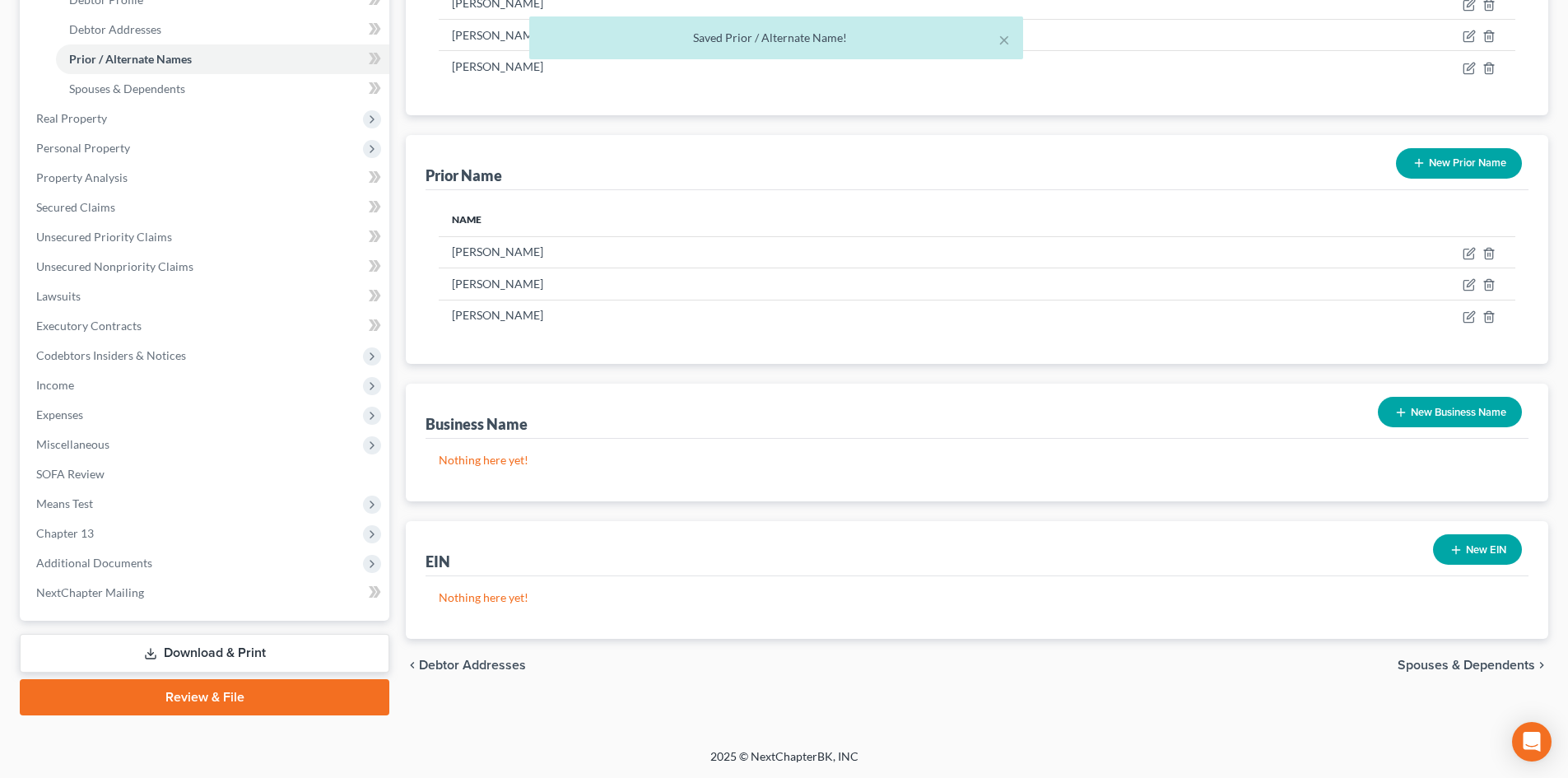
click at [180, 647] on link "Download & Print" at bounding box center [205, 653] width 370 height 39
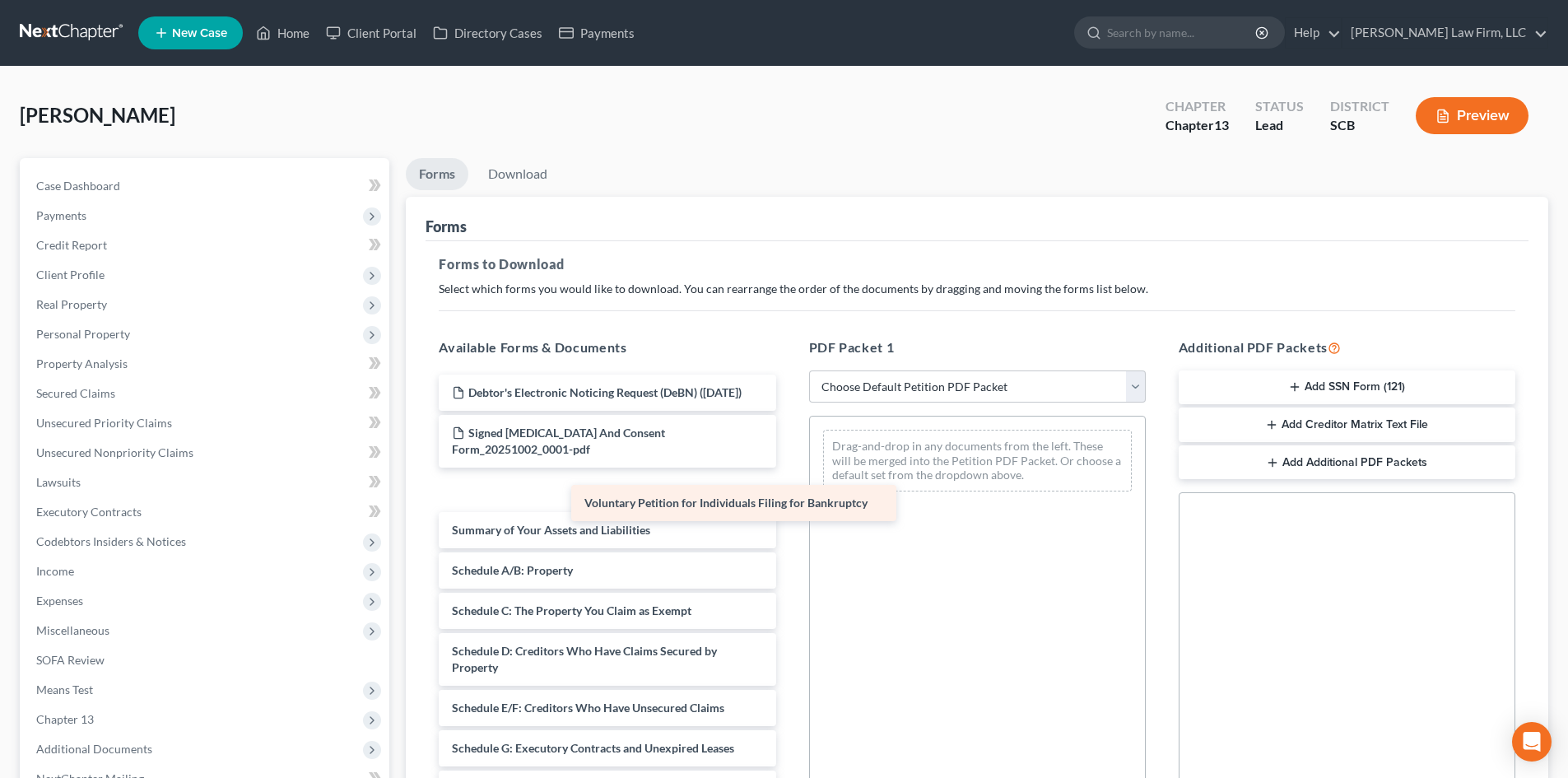
drag, startPoint x: 538, startPoint y: 508, endPoint x: 902, endPoint y: 486, distance: 364.7
click at [789, 486] on div "Voluntary Petition for Individuals Filing for Bankruptcy Debtor's Electronic No…" at bounding box center [606, 788] width 363 height 828
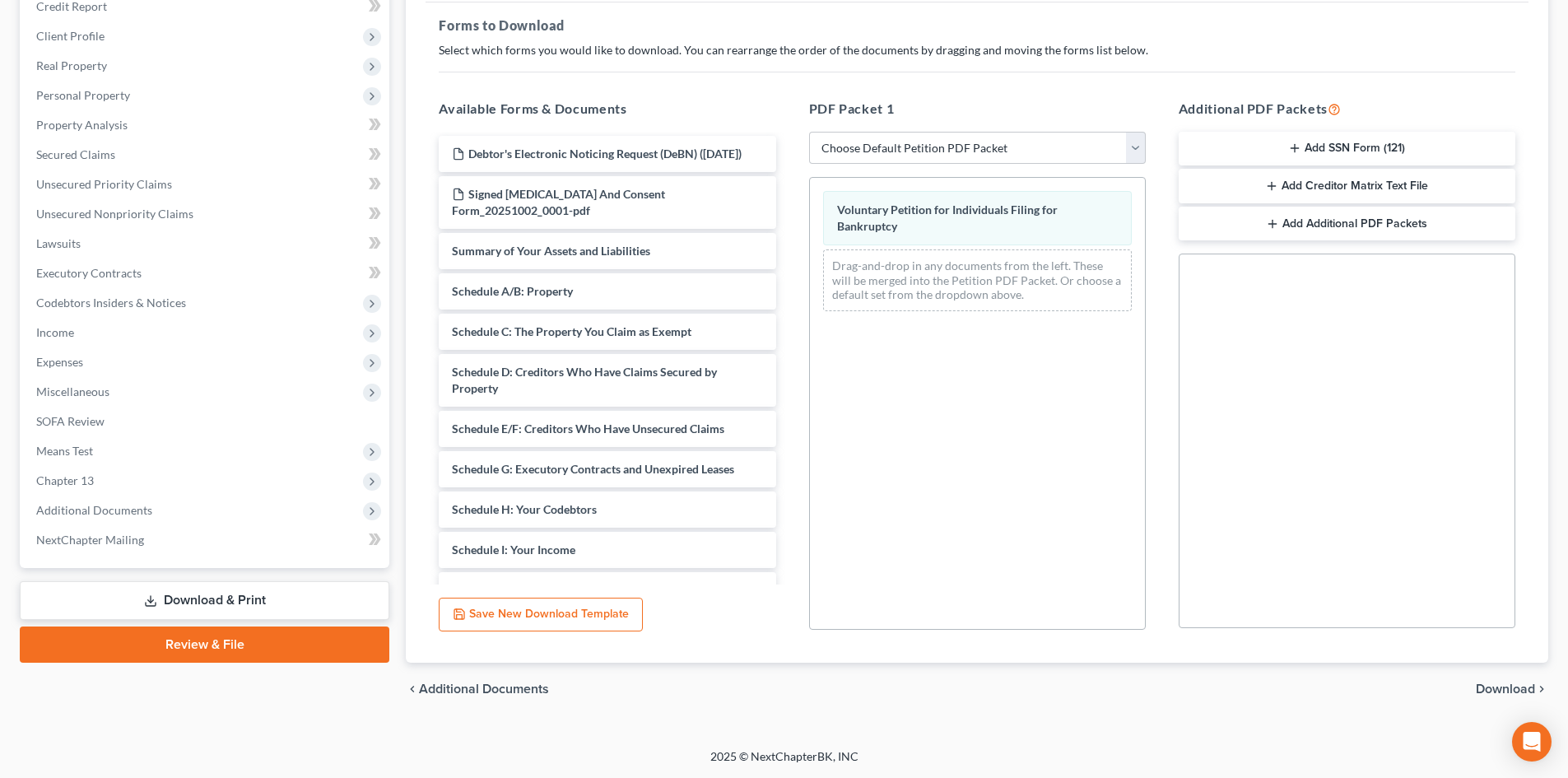
click at [1500, 684] on span "Download" at bounding box center [1505, 689] width 60 height 13
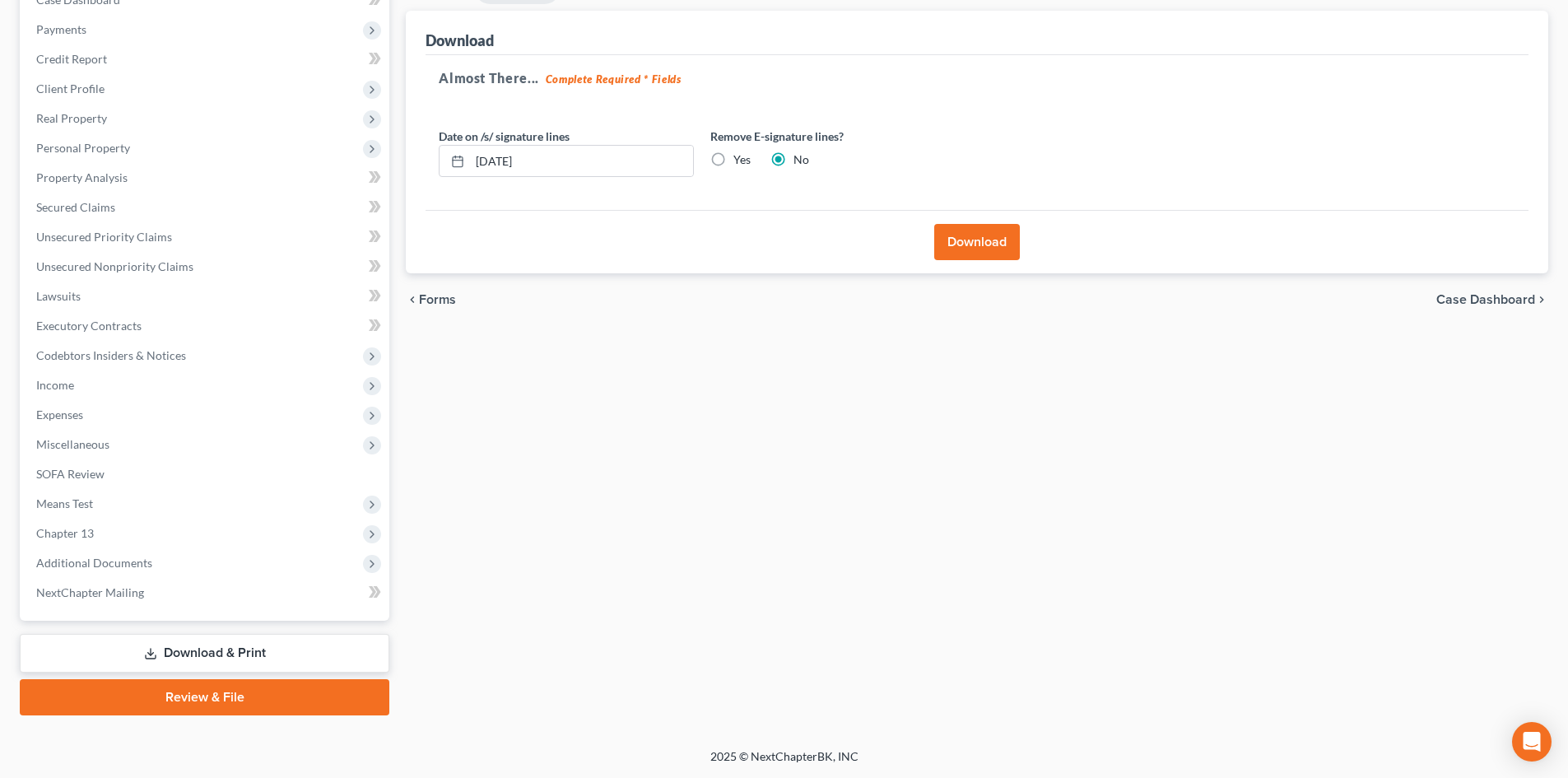
scroll to position [186, 0]
click at [733, 156] on label "Yes" at bounding box center [741, 159] width 17 height 17
click at [740, 156] on input "Yes" at bounding box center [745, 156] width 11 height 11
radio input "true"
radio input "false"
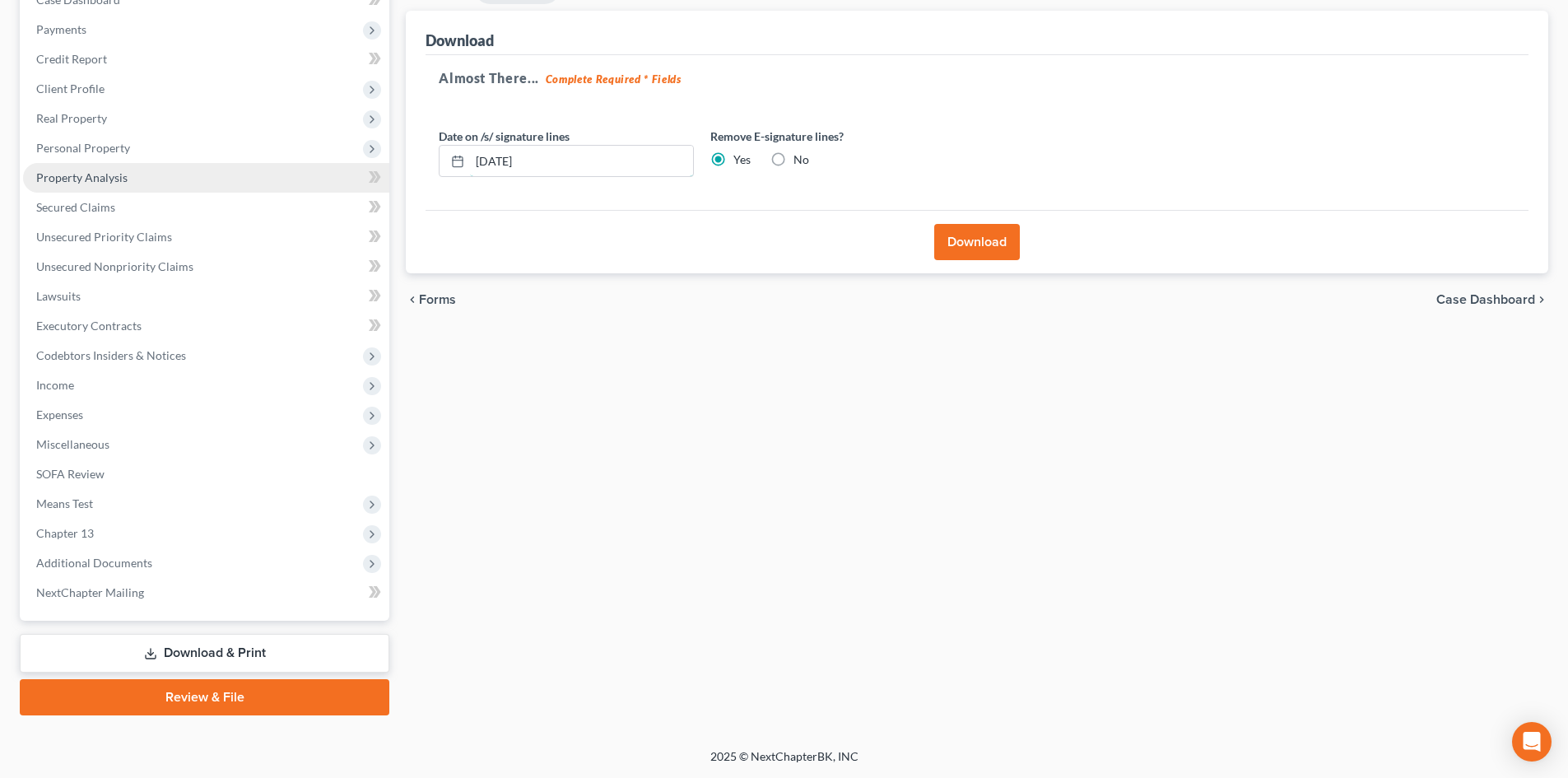
click at [351, 187] on div "Petition Navigation Case Dashboard Payments Invoices Payments Payments Credit R…" at bounding box center [784, 344] width 1545 height 743
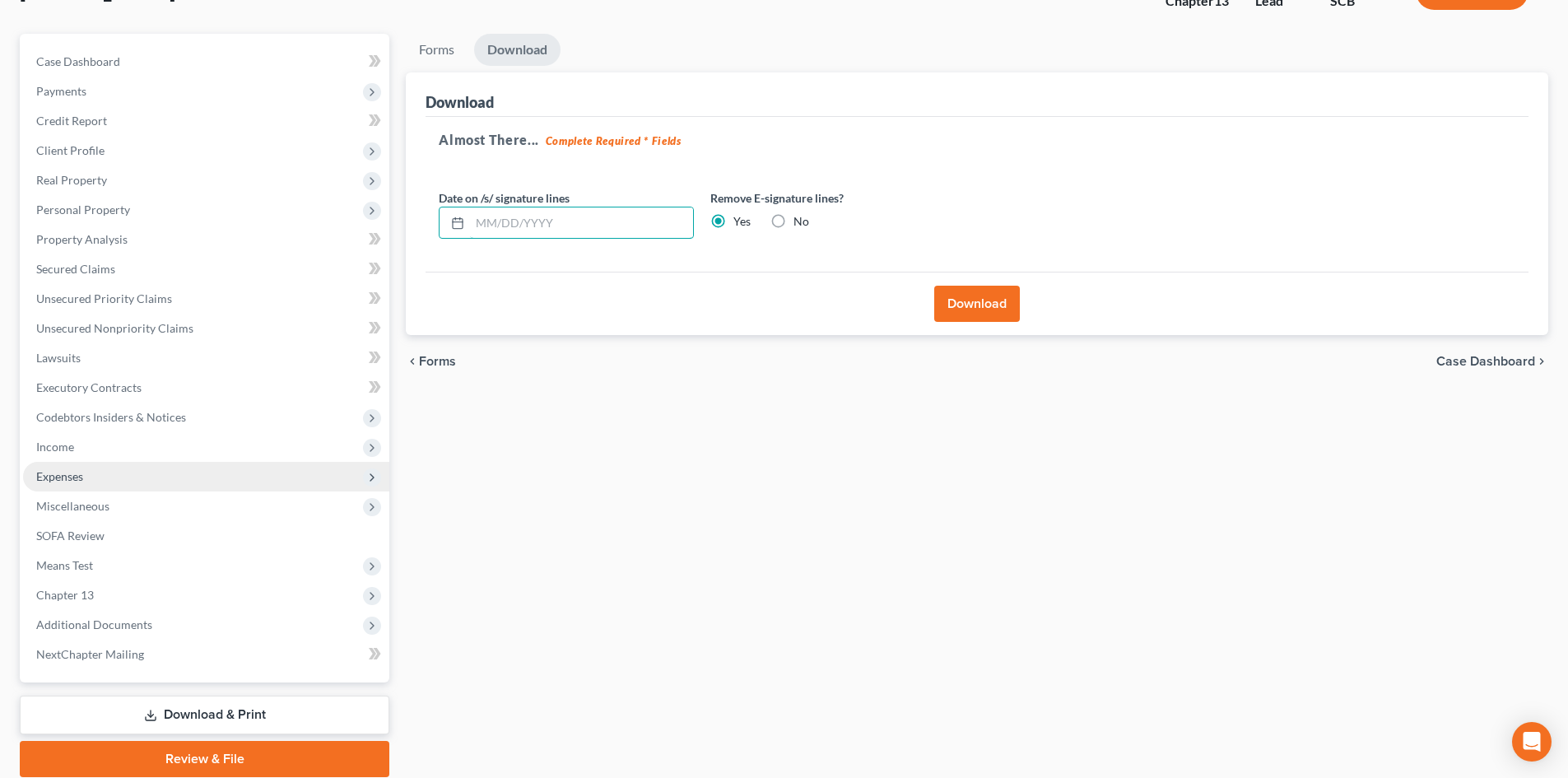
scroll to position [22, 0]
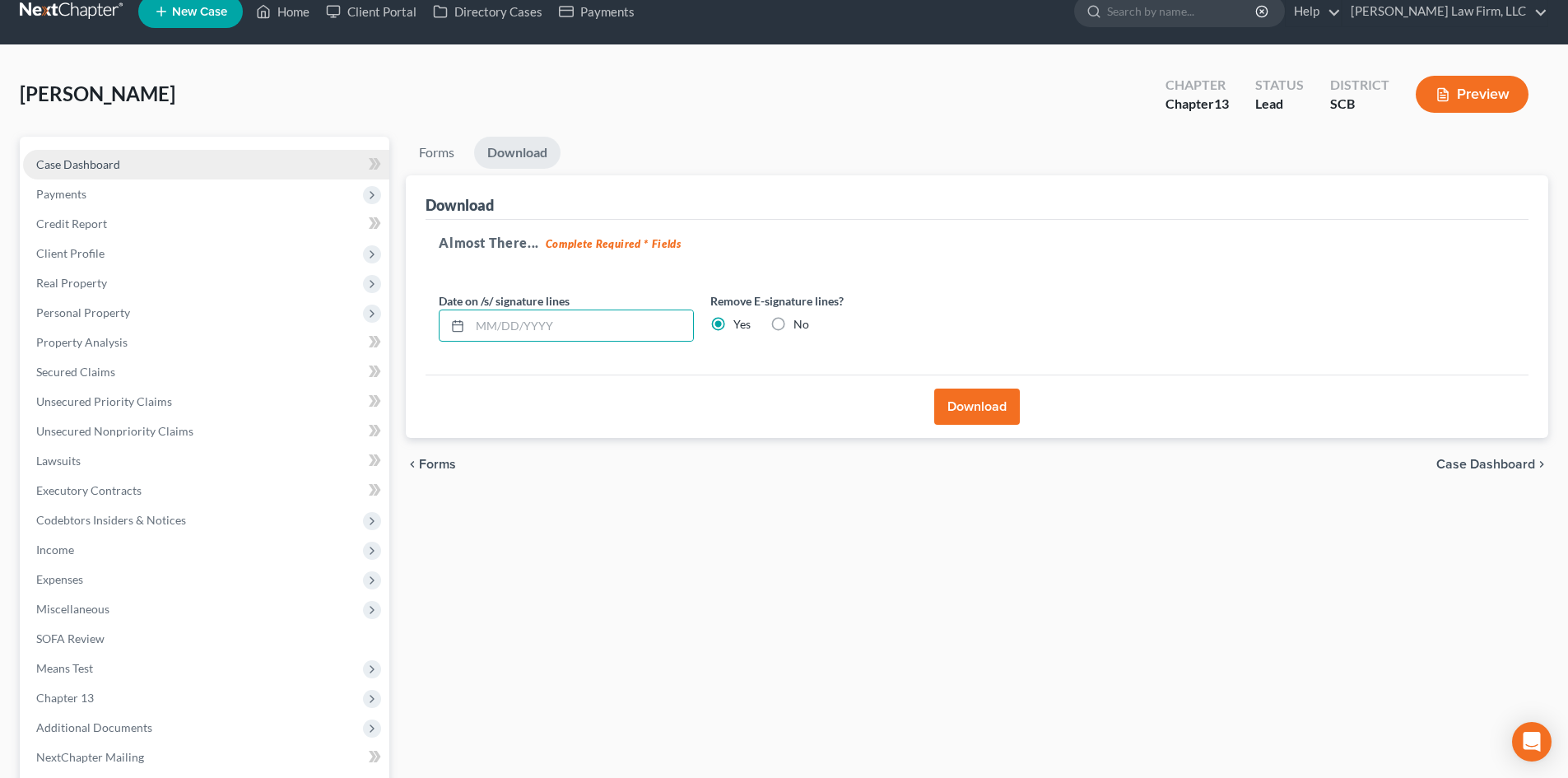
click at [117, 166] on span "Case Dashboard" at bounding box center [78, 164] width 83 height 14
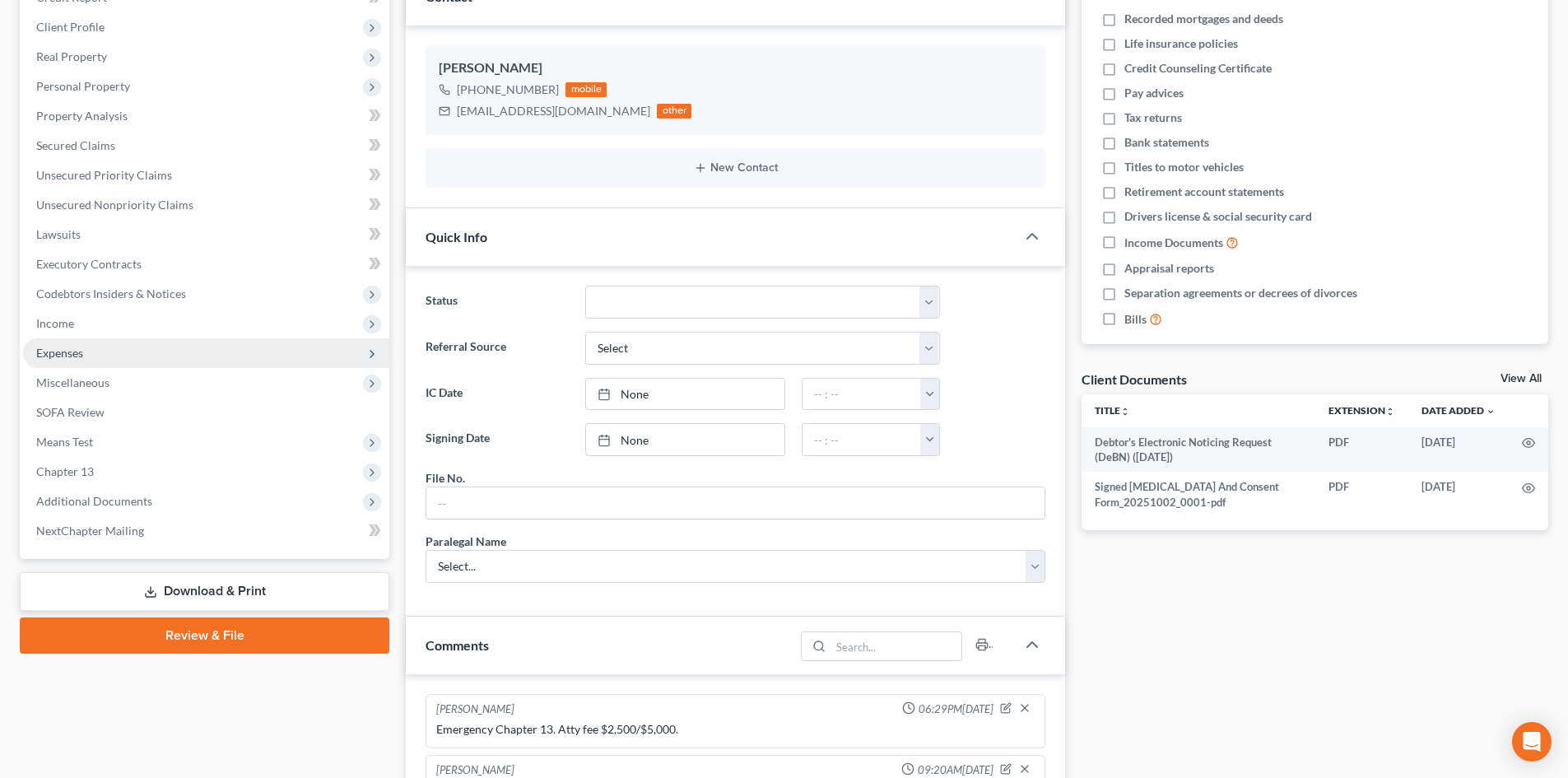
scroll to position [411, 0]
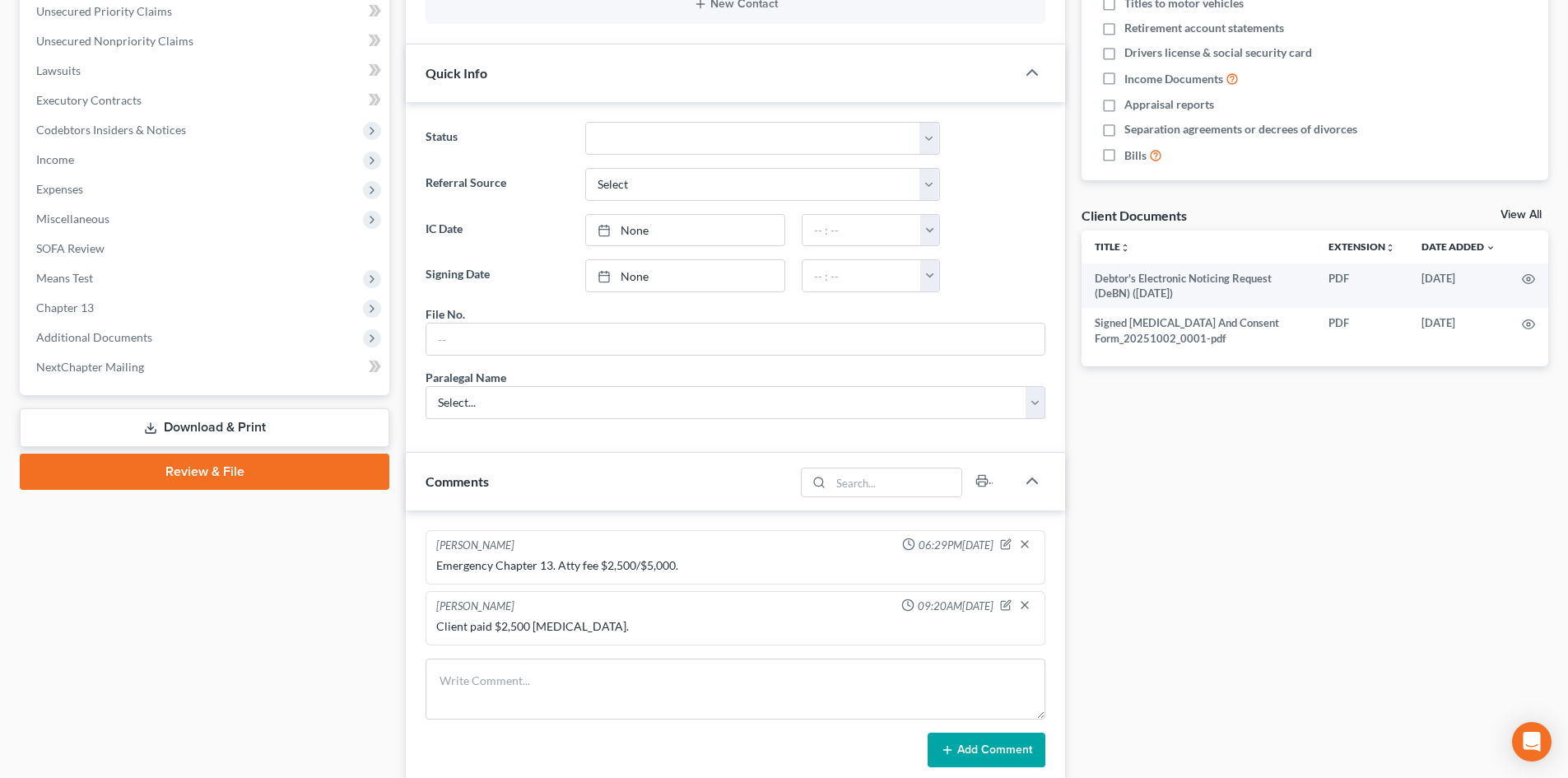
click at [180, 424] on link "Download & Print" at bounding box center [205, 427] width 370 height 39
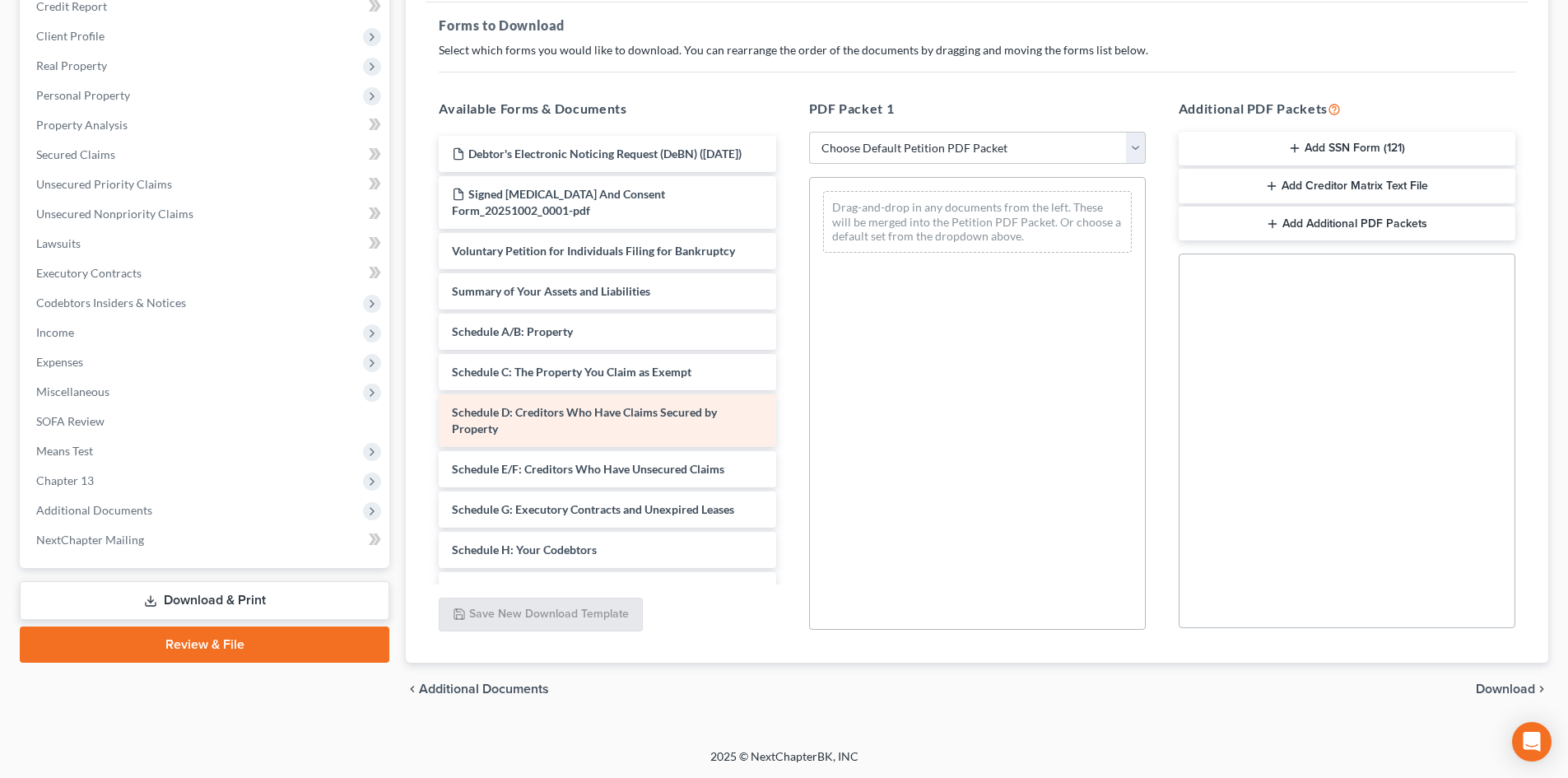
scroll to position [247, 0]
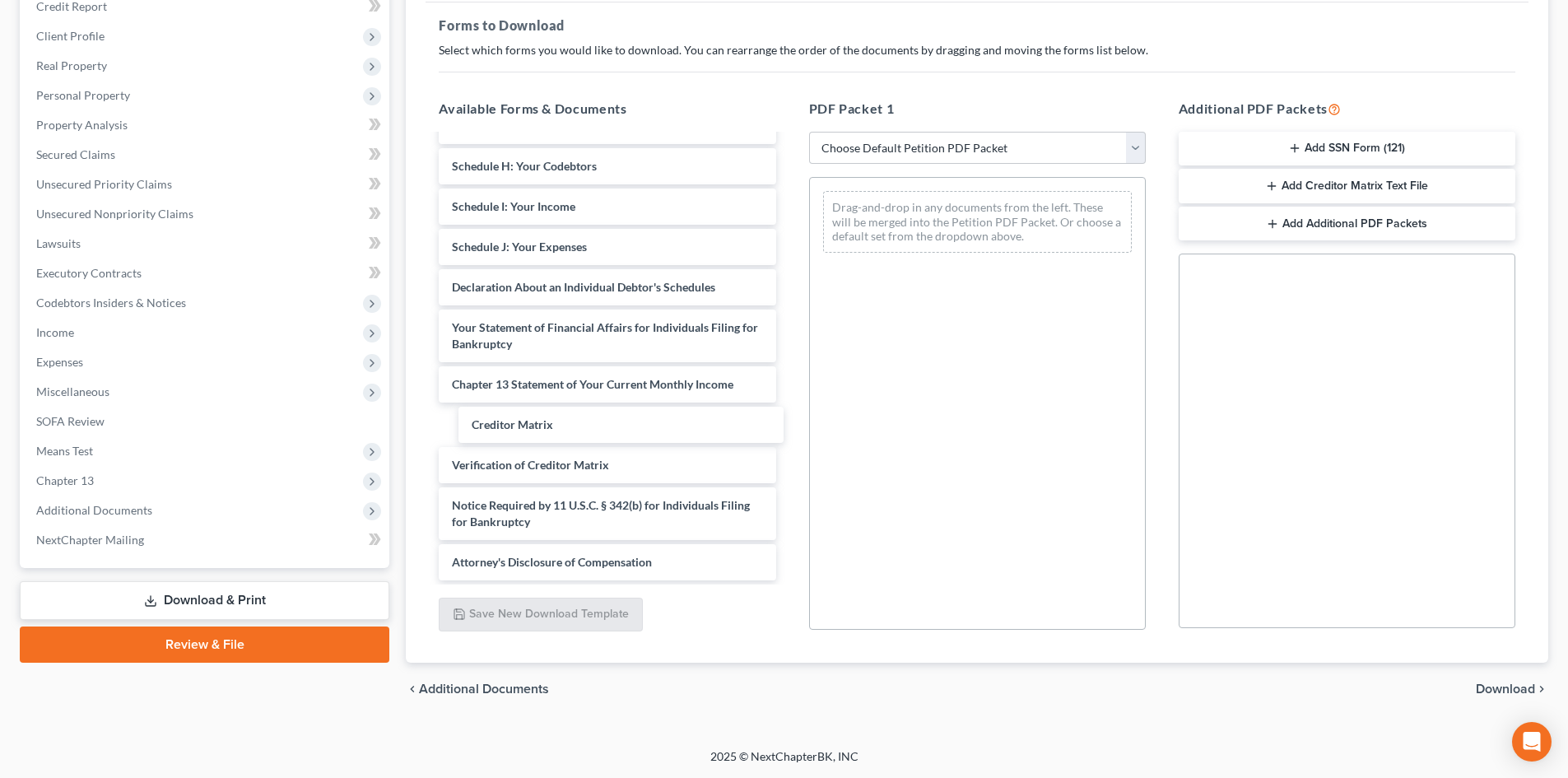
drag, startPoint x: 538, startPoint y: 429, endPoint x: 1009, endPoint y: 342, distance: 479.0
click at [789, 347] on div "Creditor Matrix Debtor's Electronic Noticing Request (DeBN) ([DATE]) Signed [ME…" at bounding box center [606, 166] width 363 height 828
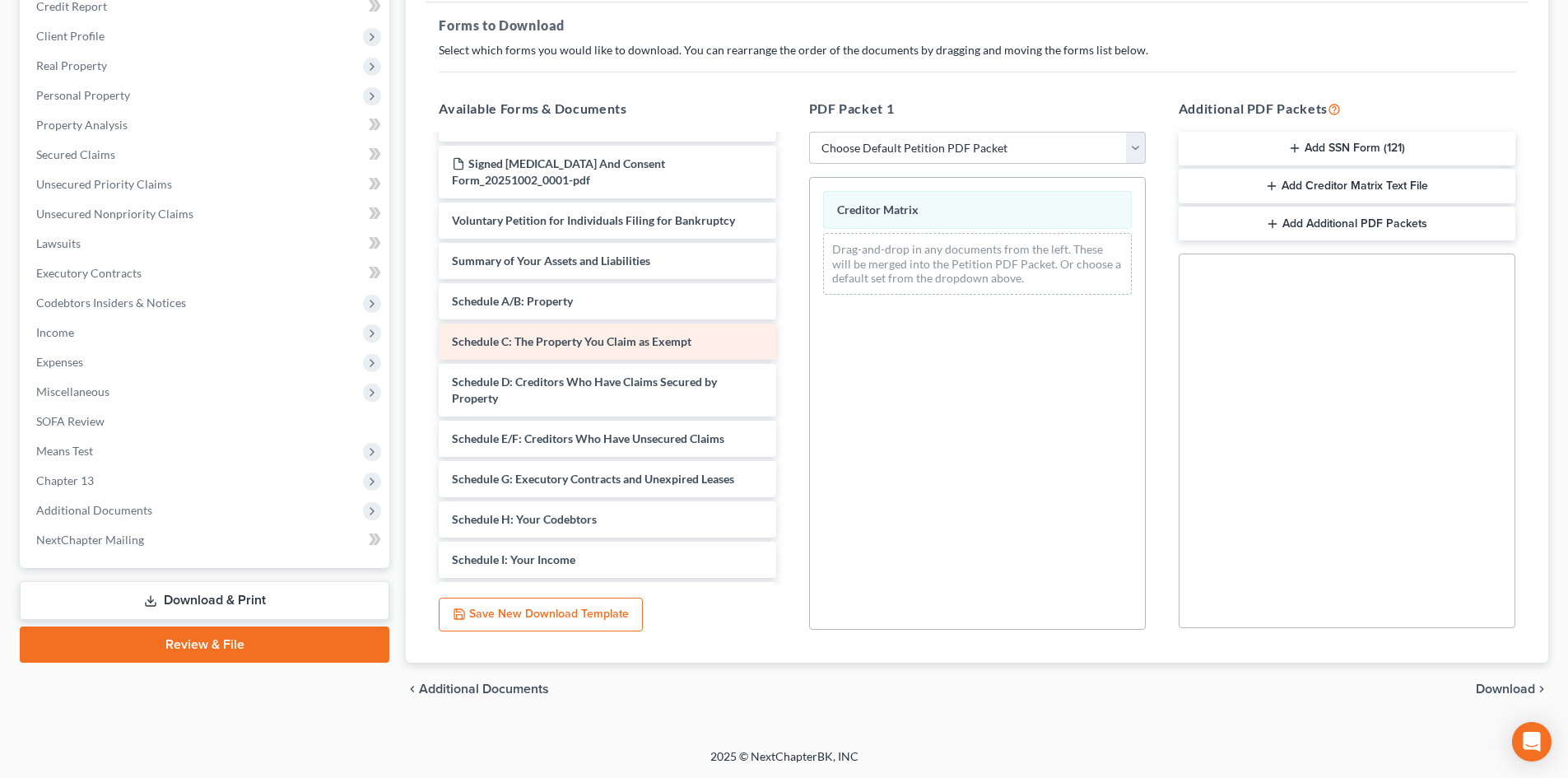
scroll to position [0, 0]
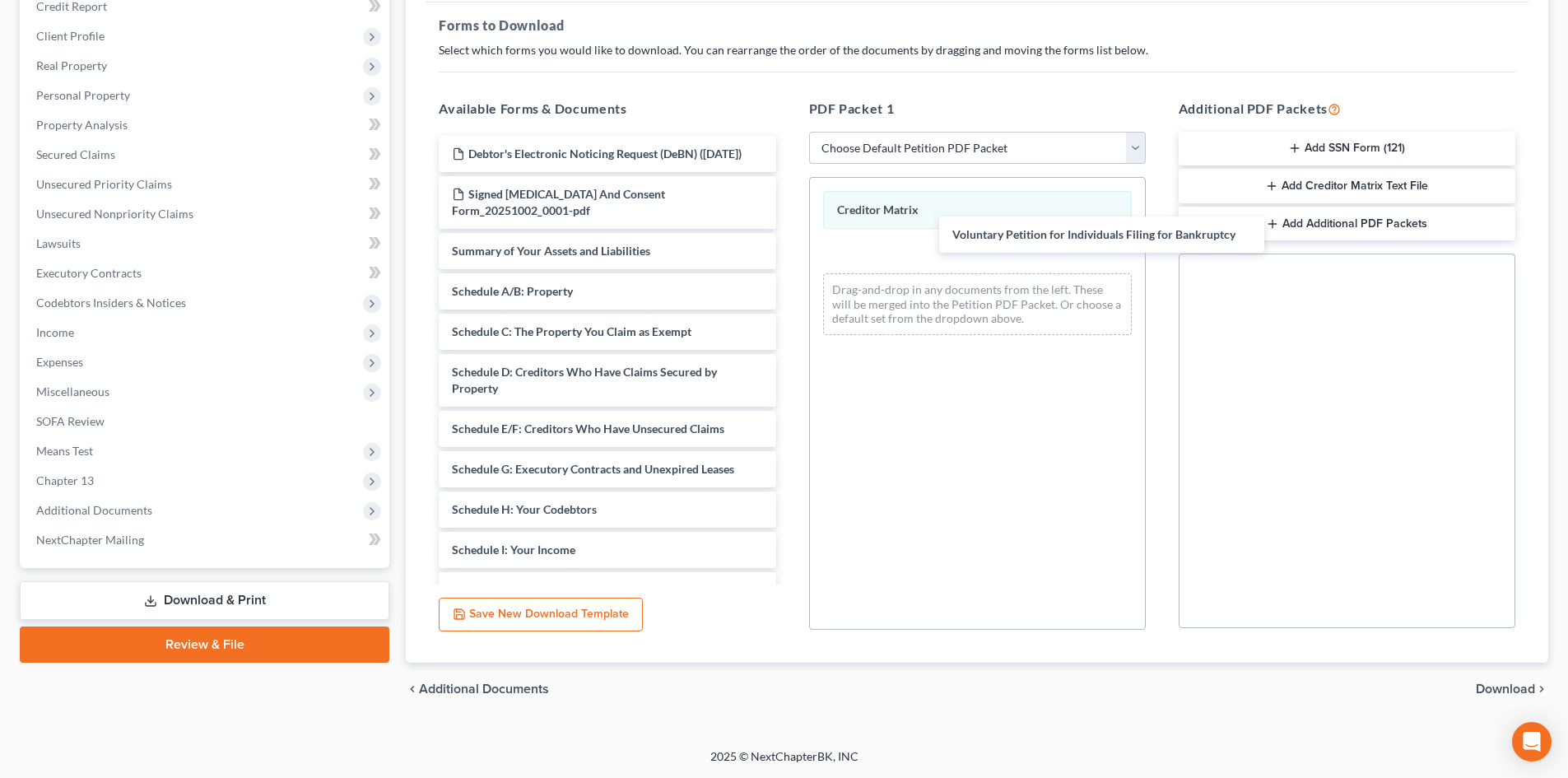
drag, startPoint x: 495, startPoint y: 258, endPoint x: 823, endPoint y: 242, distance: 328.4
click at [789, 226] on div "Voluntary Petition for Individuals Filing for Bankruptcy Debtor's Electronic No…" at bounding box center [606, 510] width 363 height 747
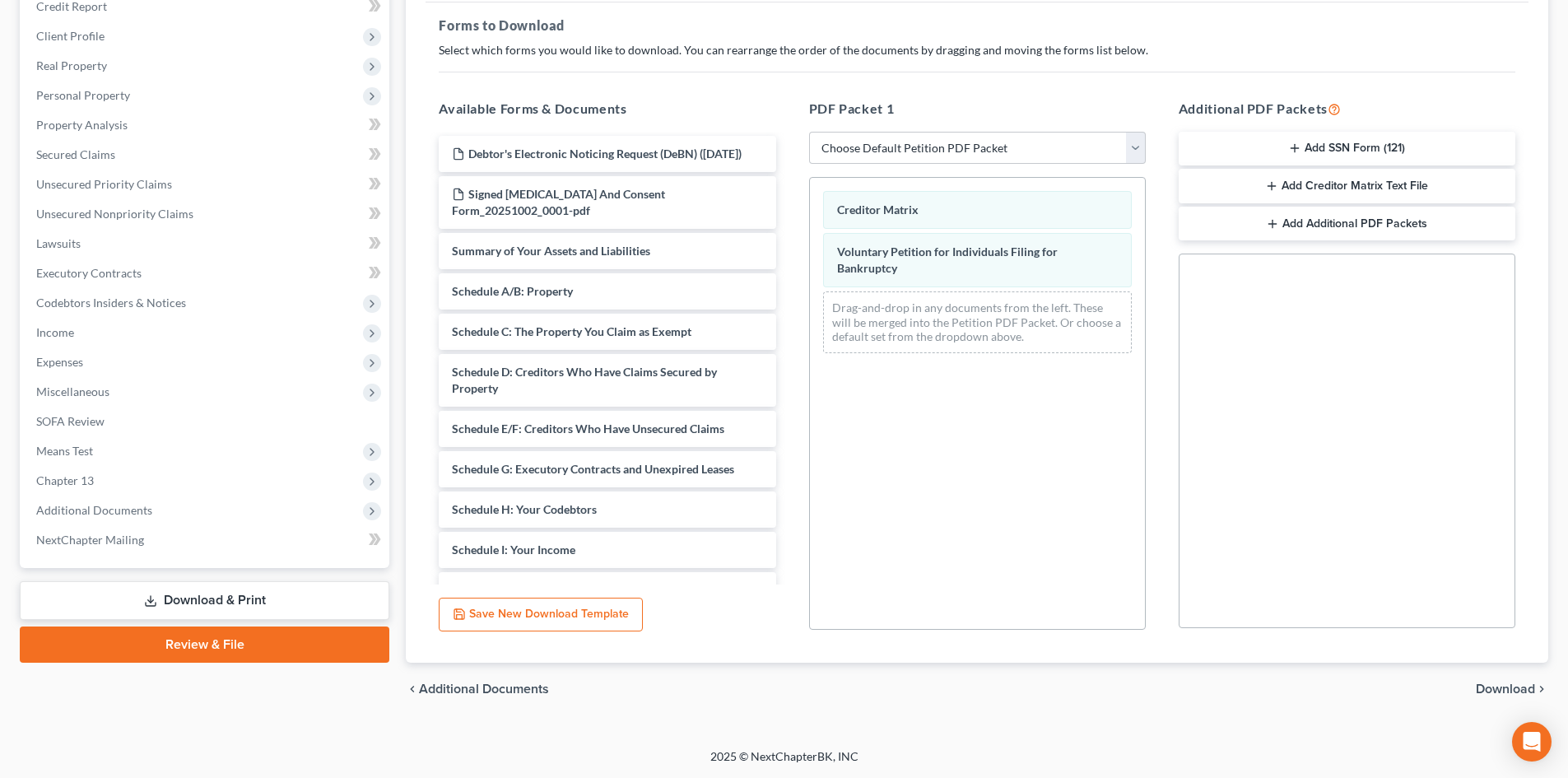
click at [1524, 690] on span "Download" at bounding box center [1505, 689] width 60 height 13
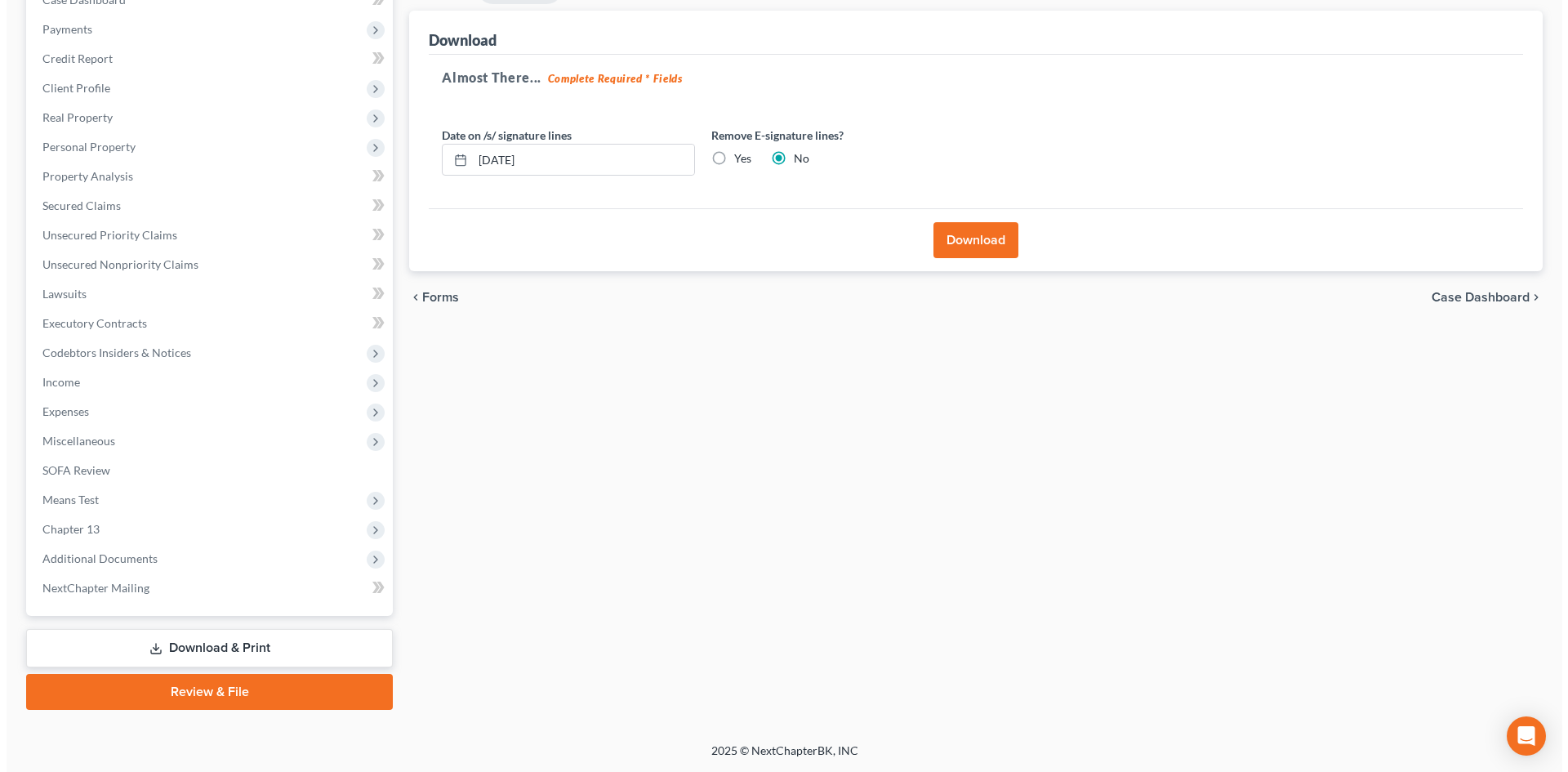
scroll to position [184, 0]
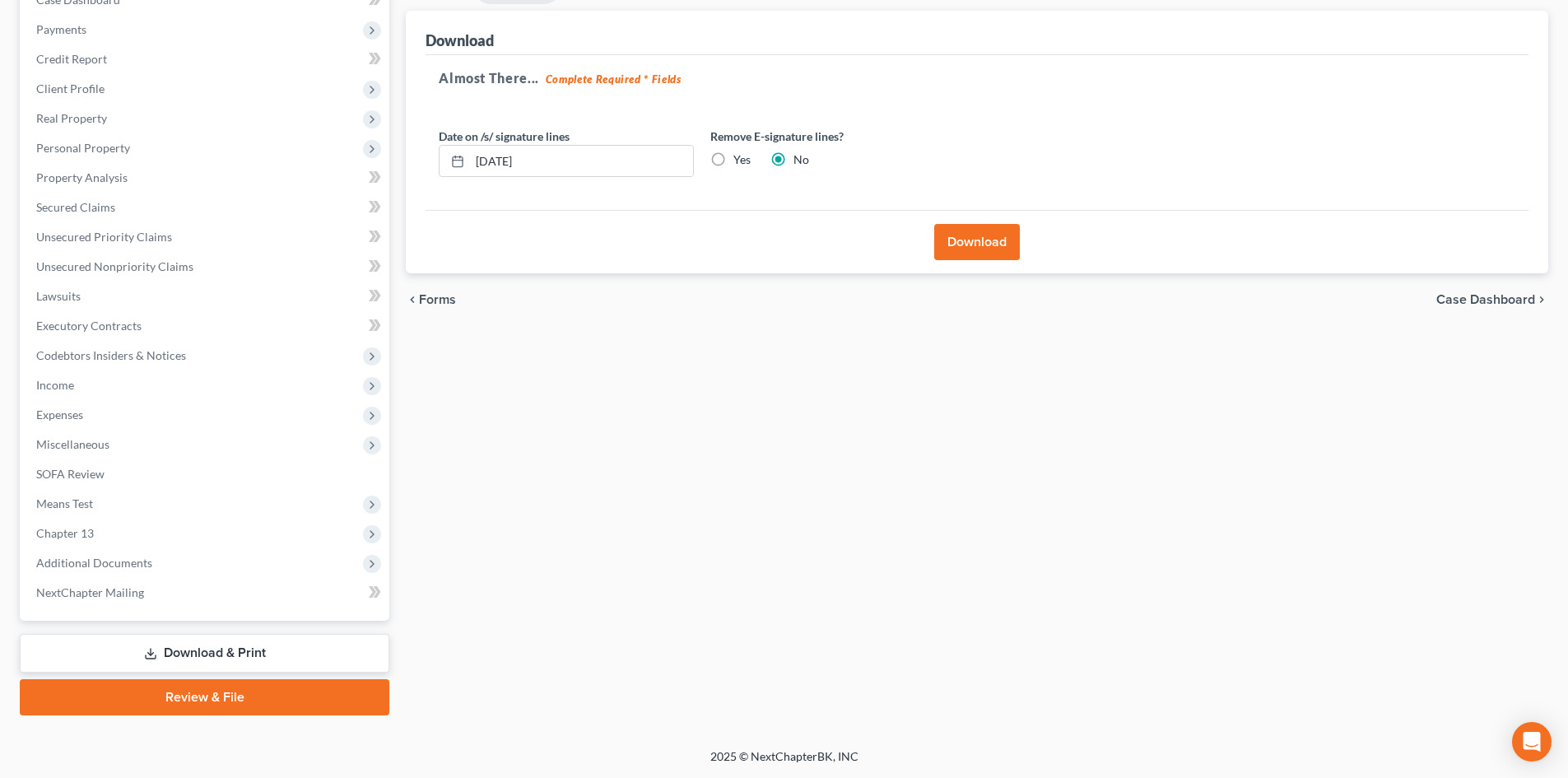
click at [733, 162] on label "Yes" at bounding box center [741, 159] width 17 height 17
click at [740, 162] on input "Yes" at bounding box center [745, 156] width 11 height 11
radio input "true"
radio input "false"
drag, startPoint x: 605, startPoint y: 161, endPoint x: 369, endPoint y: 166, distance: 236.1
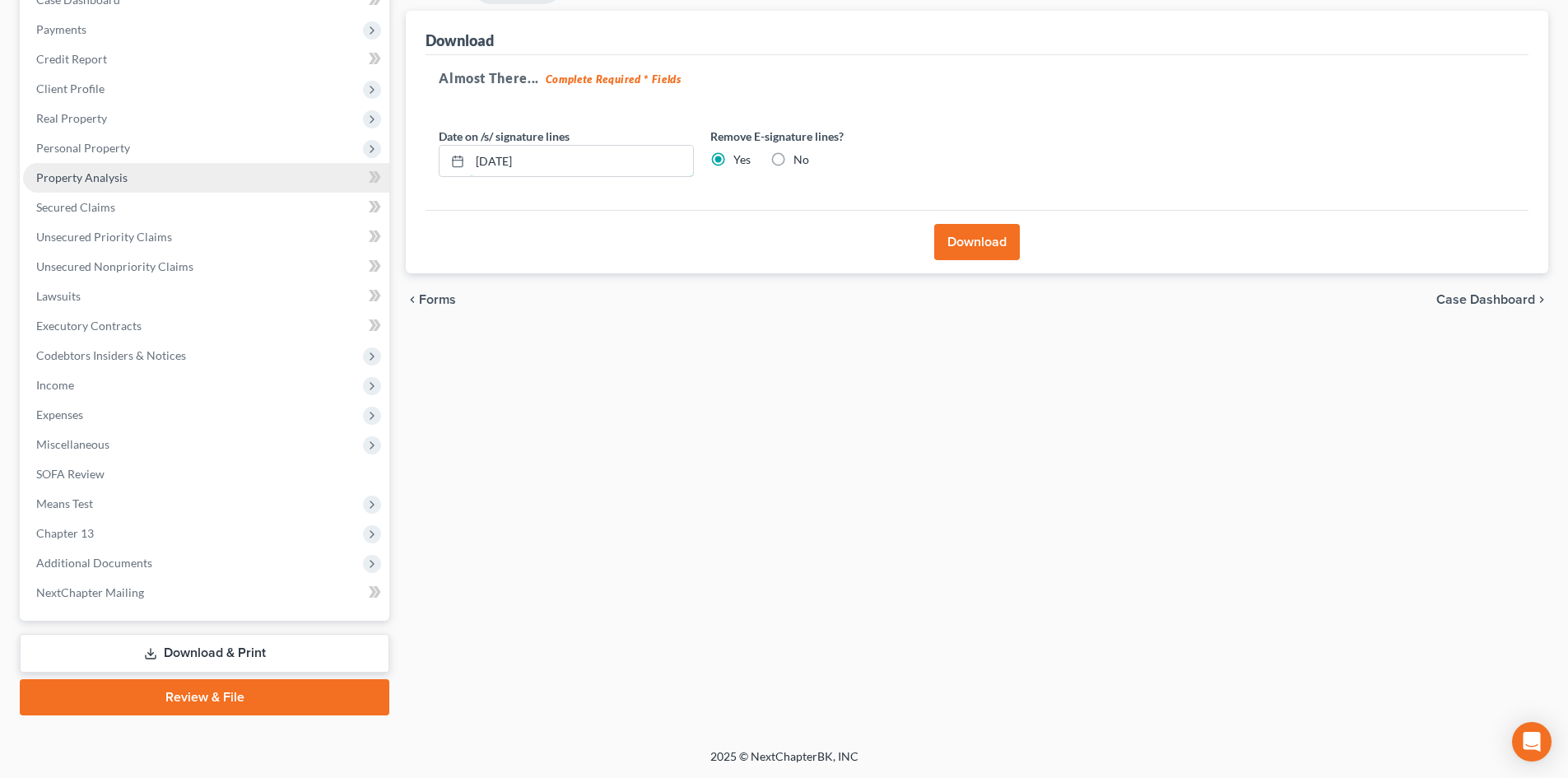
click at [390, 166] on div "Petition Navigation Case Dashboard Payments Invoices Payments Payments Credit R…" at bounding box center [784, 344] width 1545 height 743
click at [981, 249] on button "Download" at bounding box center [977, 241] width 85 height 36
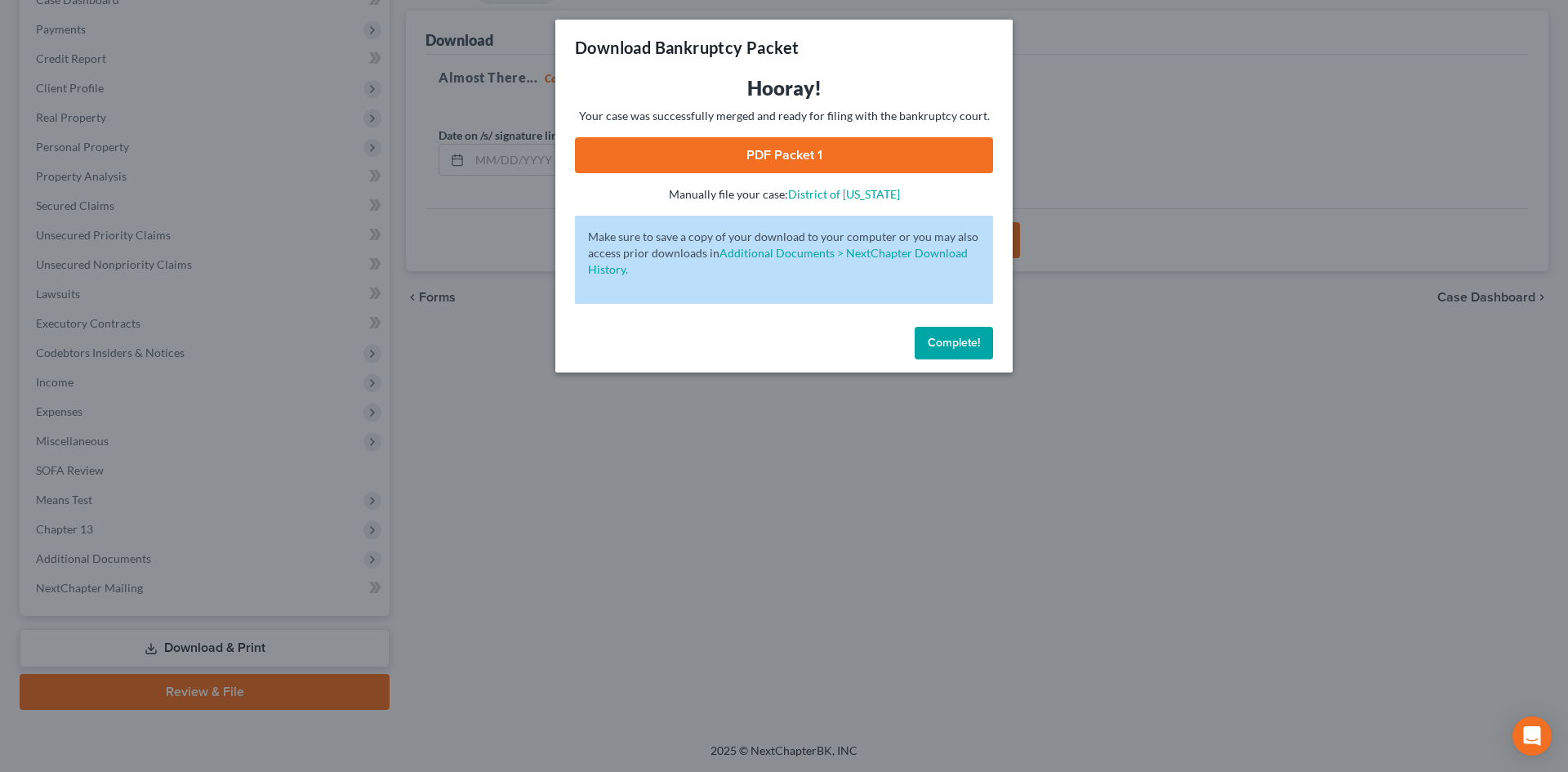
click at [723, 153] on link "PDF Packet 1" at bounding box center [784, 155] width 418 height 35
